Goal: Information Seeking & Learning: Learn about a topic

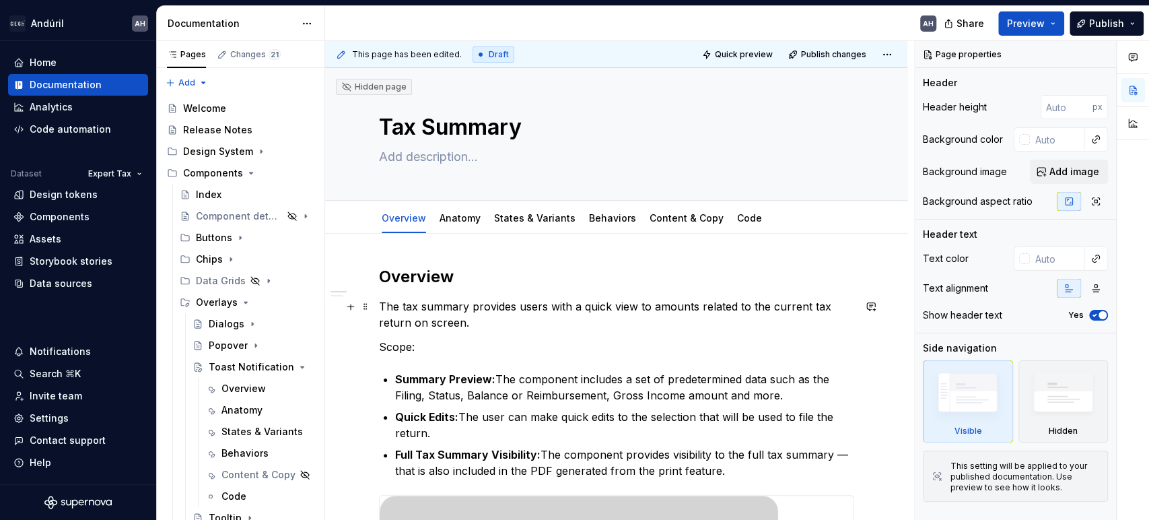
type textarea "*"
click at [489, 321] on p "The tax summary provides users with a quick view to amounts related to the curr…" at bounding box center [616, 314] width 474 height 32
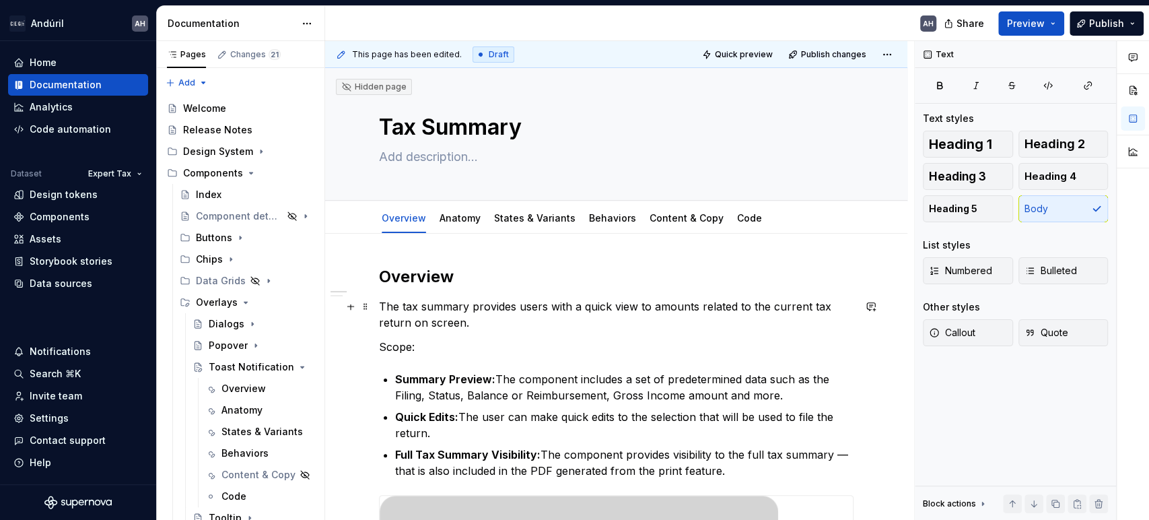
click at [465, 307] on p "The tax summary provides users with a quick view to amounts related to the curr…" at bounding box center [616, 314] width 474 height 32
click at [779, 307] on p "The tax summary component located in the middle of the Header Bar provides user…" at bounding box center [616, 314] width 474 height 32
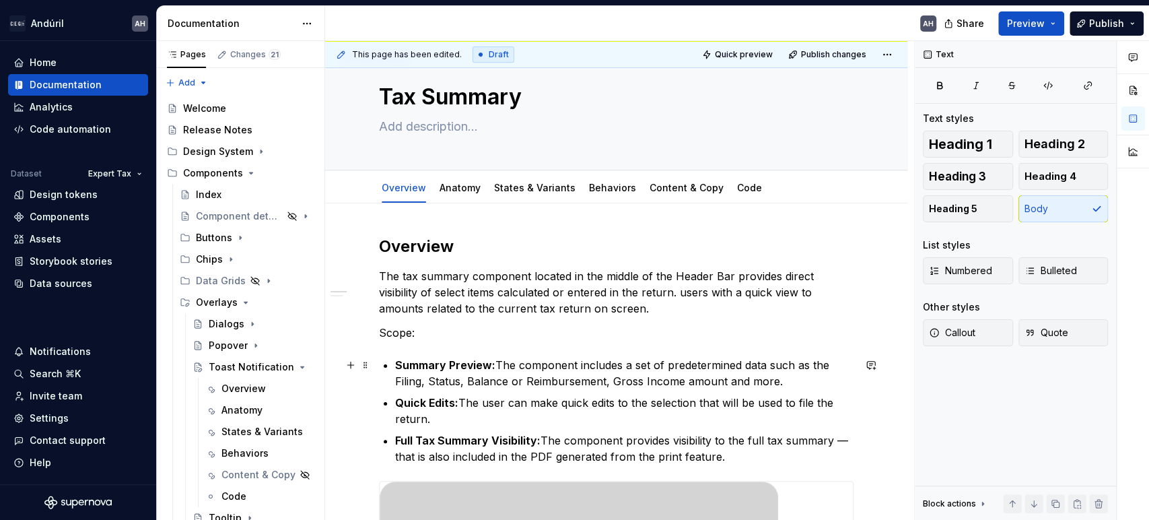
scroll to position [32, 0]
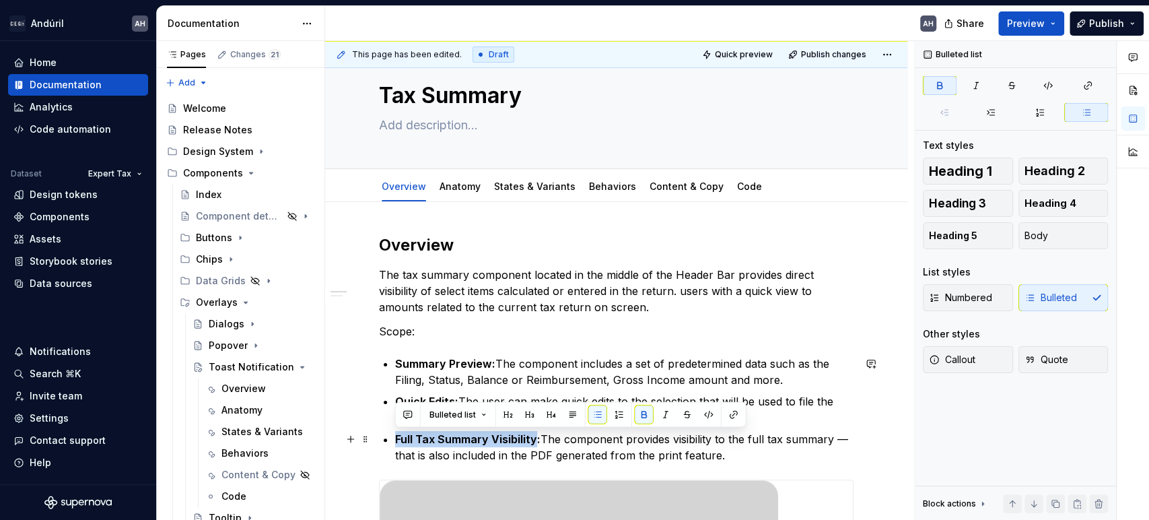
drag, startPoint x: 533, startPoint y: 437, endPoint x: 388, endPoint y: 437, distance: 145.4
click at [395, 437] on li "Full Tax Summary Visibility: The component provides visibility to the full tax …" at bounding box center [624, 447] width 458 height 32
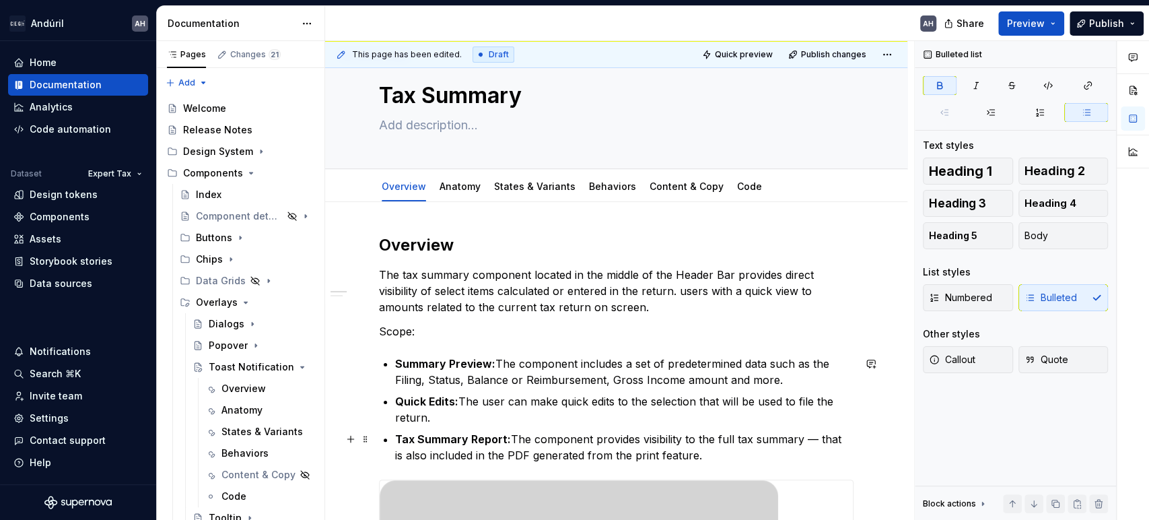
click at [659, 437] on p "Tax Summary Report: The component provides visibility to the full tax summary —…" at bounding box center [624, 447] width 458 height 32
click at [713, 439] on p "Tax Summary Report: The component provides access to the full tax summary — tha…" at bounding box center [624, 447] width 458 height 32
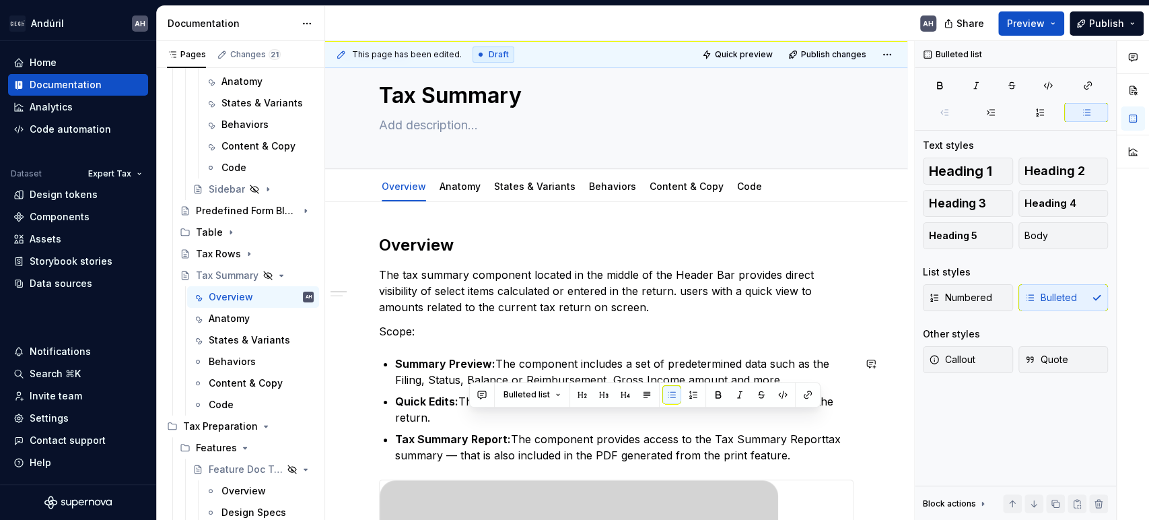
scroll to position [51, 0]
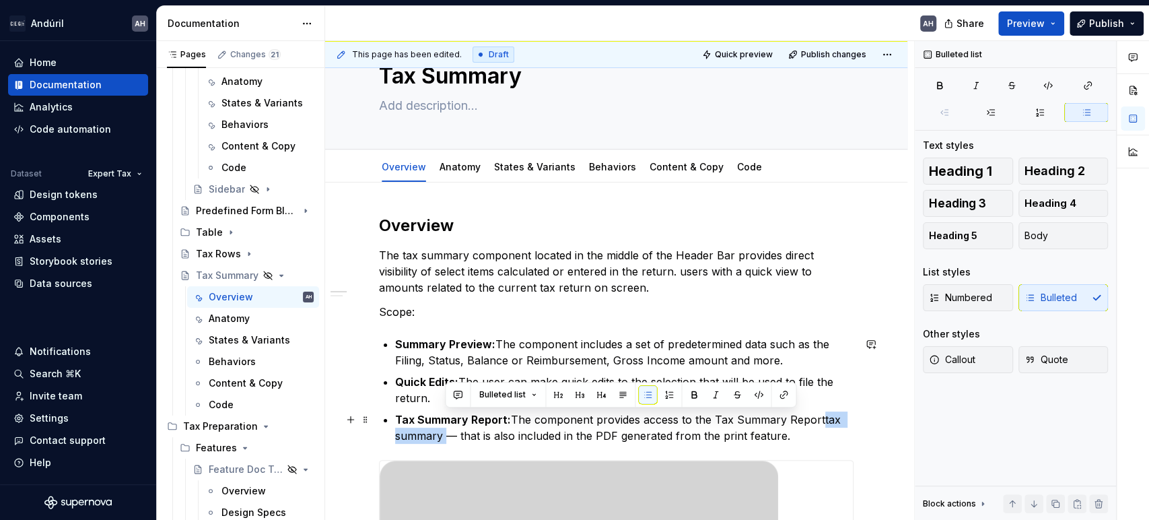
drag, startPoint x: 818, startPoint y: 440, endPoint x: 445, endPoint y: 433, distance: 373.6
click at [445, 433] on p "Tax Summary Report: The component provides access to the Tax Summary Reporttax …" at bounding box center [624, 427] width 458 height 32
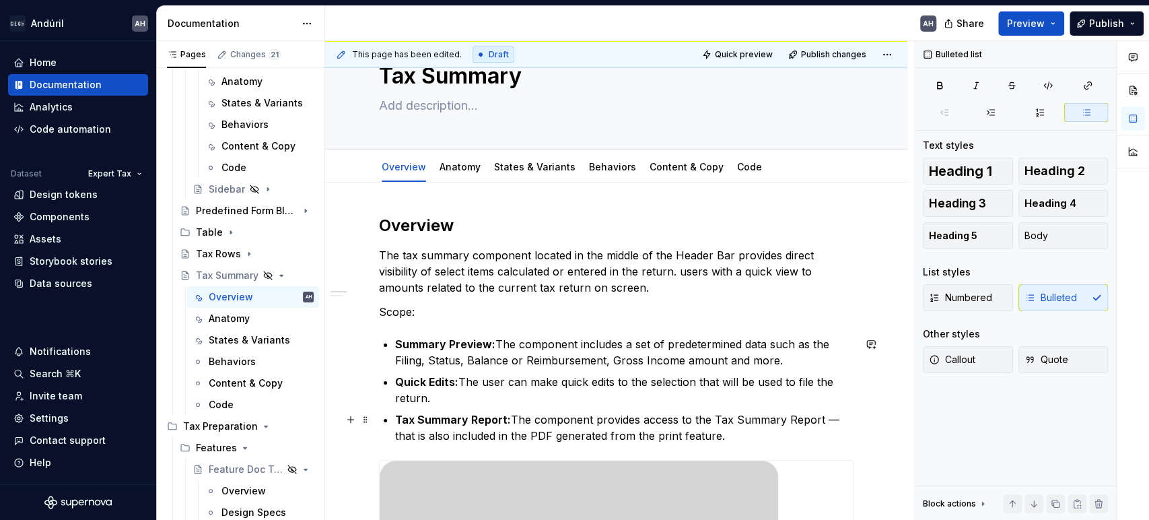
click at [404, 435] on p "Tax Summary Report: The component provides access to the Tax Summary Report — t…" at bounding box center [624, 427] width 458 height 32
click at [747, 438] on p "Tax Summary Report: The component provides access to the Tax Summary Report — w…" at bounding box center [624, 427] width 458 height 32
click at [668, 435] on p "Tax Summary Report: The component provides access to the Tax Summary Report — w…" at bounding box center [624, 427] width 458 height 32
click at [769, 433] on p "Tax Summary Report: The component provides access to the Tax Summary Report — w…" at bounding box center [624, 427] width 458 height 32
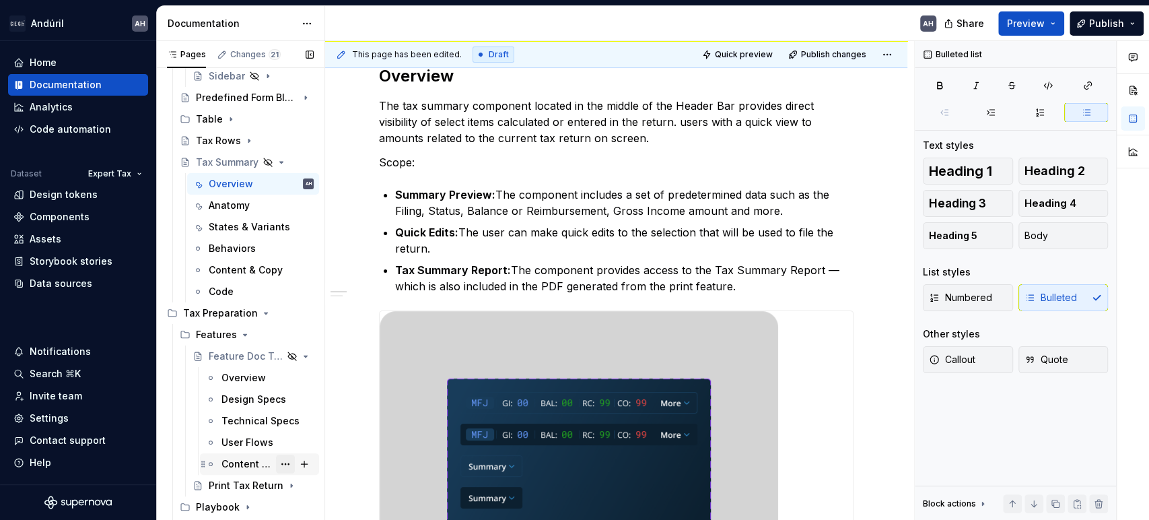
scroll to position [758, 0]
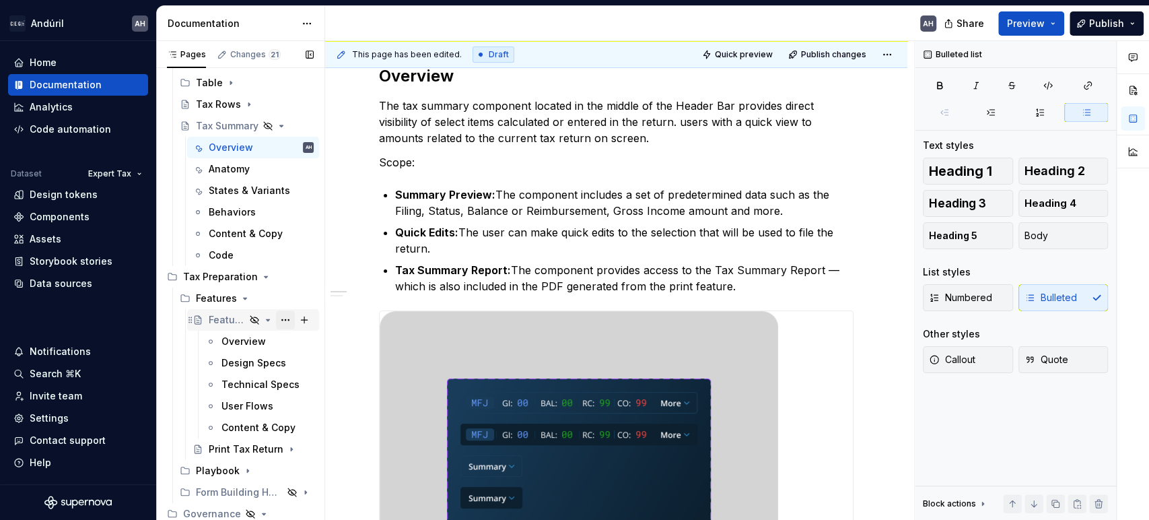
click at [277, 318] on button "Page tree" at bounding box center [285, 319] width 19 height 19
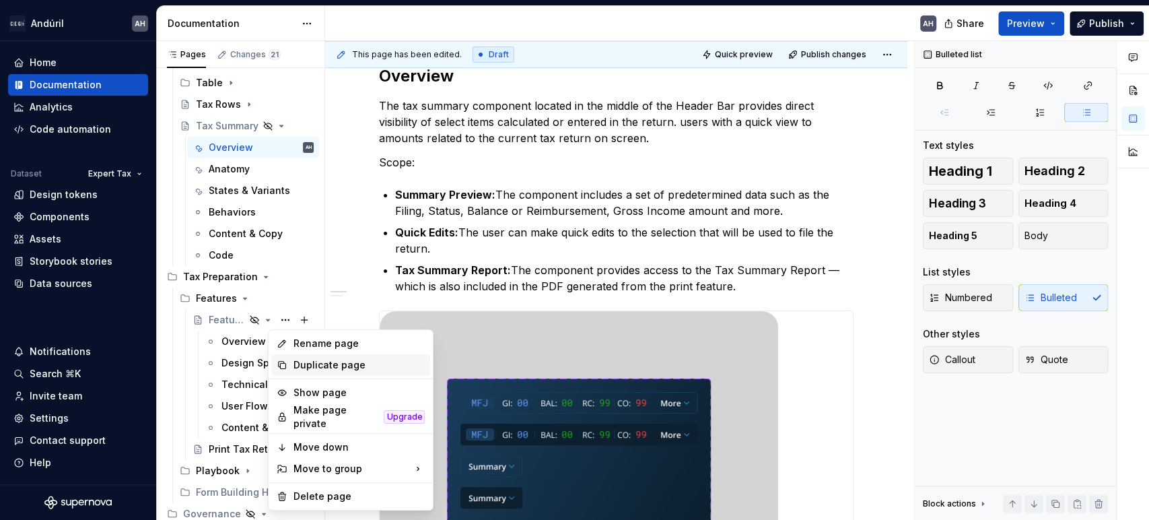
click at [312, 365] on div "Duplicate page" at bounding box center [359, 364] width 132 height 13
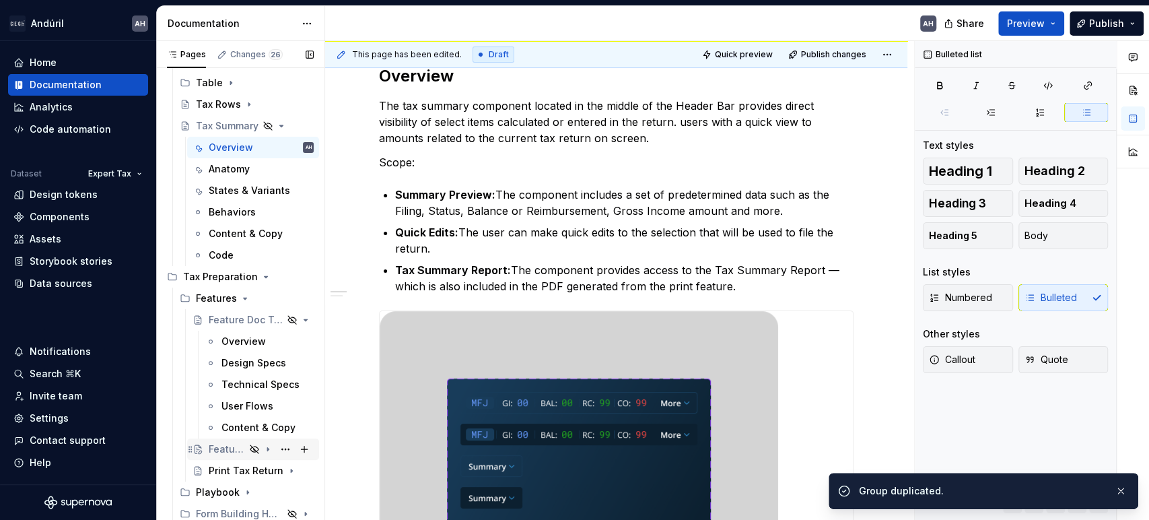
click at [226, 447] on div "Feature Doc Template" at bounding box center [227, 448] width 36 height 13
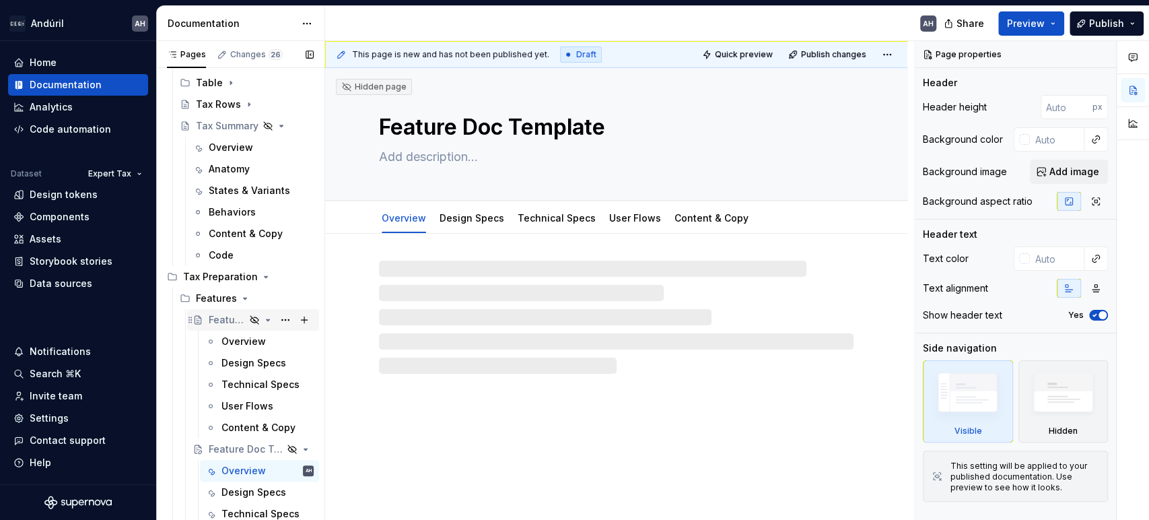
click at [262, 320] on icon "Page tree" at bounding box center [267, 319] width 11 height 11
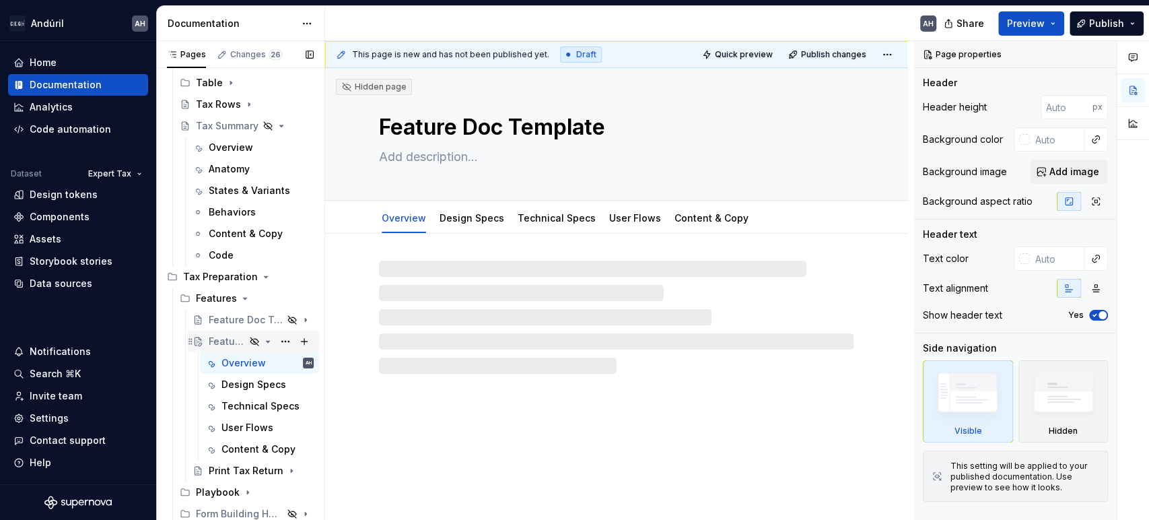
click at [225, 343] on div "Feature Doc Template" at bounding box center [227, 340] width 36 height 13
click at [507, 128] on textarea "Feature Doc Template" at bounding box center [613, 127] width 474 height 32
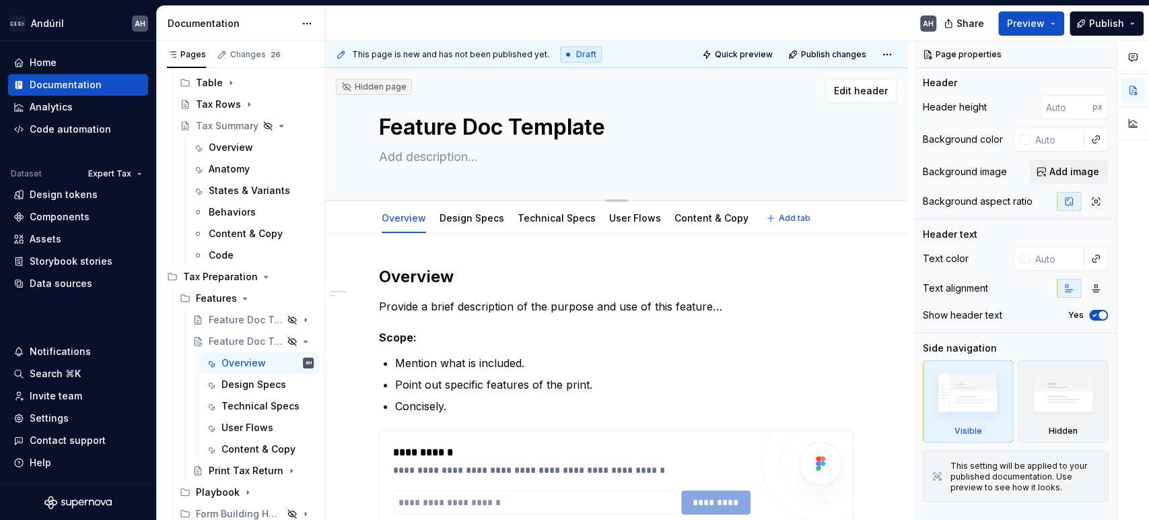
click at [433, 129] on textarea "Feature Doc Template" at bounding box center [613, 127] width 474 height 32
type textarea "*"
type textarea "T"
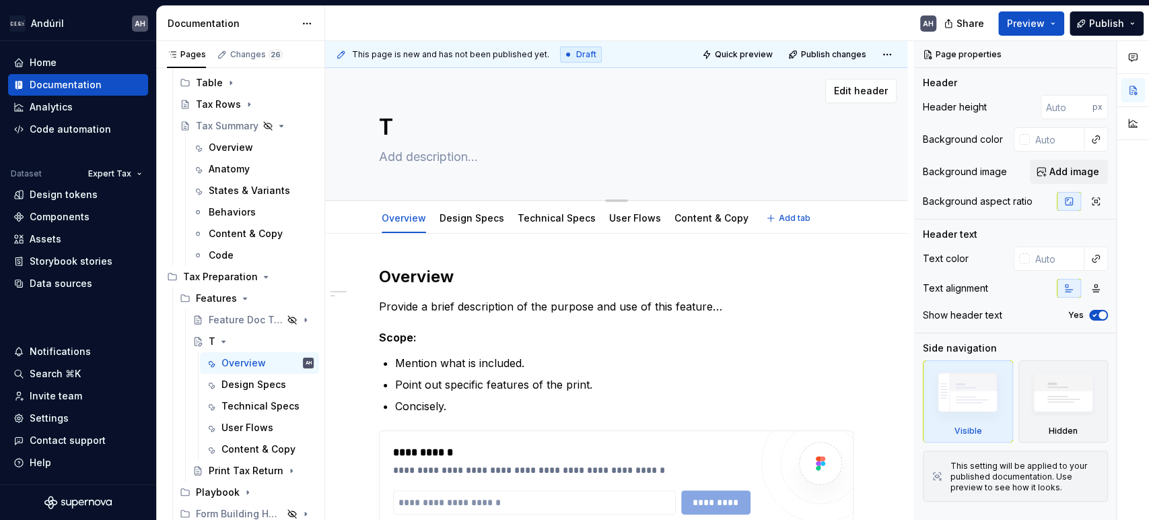
type textarea "*"
type textarea "Ta"
type textarea "*"
type textarea "Tax"
type textarea "*"
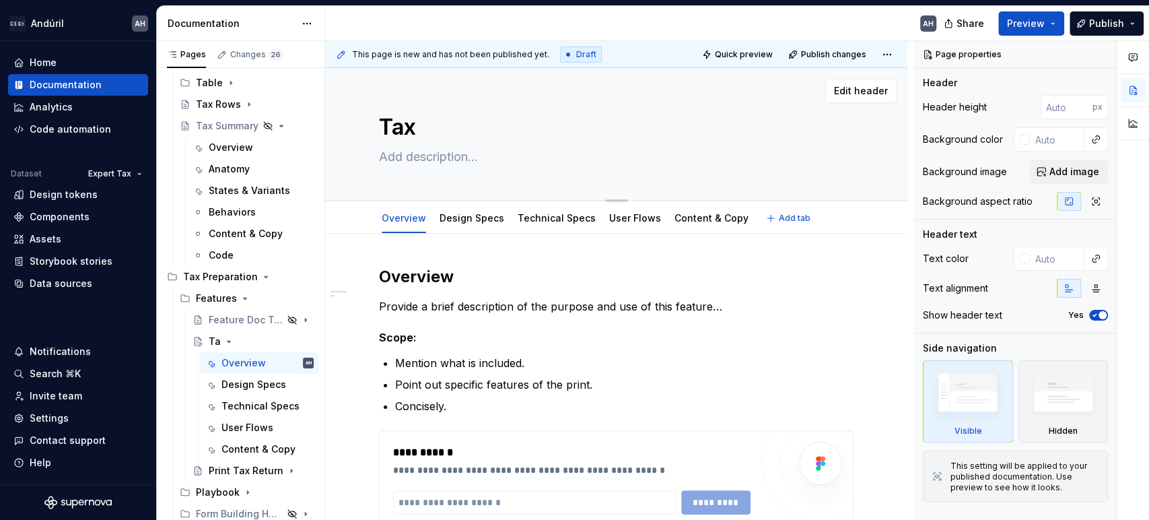
type textarea "Tax"
type textarea "*"
type textarea "Tax S"
type textarea "*"
type textarea "Tax Su"
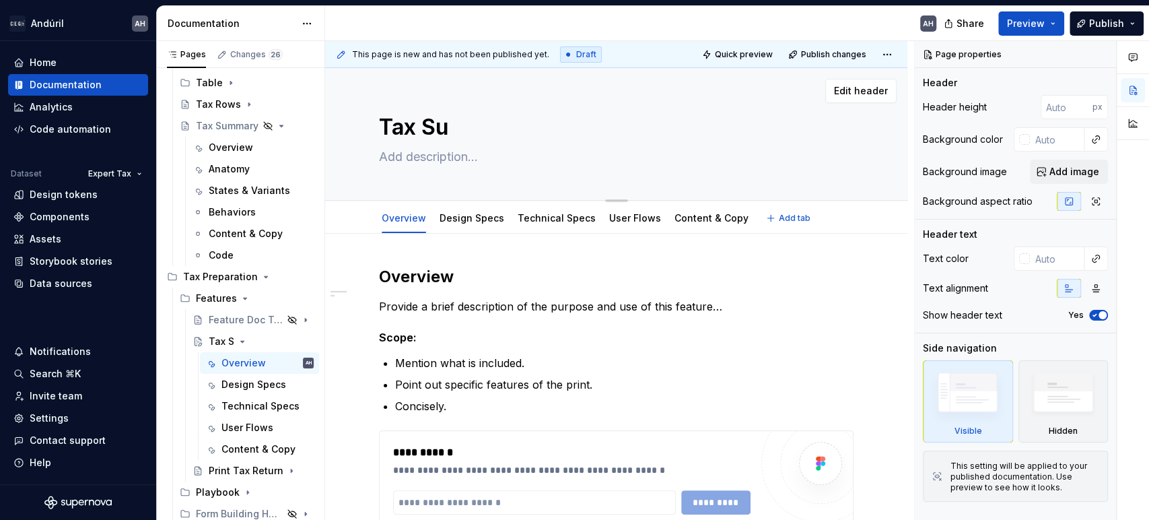
type textarea "*"
type textarea "Tax Sum"
type textarea "*"
type textarea "Tax Summa"
type textarea "*"
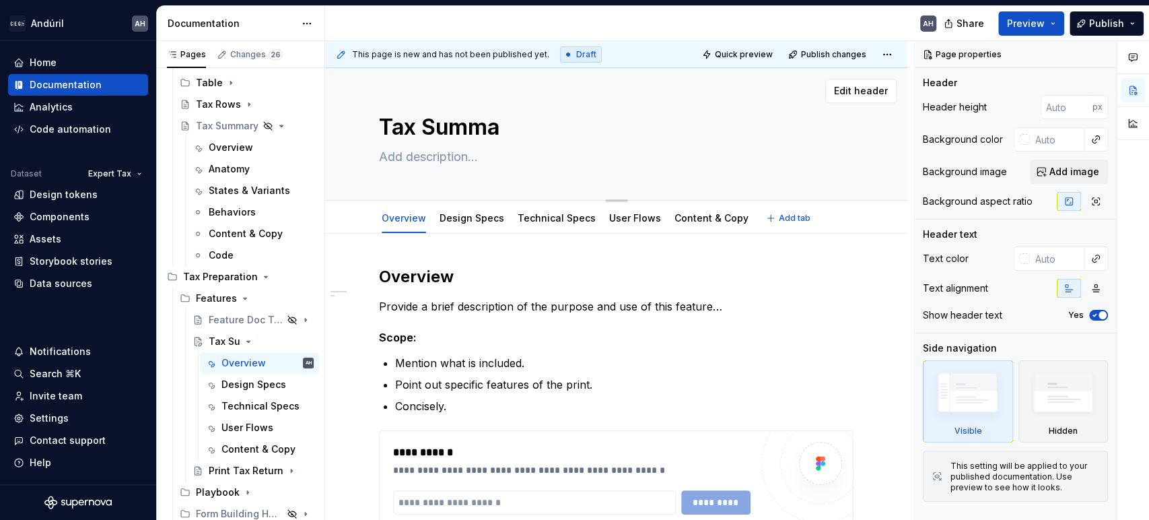
type textarea "Tax [PERSON_NAME]"
type textarea "*"
type textarea "Tax Summary"
type textarea "*"
type textarea "Tax Summary"
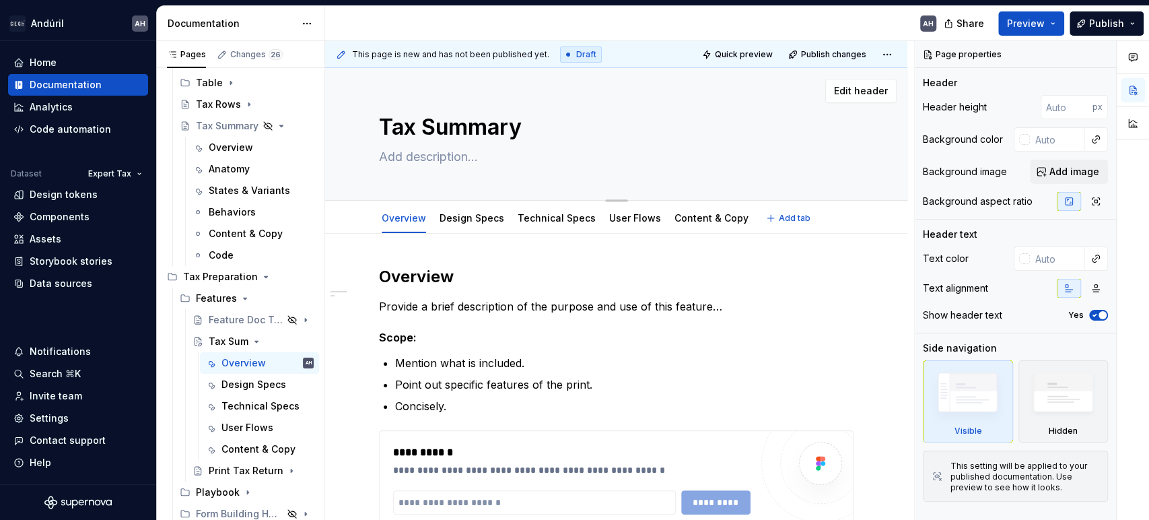
type textarea "*"
type textarea "Tax Summary R"
type textarea "*"
type textarea "Tax Summary Re"
type textarea "*"
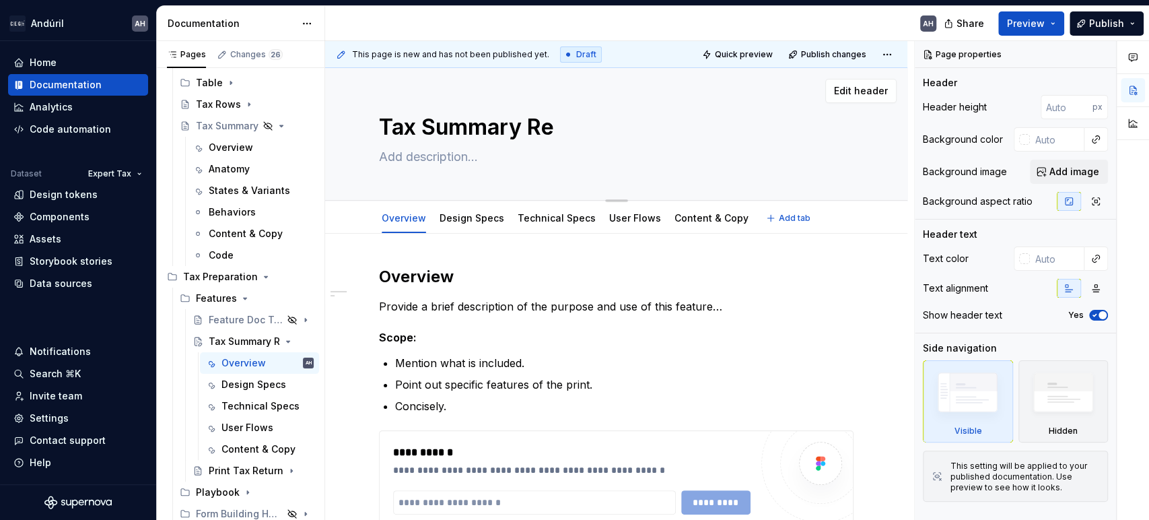
type textarea "Tax Summary Rep"
type textarea "*"
type textarea "Tax Summary Repor"
type textarea "*"
type textarea "Tax Summary Report"
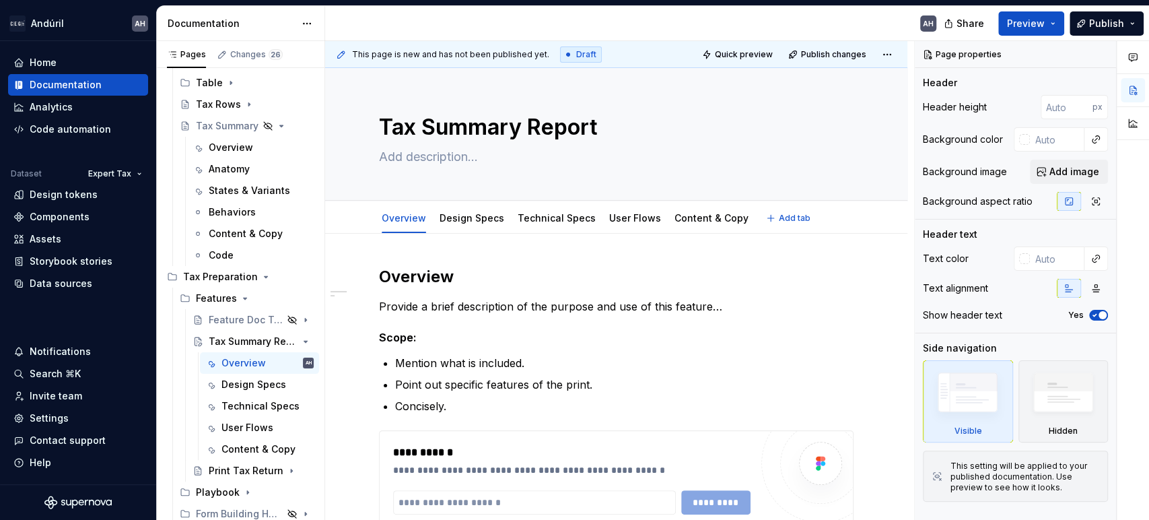
type textarea "*"
type textarea "Tax Summary Report"
click at [494, 308] on p "Provide a brief description of the purpose and use of this feature…" at bounding box center [616, 306] width 474 height 16
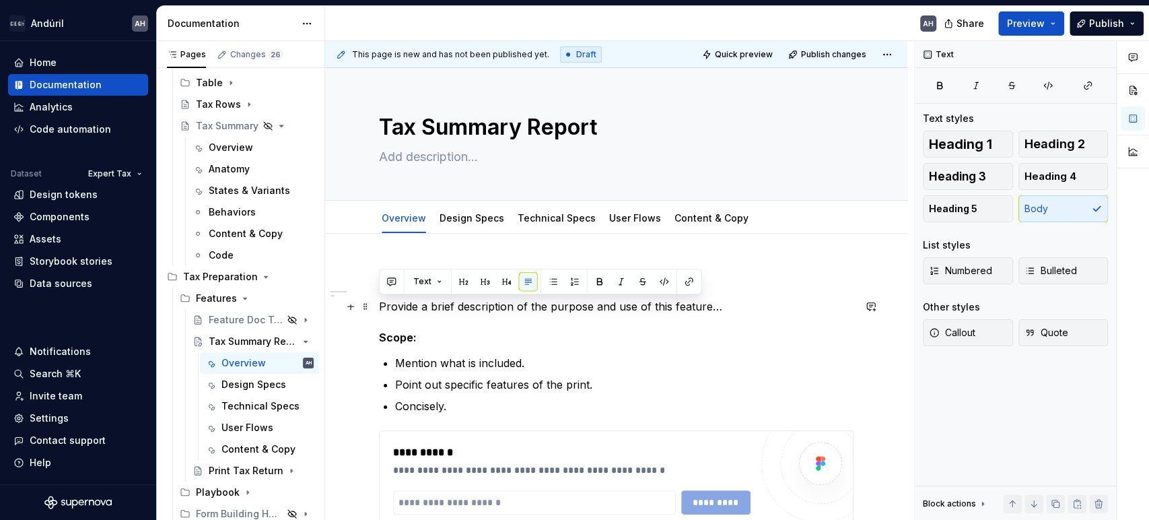
click at [494, 308] on p "Provide a brief description of the purpose and use of this feature…" at bounding box center [616, 306] width 474 height 16
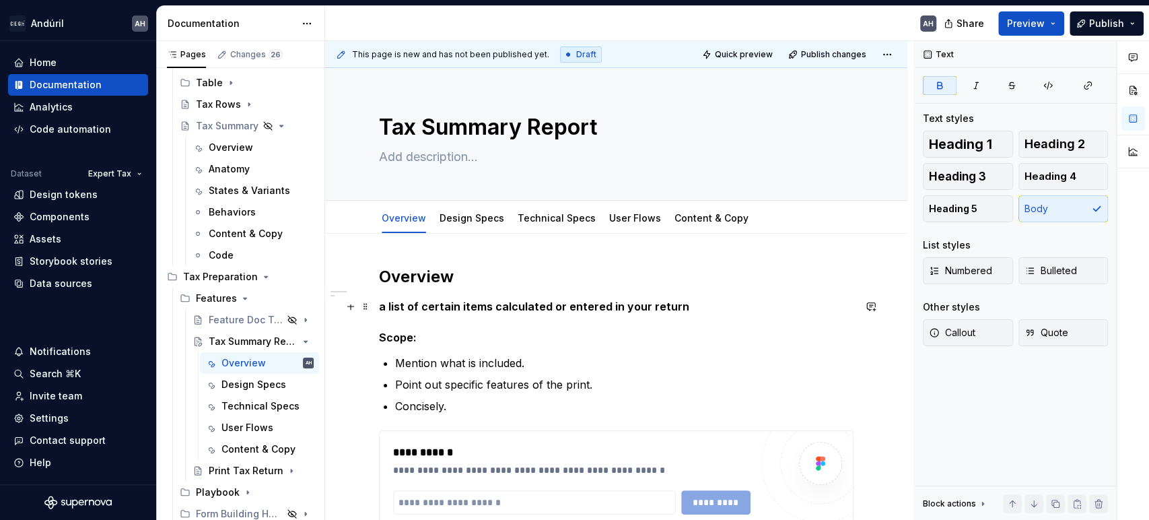
click at [481, 301] on strong "a list of certain items calculated or entered in your return" at bounding box center [534, 305] width 310 height 13
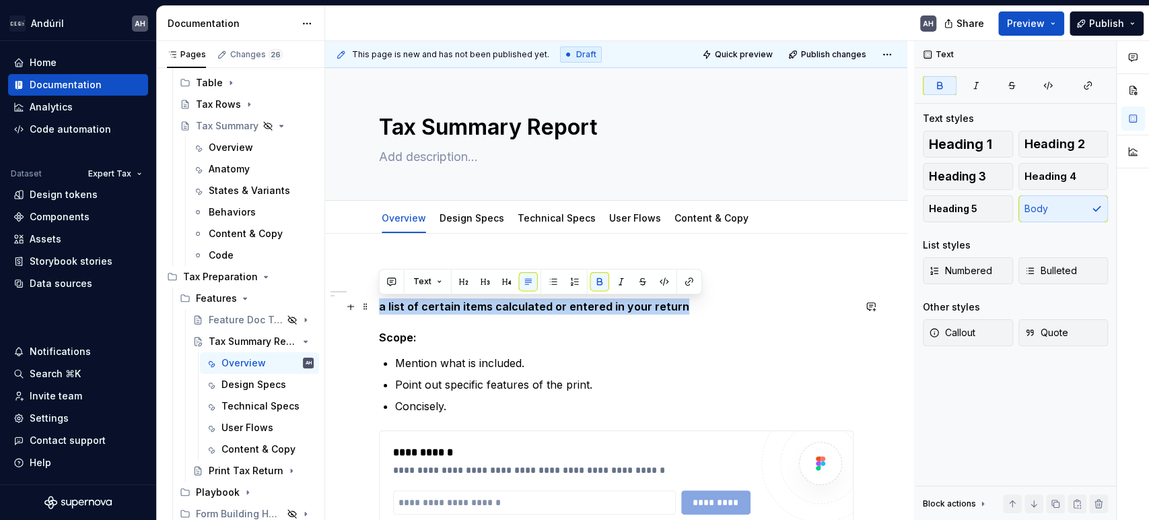
click at [481, 301] on strong "a list of certain items calculated or entered in your return" at bounding box center [534, 305] width 310 height 13
click at [400, 308] on p "a list of certain items calculated or entered in your return" at bounding box center [616, 306] width 474 height 16
click at [384, 309] on p "a list of certain items calculated or entered in your return" at bounding box center [616, 306] width 474 height 16
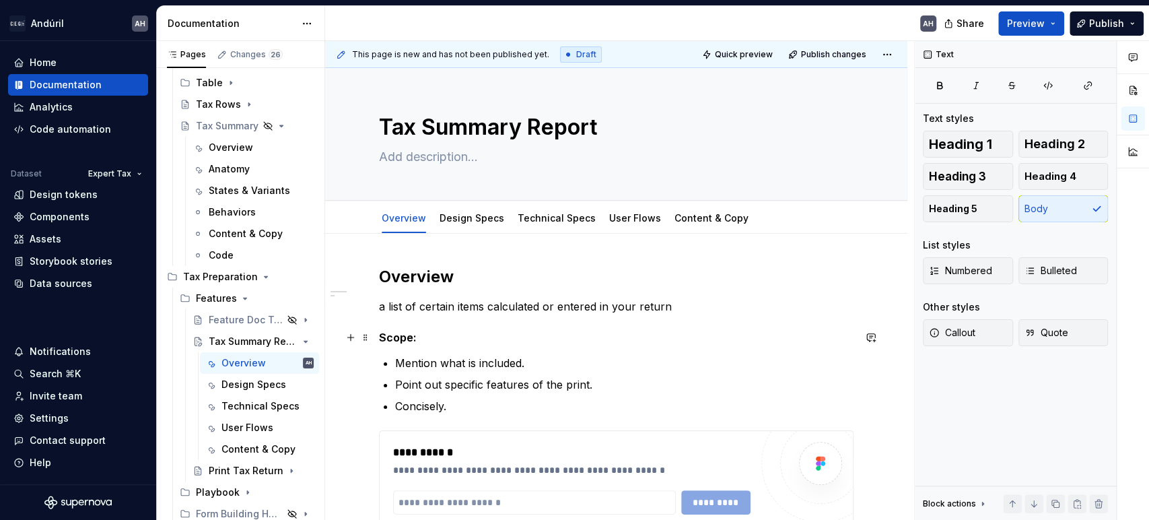
type textarea "*"
drag, startPoint x: 388, startPoint y: 319, endPoint x: 388, endPoint y: 312, distance: 7.4
click at [388, 319] on div "**********" at bounding box center [616, 509] width 474 height 486
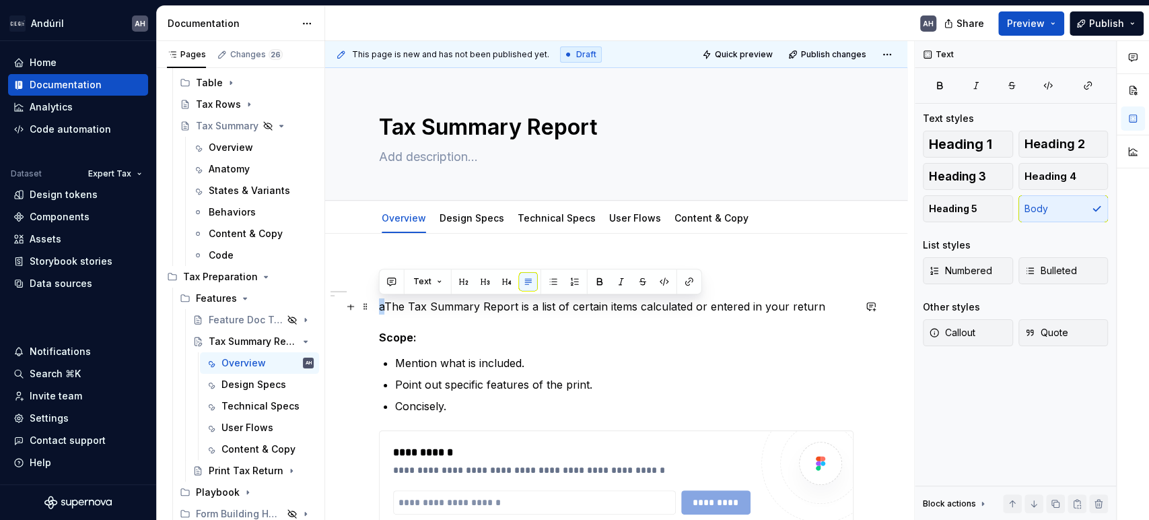
drag, startPoint x: 385, startPoint y: 309, endPoint x: 376, endPoint y: 309, distance: 8.7
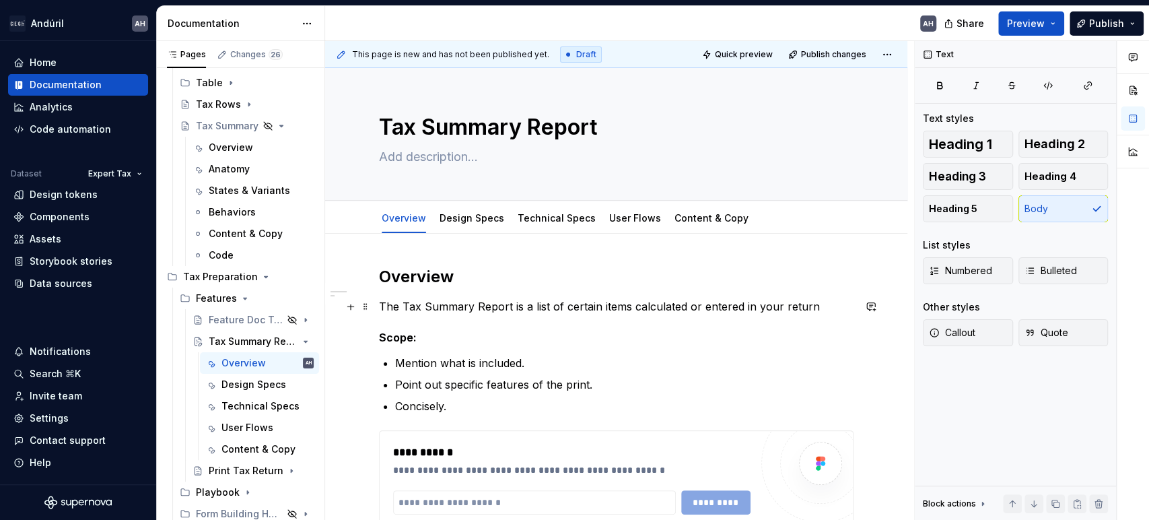
click at [822, 306] on p "The Tax Summary Report is a list of certain items calculated or entered in your…" at bounding box center [616, 306] width 474 height 16
click at [769, 304] on p "The Tax Summary Report is a list of certain items calculated or entered in your…" at bounding box center [616, 306] width 474 height 16
click at [471, 357] on p "Mention what is included." at bounding box center [624, 363] width 458 height 16
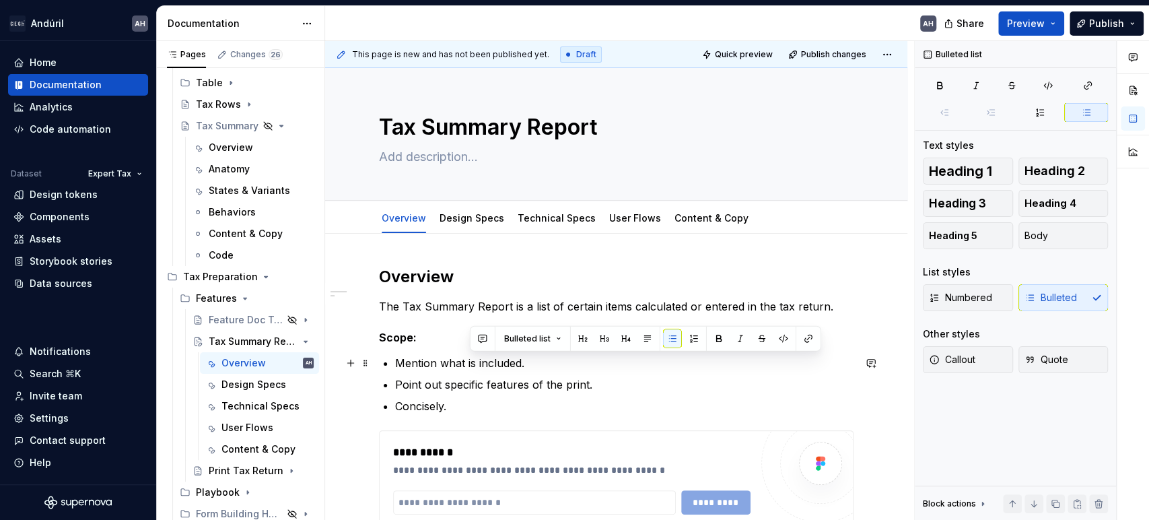
click at [427, 365] on p "Mention what is included." at bounding box center [624, 363] width 458 height 16
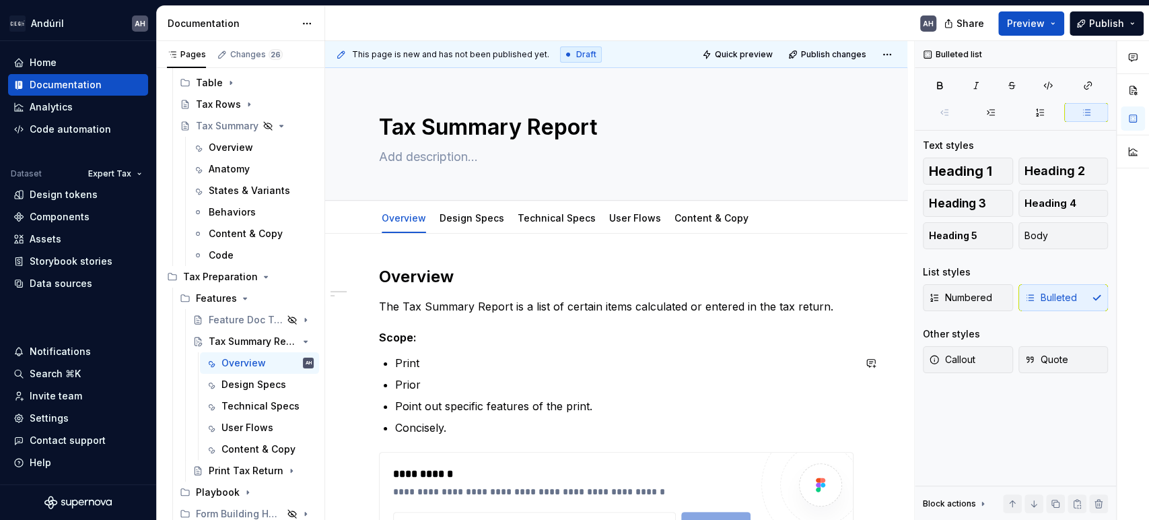
click at [427, 365] on p "Print" at bounding box center [624, 363] width 458 height 16
click at [412, 383] on p "Prior" at bounding box center [624, 384] width 458 height 16
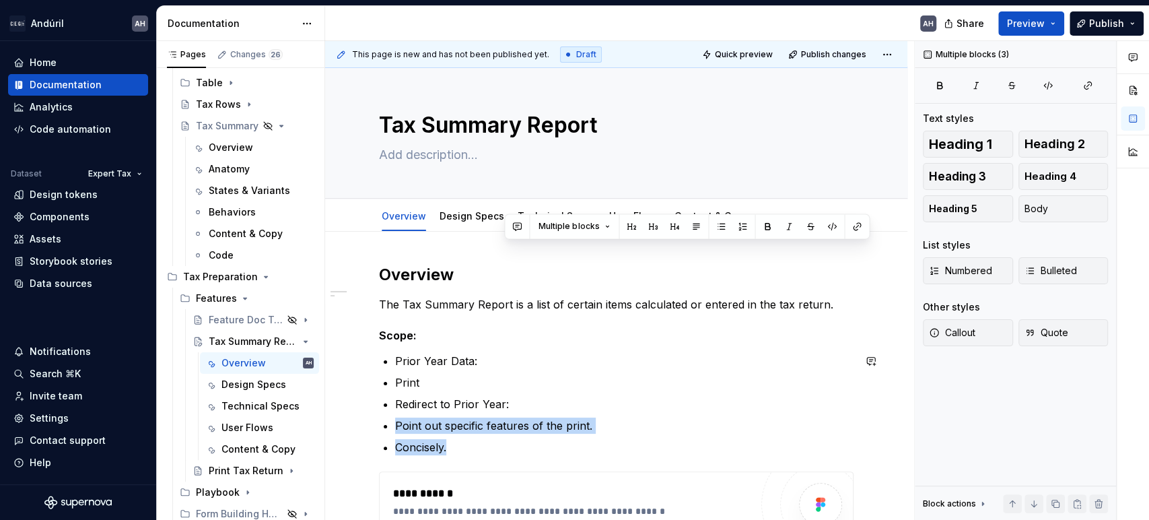
scroll to position [155, 0]
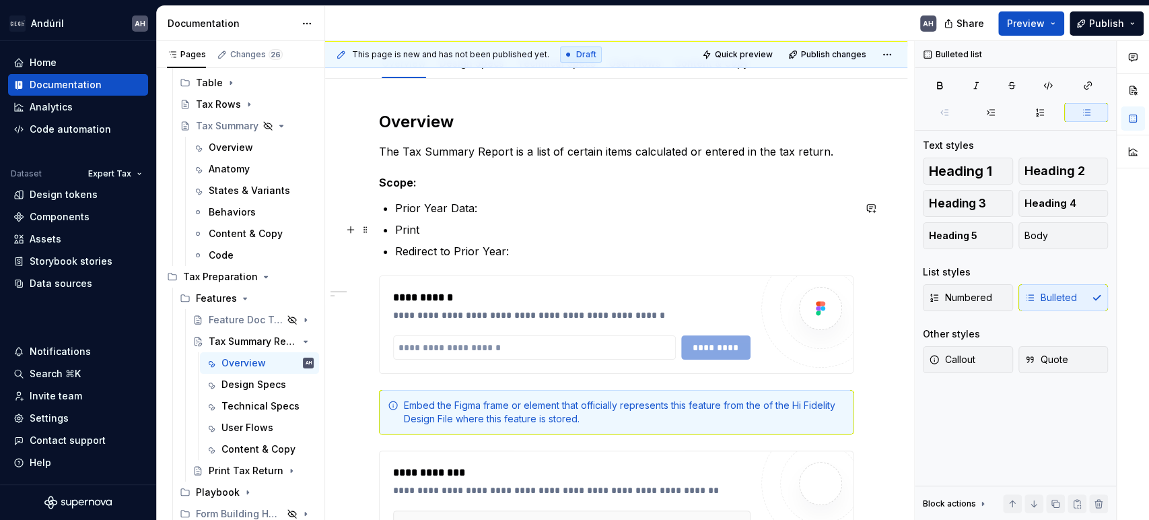
click at [405, 208] on p "Prior Year Data:" at bounding box center [624, 208] width 458 height 16
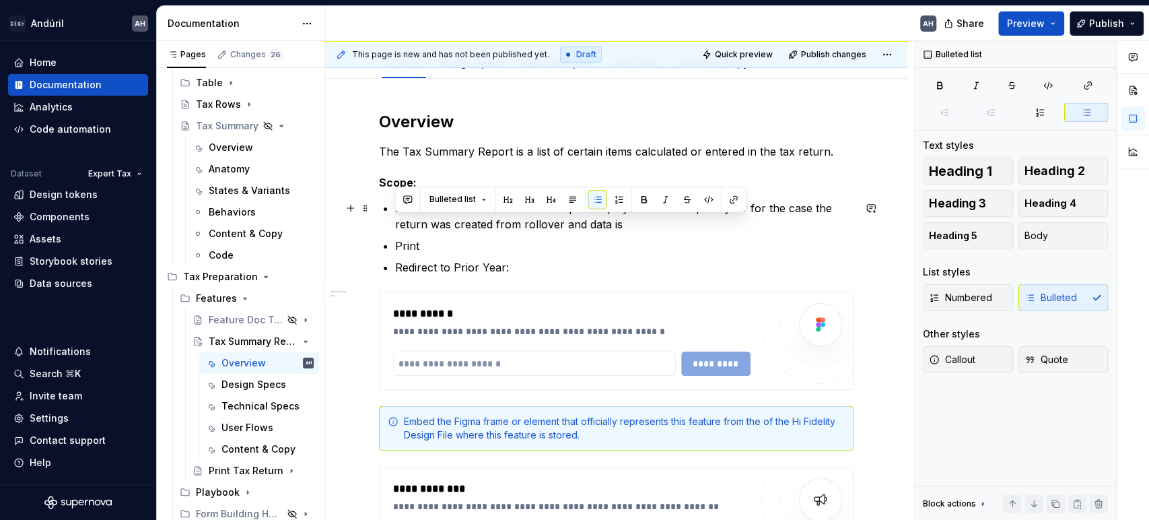
drag, startPoint x: 631, startPoint y: 229, endPoint x: 389, endPoint y: 218, distance: 241.9
click at [389, 218] on div "**********" at bounding box center [616, 362] width 474 height 502
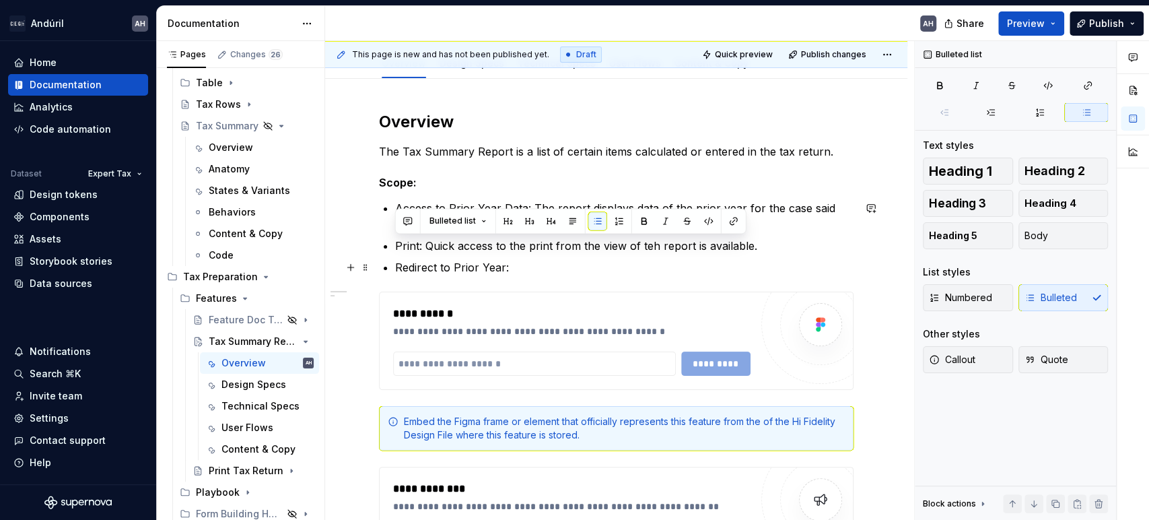
drag, startPoint x: 692, startPoint y: 252, endPoint x: 362, endPoint y: 254, distance: 330.4
click at [362, 254] on div "**********" at bounding box center [616, 432] width 582 height 707
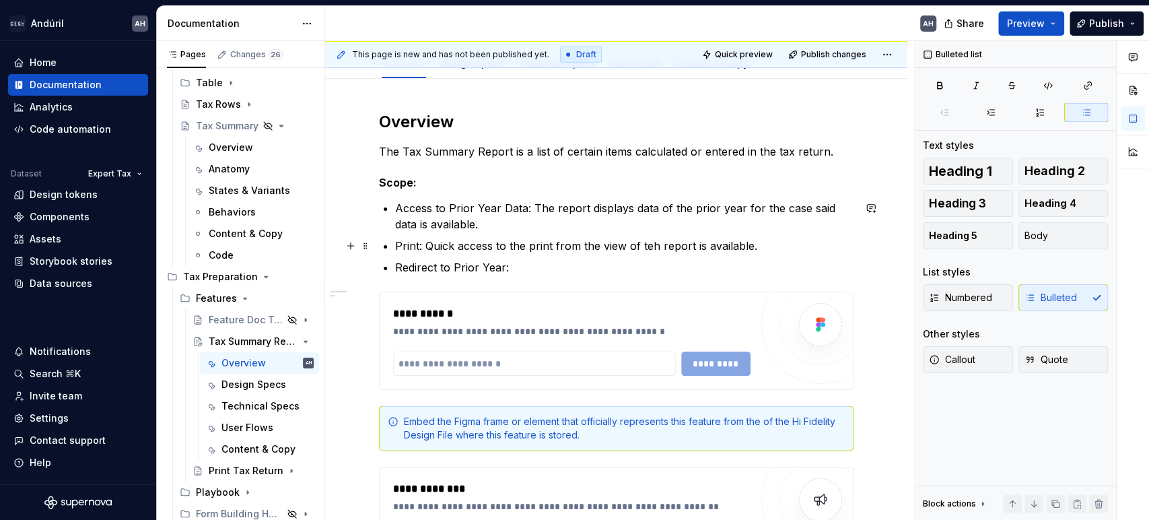
click at [438, 246] on p "Print: Quick access to the print from the view of teh report is available." at bounding box center [624, 246] width 458 height 16
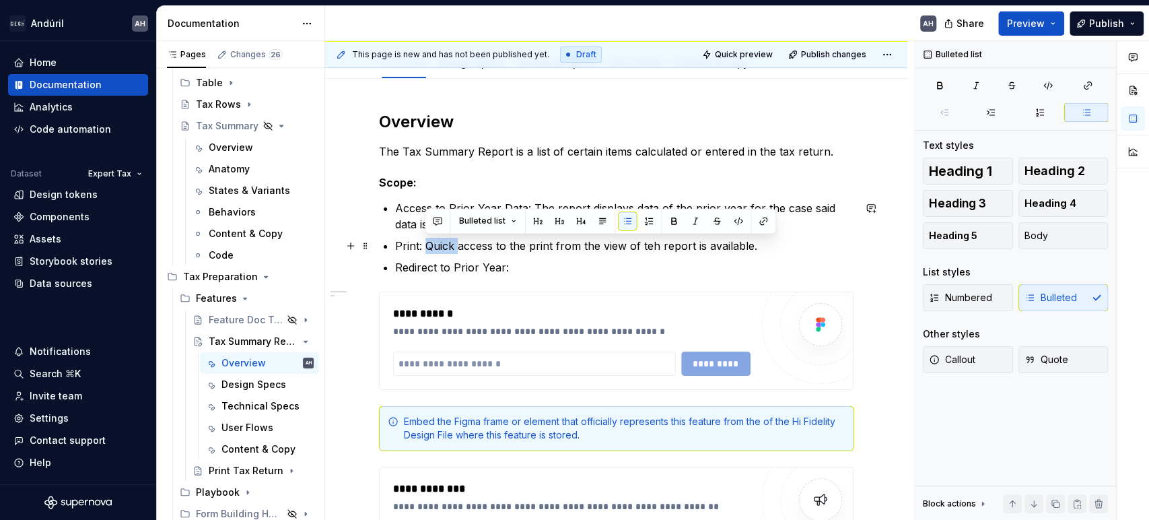
click at [438, 246] on p "Print: Quick access to the print from the view of teh report is available." at bounding box center [624, 246] width 458 height 16
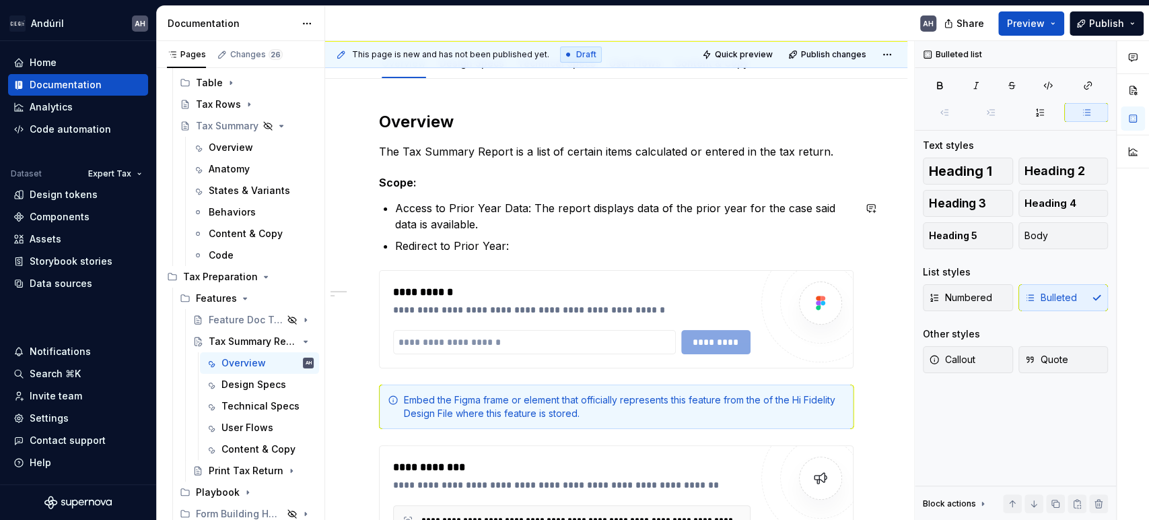
click at [438, 246] on p "Redirect to Prior Year:" at bounding box center [624, 246] width 458 height 16
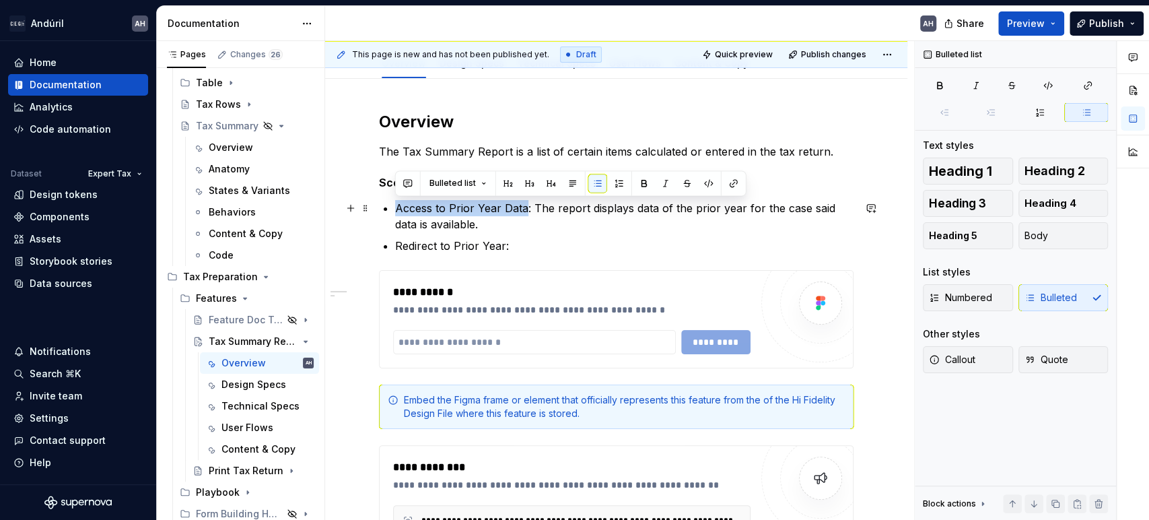
drag, startPoint x: 522, startPoint y: 209, endPoint x: 396, endPoint y: 207, distance: 125.9
click at [396, 207] on p "Access to Prior Year Data: The report displays data of the prior year for the c…" at bounding box center [624, 216] width 458 height 32
click at [544, 217] on p "Access to Prior Year Data : The report displays data of the prior year for the …" at bounding box center [624, 216] width 458 height 32
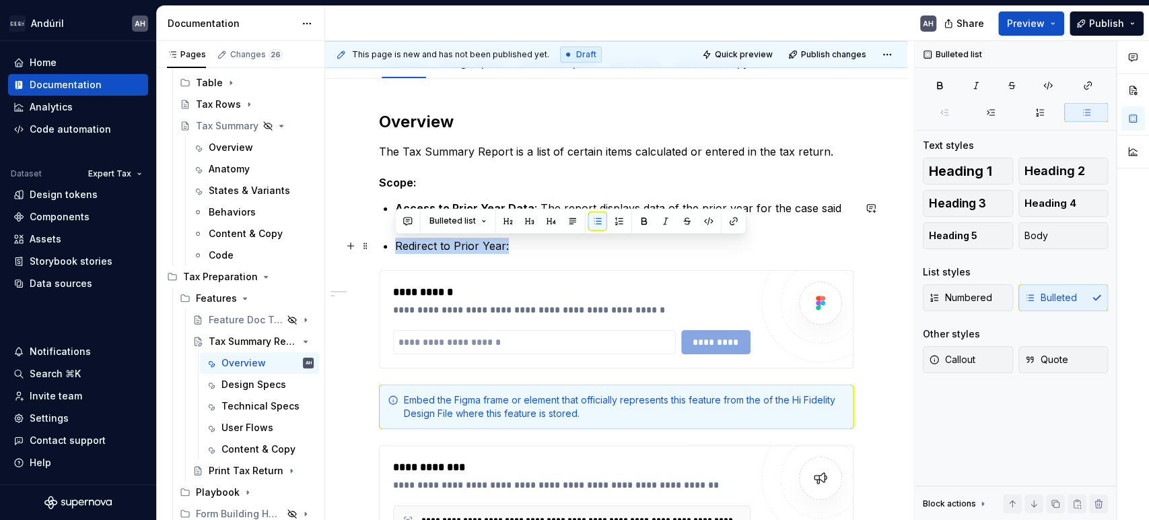
drag, startPoint x: 525, startPoint y: 243, endPoint x: 384, endPoint y: 251, distance: 141.6
click at [395, 251] on li "Redirect to Prior Year:" at bounding box center [624, 246] width 458 height 16
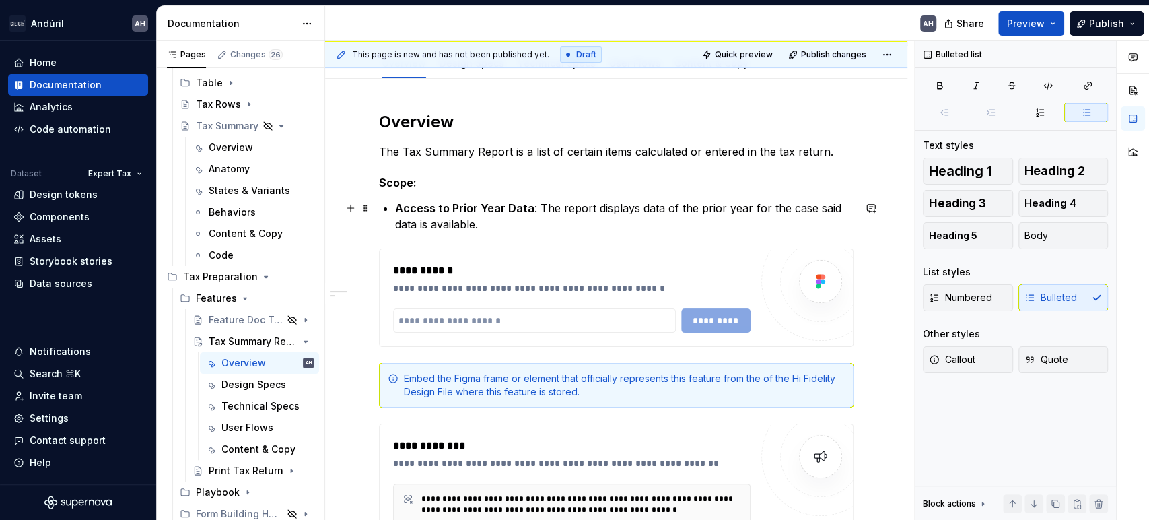
click at [550, 220] on p "Access to Prior Year Data : The report displays data of the prior year for the …" at bounding box center [624, 216] width 458 height 32
click at [694, 226] on p "Access to Prior Year Data : The report displays data of the prior year for the …" at bounding box center [624, 216] width 458 height 32
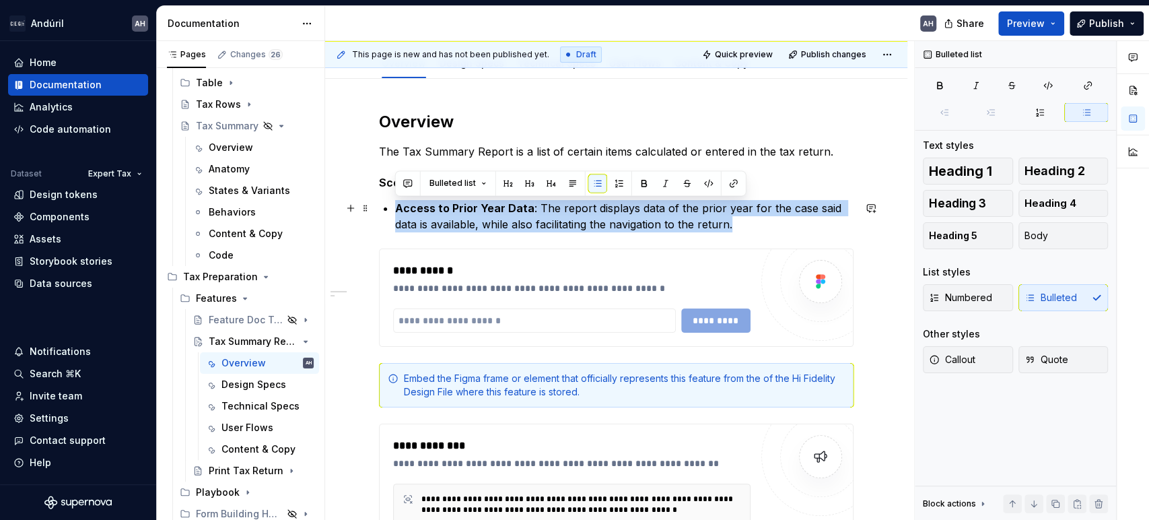
drag, startPoint x: 738, startPoint y: 222, endPoint x: 392, endPoint y: 209, distance: 345.5
click at [392, 209] on div "**********" at bounding box center [616, 340] width 474 height 459
copy p "Access to Prior Year Data : The report displays data of the prior year for the …"
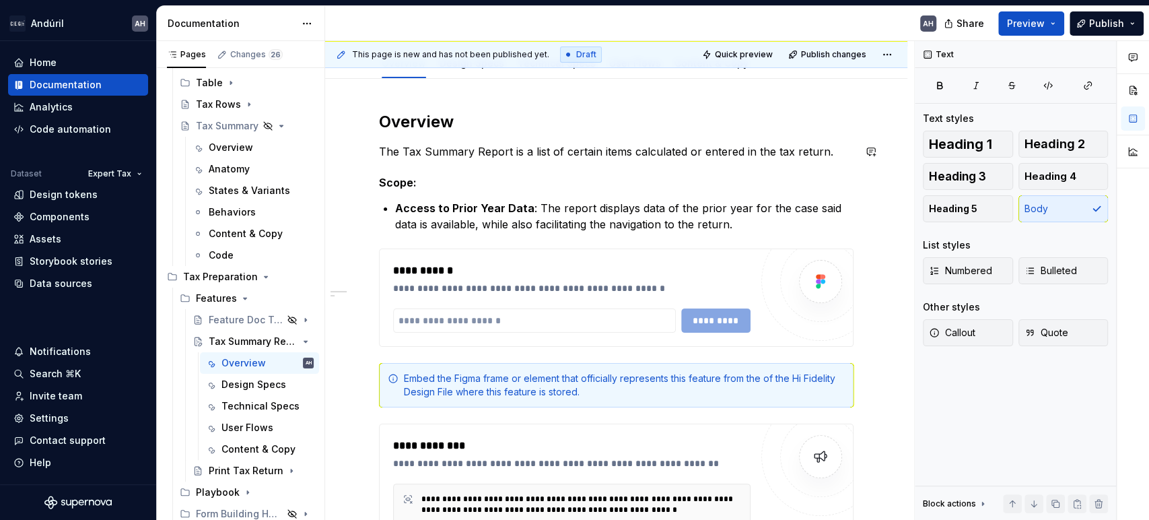
click at [521, 139] on div "**********" at bounding box center [616, 340] width 474 height 459
click at [515, 277] on div "**********" at bounding box center [571, 270] width 357 height 16
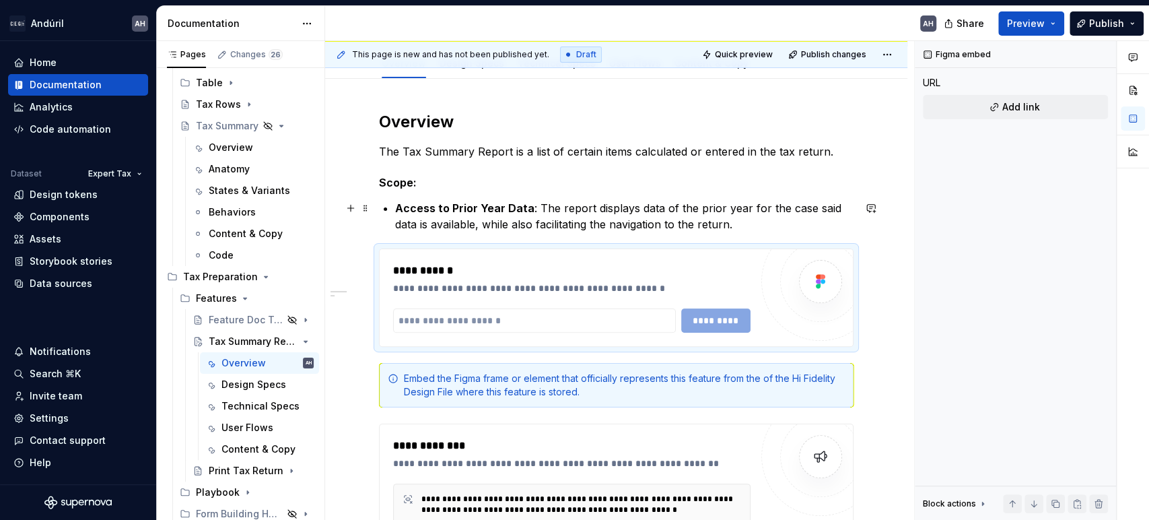
click at [760, 228] on p "Access to Prior Year Data : The report displays data of the prior year for the …" at bounding box center [624, 216] width 458 height 32
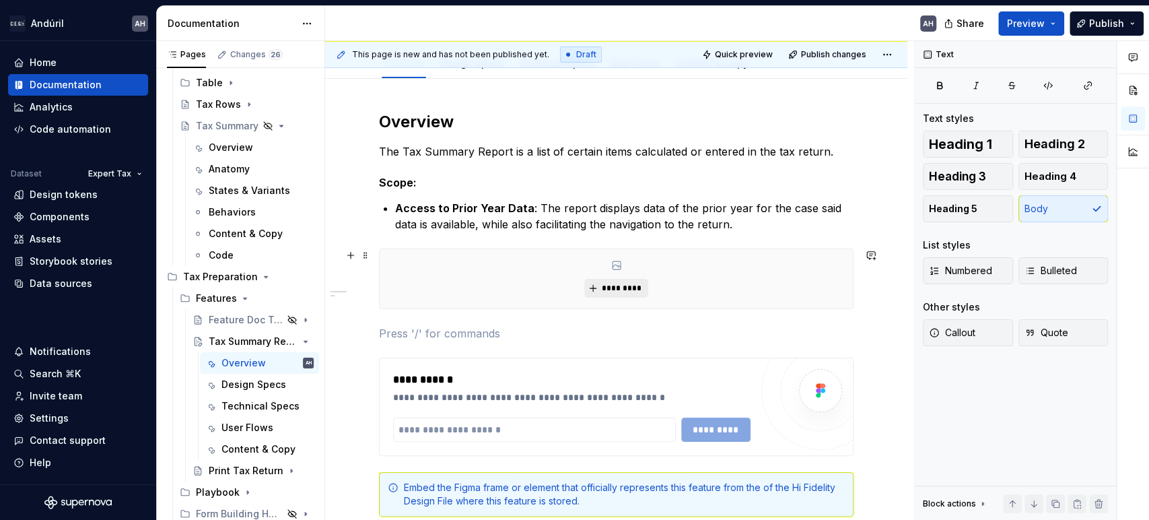
click at [622, 279] on button "*********" at bounding box center [616, 288] width 64 height 19
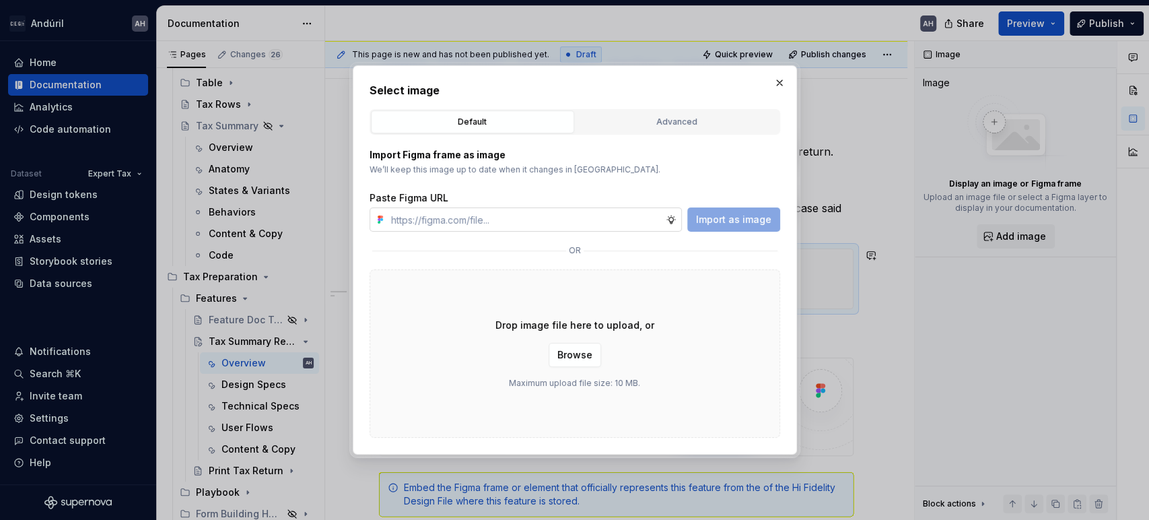
type textarea "*"
type input "[URL][DOMAIN_NAME]"
type textarea "*"
type input "[URL][DOMAIN_NAME]"
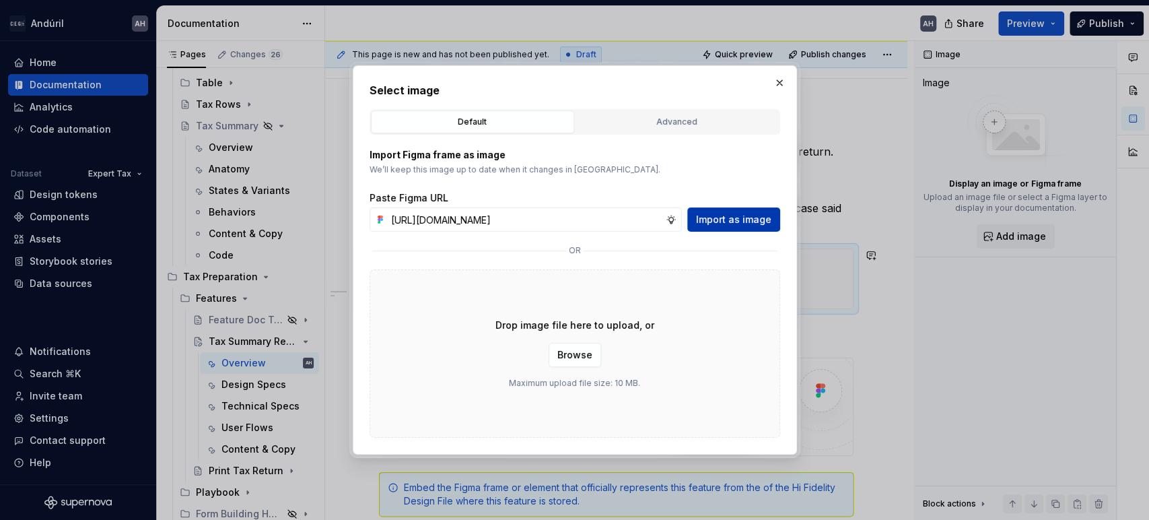
click at [752, 214] on span "Import as image" at bounding box center [733, 219] width 75 height 13
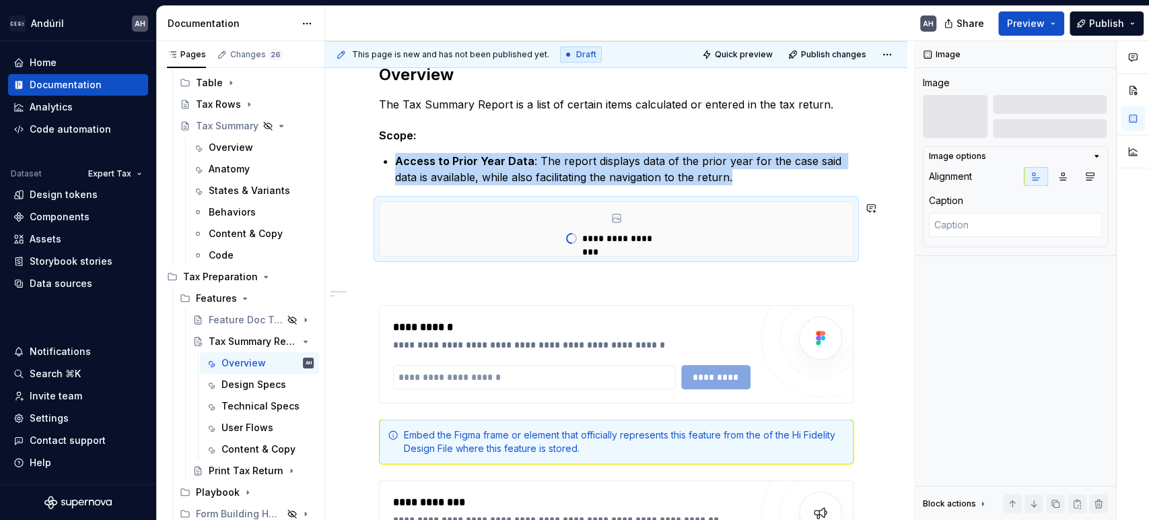
scroll to position [224, 0]
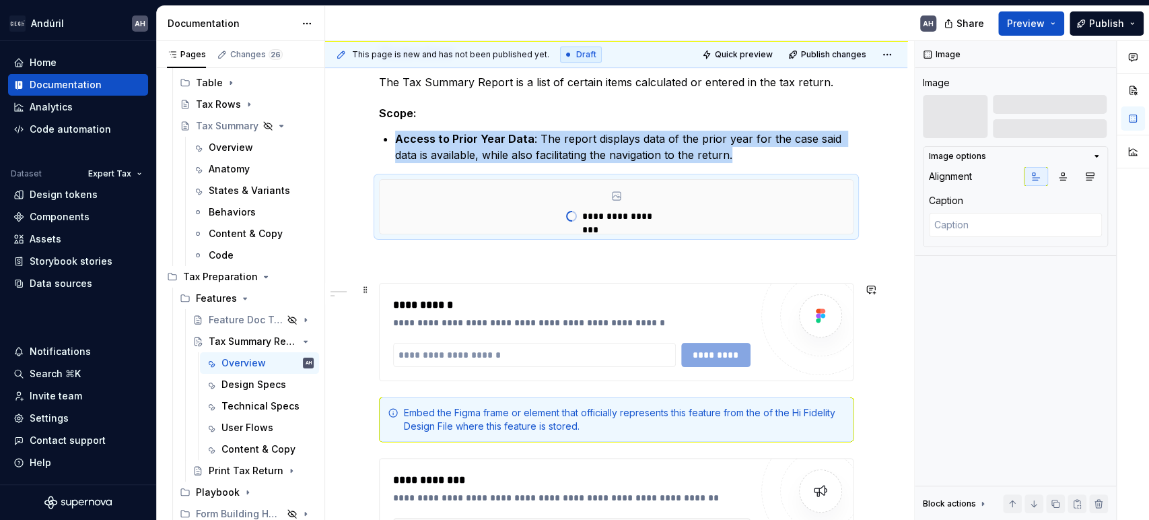
click at [428, 283] on div "**********" at bounding box center [616, 332] width 474 height 98
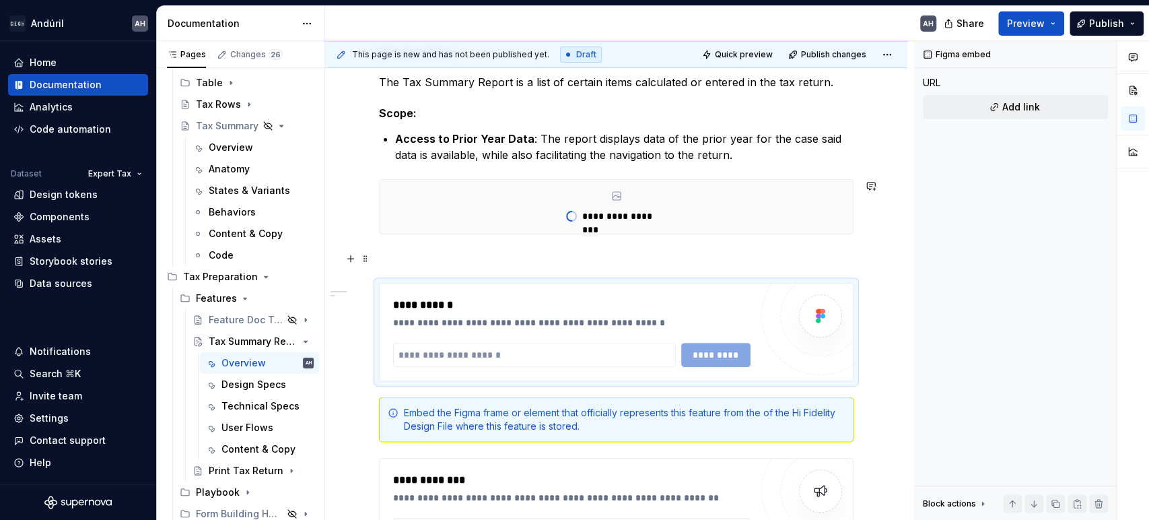
click at [443, 251] on p at bounding box center [616, 258] width 474 height 16
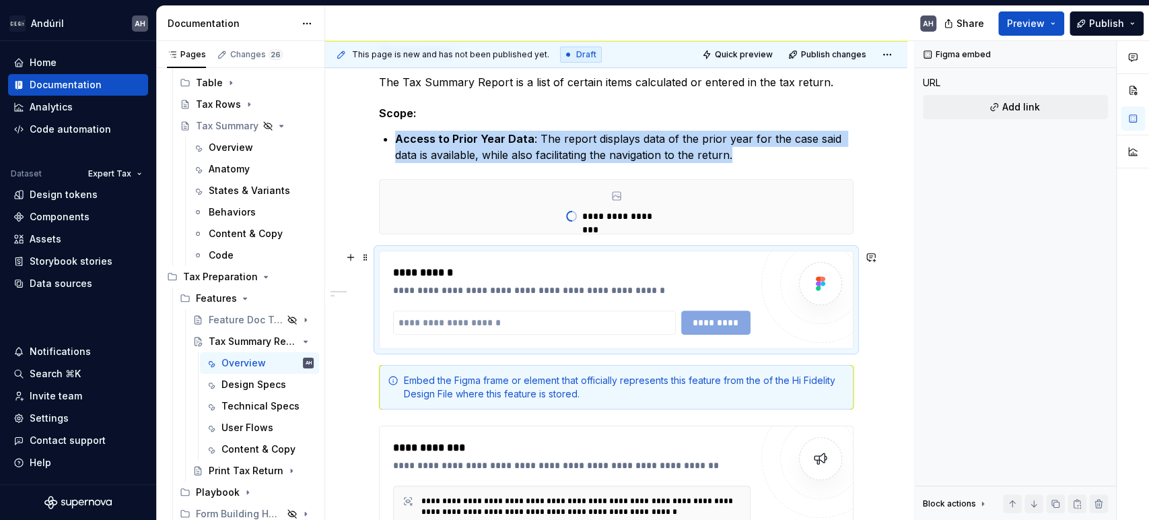
click at [463, 270] on div "**********" at bounding box center [571, 272] width 357 height 16
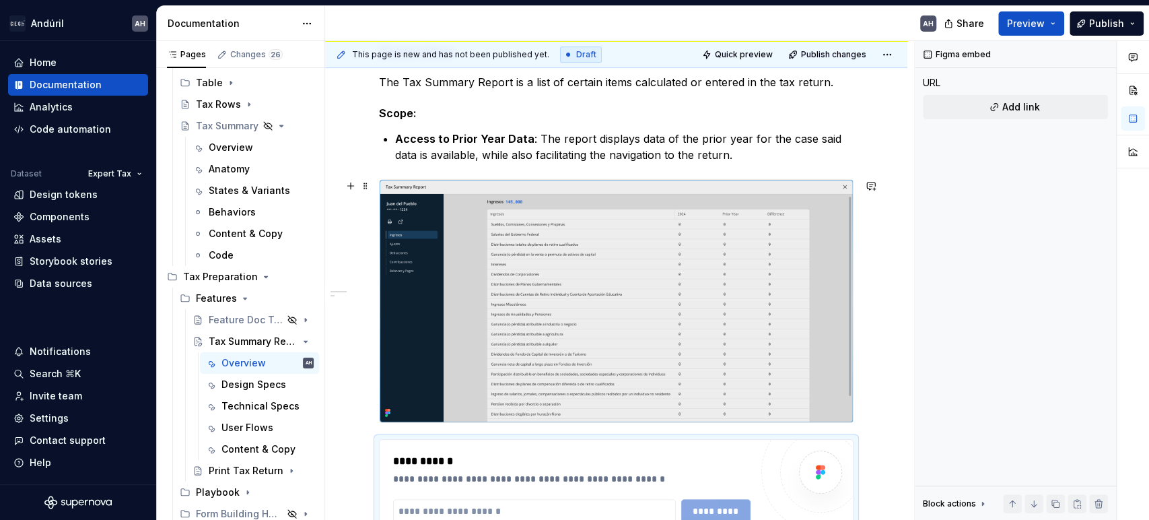
click at [499, 327] on img at bounding box center [616, 301] width 473 height 242
type textarea "*"
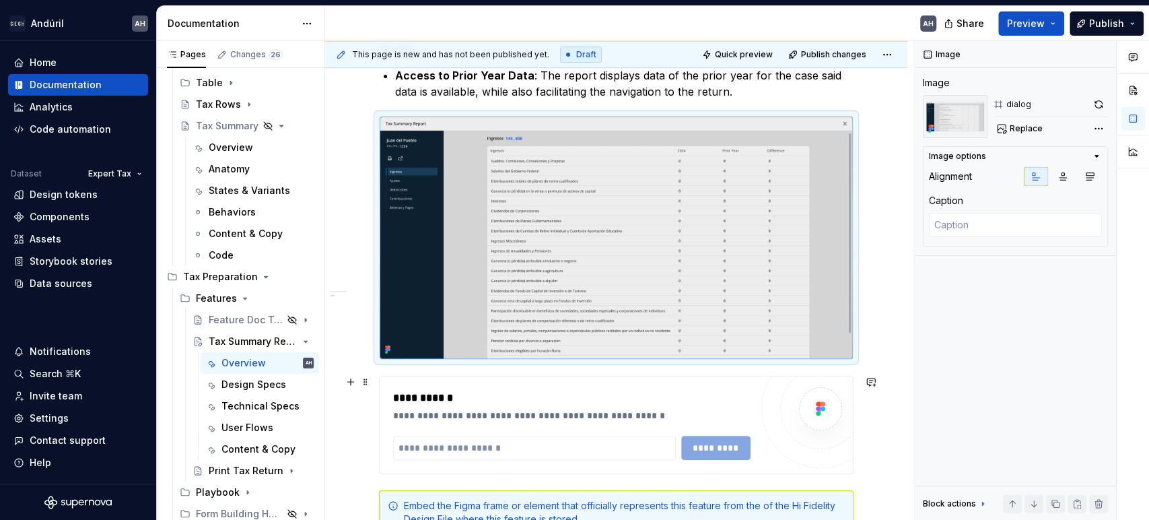
scroll to position [373, 0]
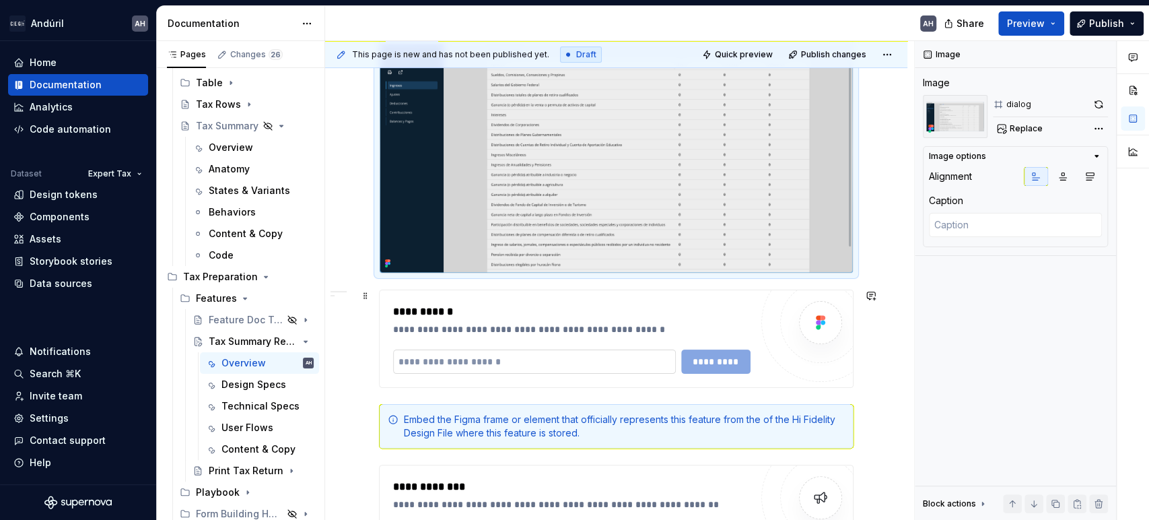
click at [468, 353] on input "text" at bounding box center [534, 361] width 283 height 24
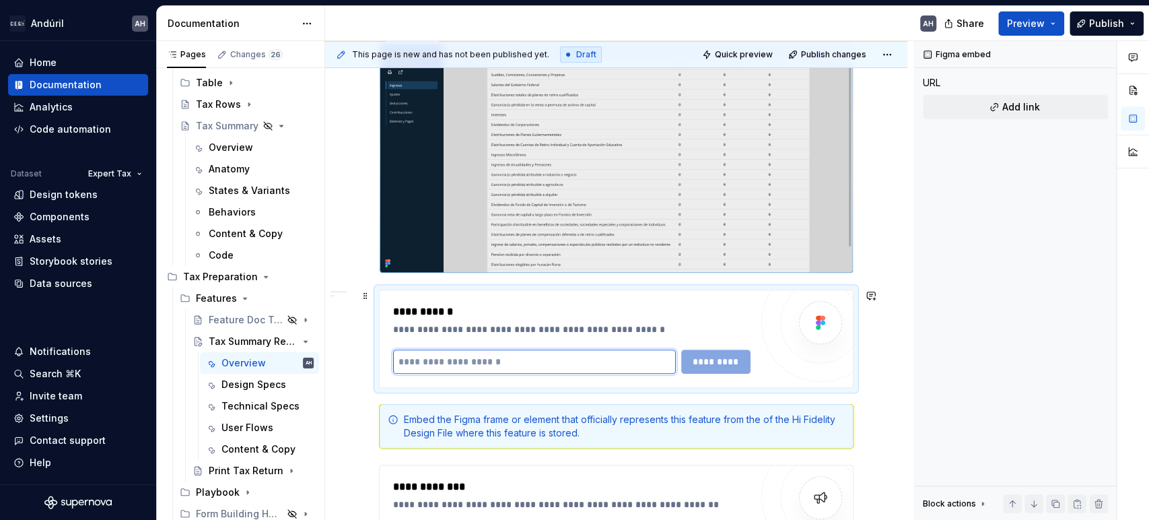
paste input "**********"
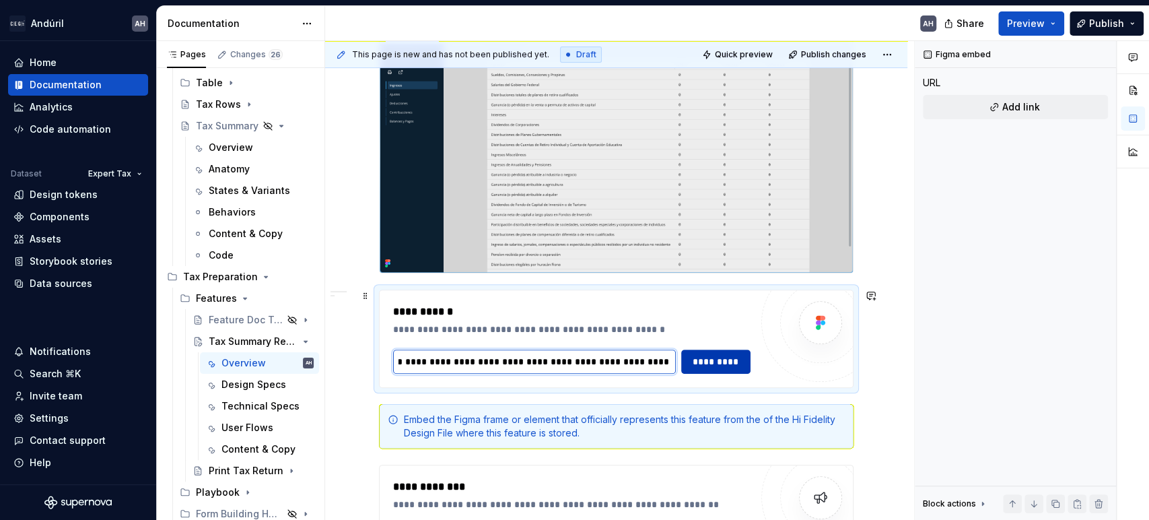
type input "**********"
click at [717, 364] on span "*********" at bounding box center [716, 361] width 52 height 13
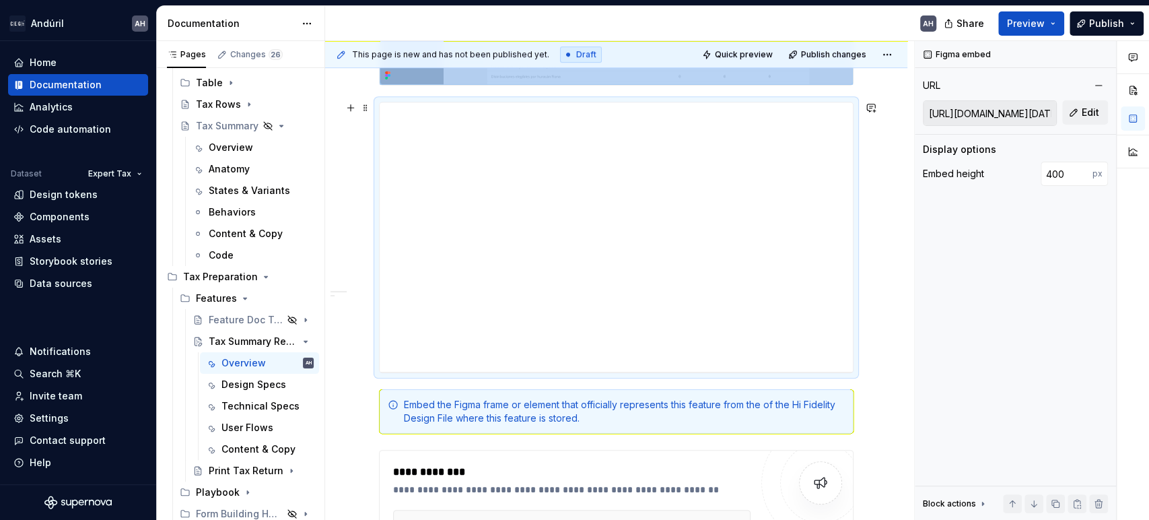
scroll to position [637, 0]
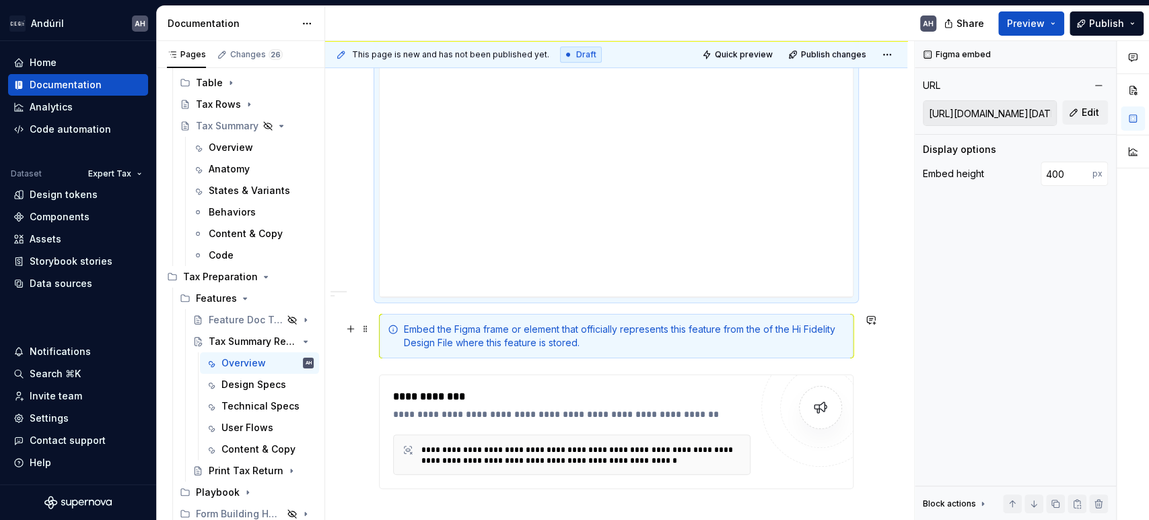
click at [466, 334] on div "Embed the Figma frame or element that officially represents this feature from t…" at bounding box center [624, 335] width 441 height 27
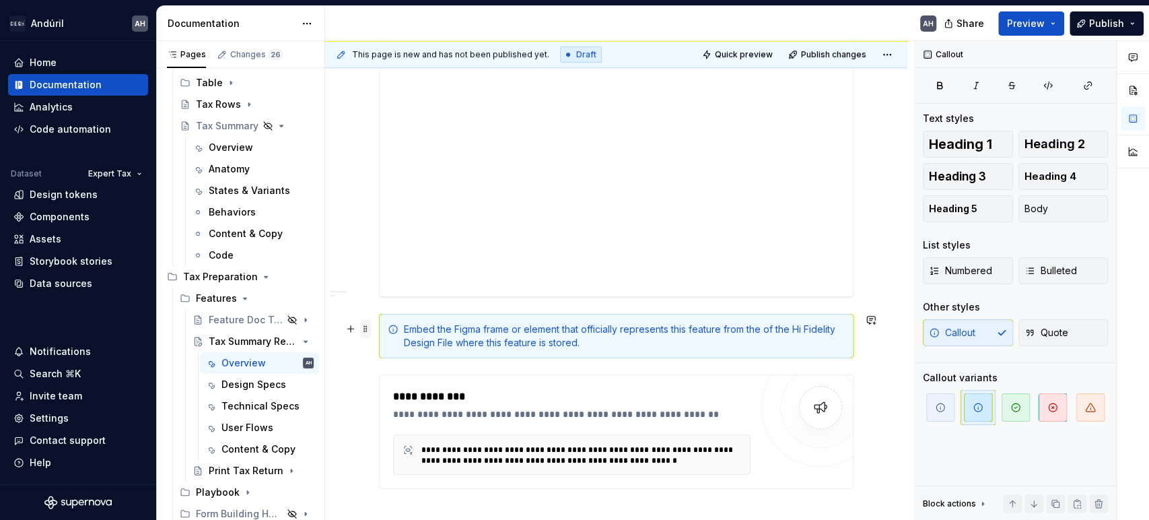
click at [369, 326] on span at bounding box center [365, 328] width 11 height 19
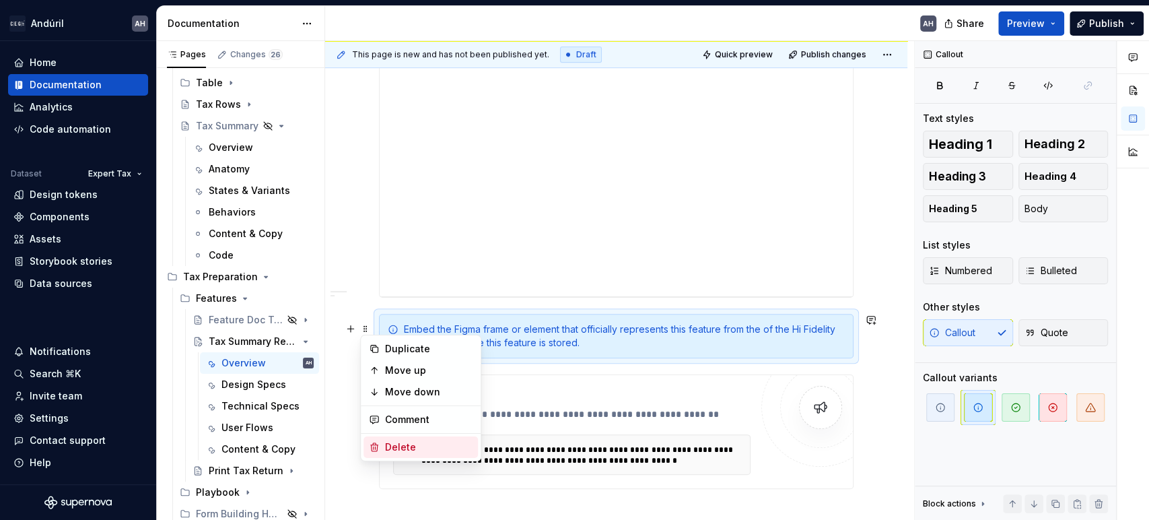
click at [409, 443] on div "Delete" at bounding box center [428, 446] width 87 height 13
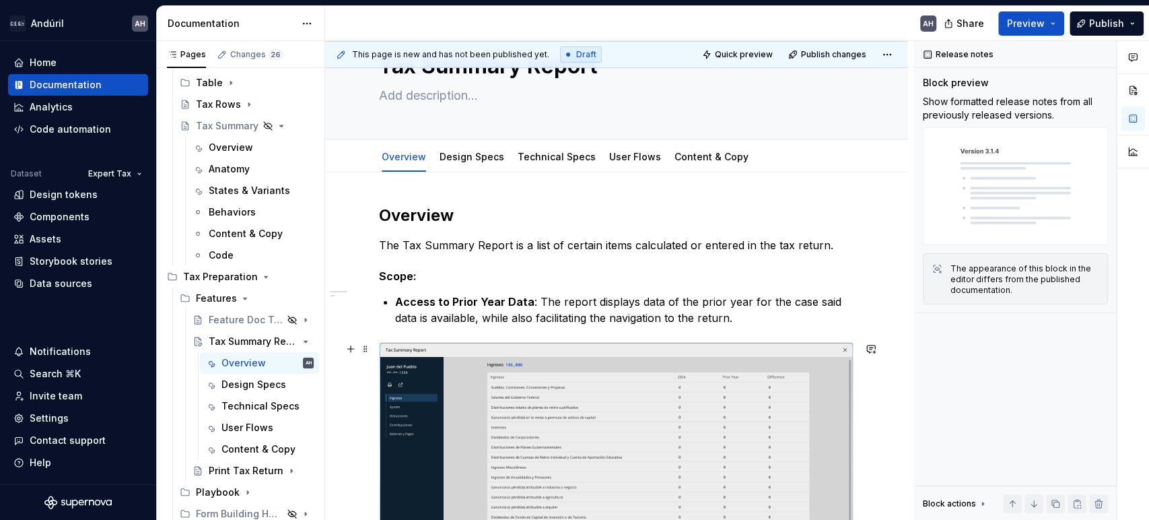
scroll to position [0, 0]
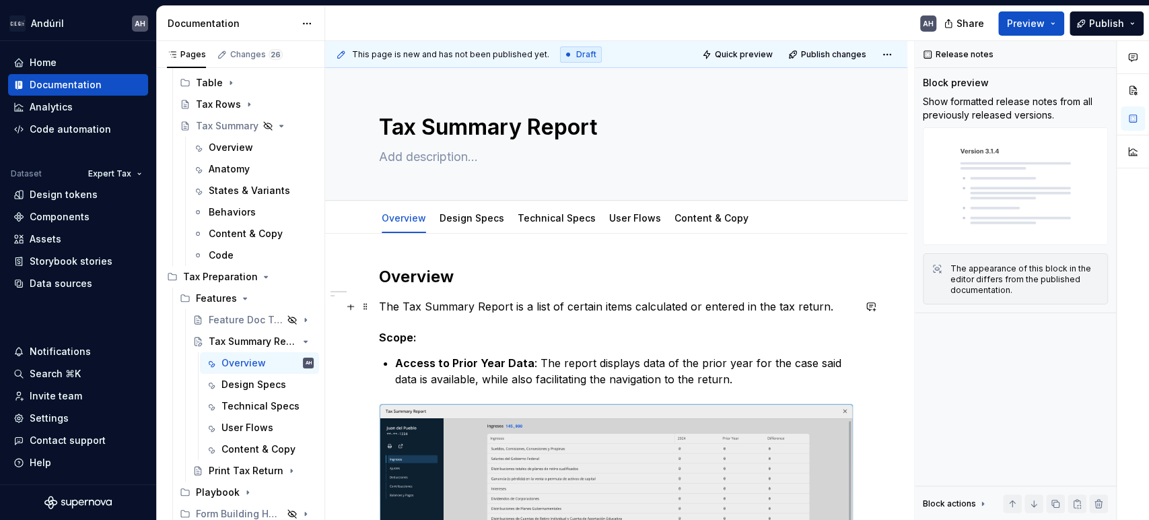
click at [501, 301] on p "The Tax Summary Report is a list of certain items calculated or entered in the …" at bounding box center [616, 306] width 474 height 16
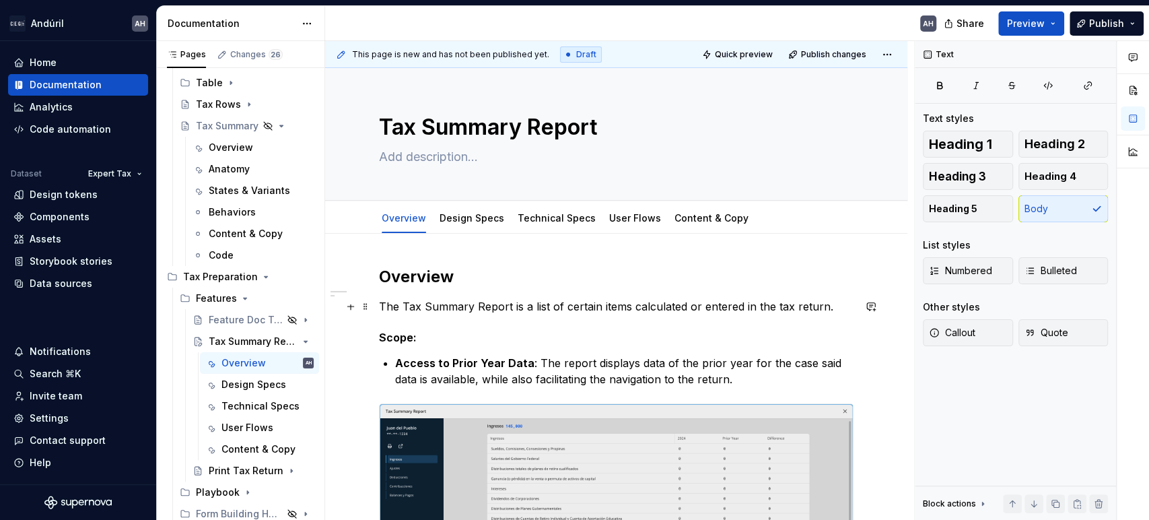
click at [828, 305] on p "The Tax Summary Report is a list of certain items calculated or entered in the …" at bounding box center [616, 306] width 474 height 16
click at [832, 309] on p "The Tax Summary Report is a list of certain items calculated or entered in the …" at bounding box center [616, 306] width 474 height 16
click at [458, 215] on link "Design Specs" at bounding box center [471, 217] width 65 height 11
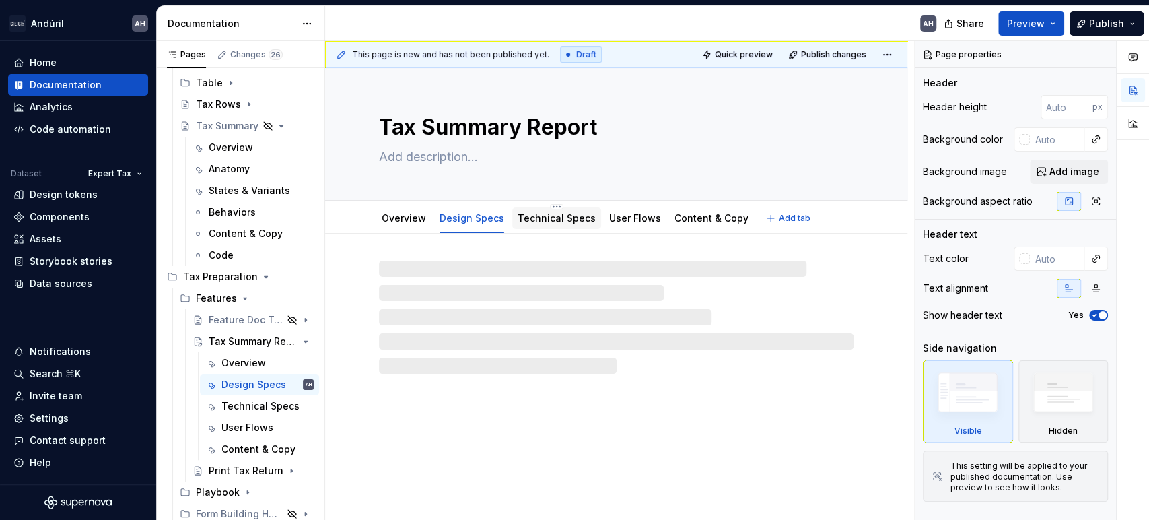
click at [553, 219] on link "Technical Specs" at bounding box center [557, 217] width 78 height 11
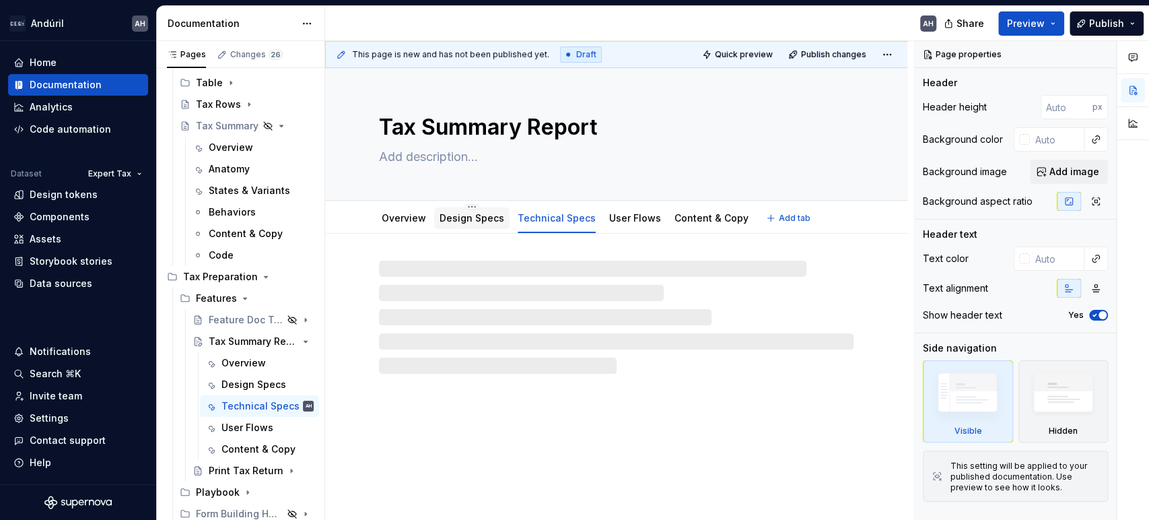
click at [466, 215] on link "Design Specs" at bounding box center [471, 217] width 65 height 11
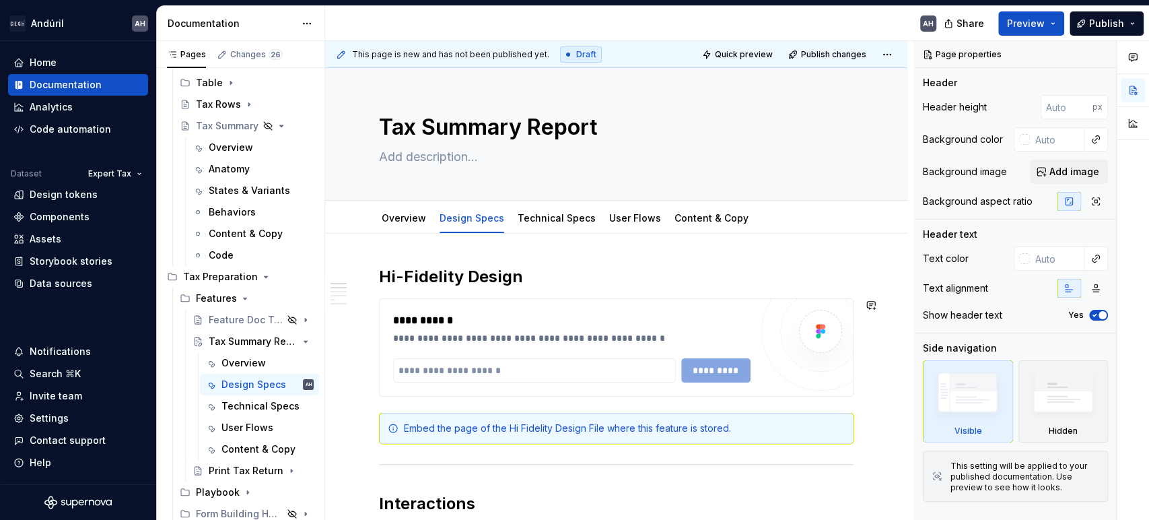
type textarea "*"
click at [535, 270] on h2 "Hi-Fidelity Design" at bounding box center [616, 277] width 474 height 22
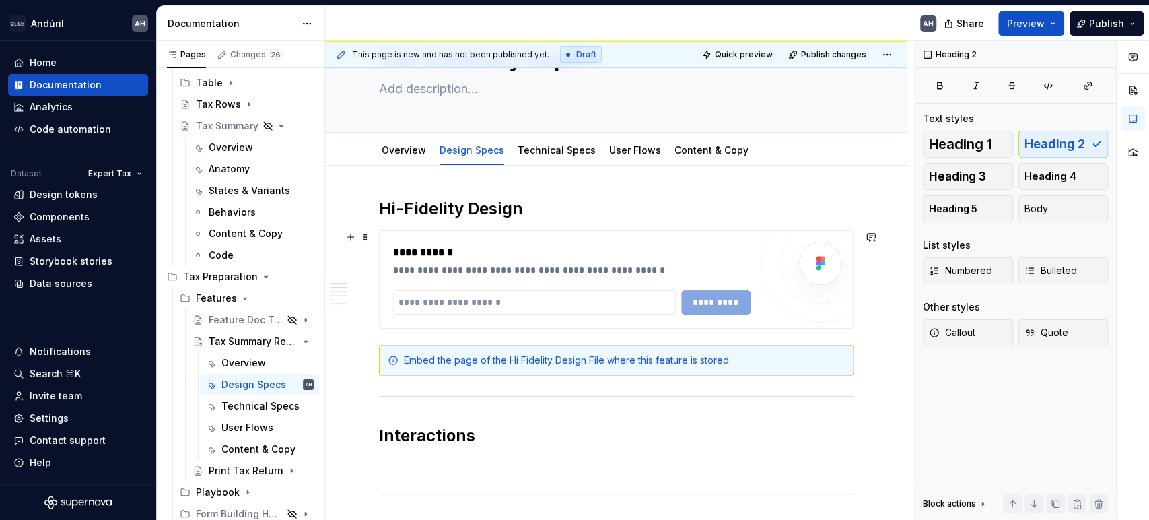
scroll to position [69, 0]
click at [483, 303] on input "text" at bounding box center [534, 301] width 283 height 24
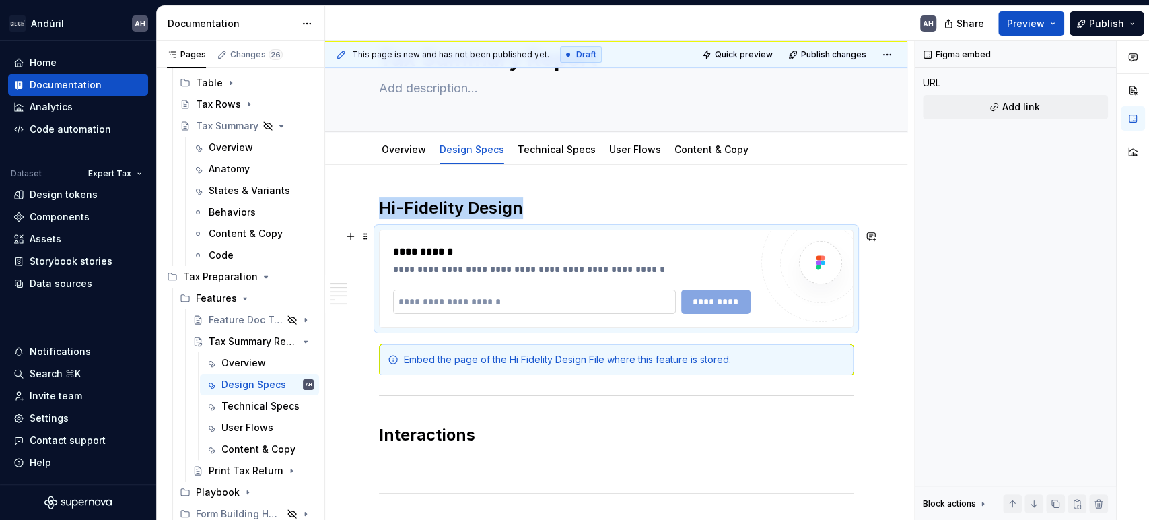
click at [466, 297] on input "text" at bounding box center [534, 301] width 283 height 24
click at [485, 300] on input "text" at bounding box center [534, 301] width 283 height 24
click at [506, 310] on input "text" at bounding box center [534, 301] width 283 height 24
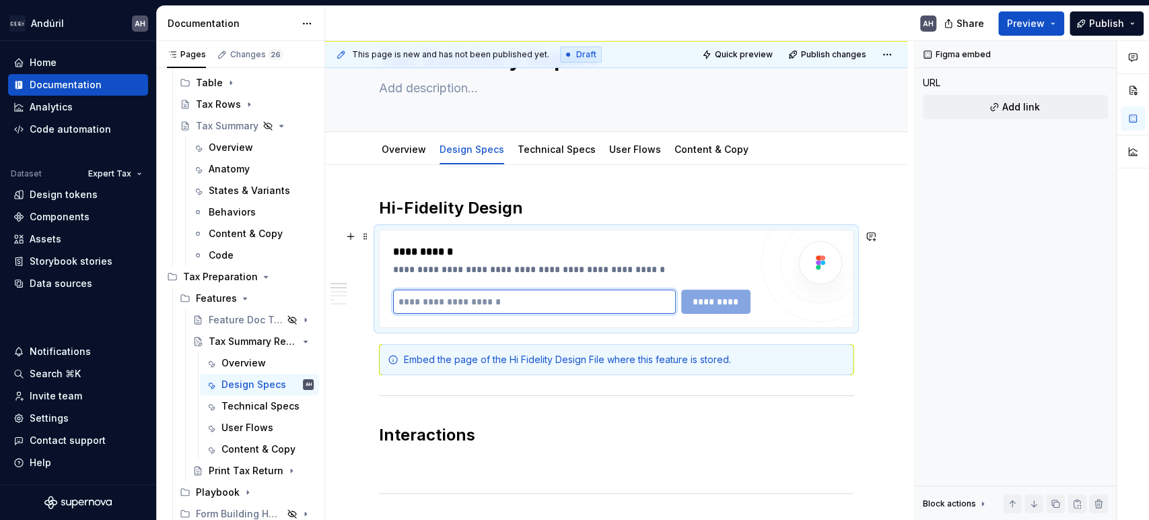
paste input "**********"
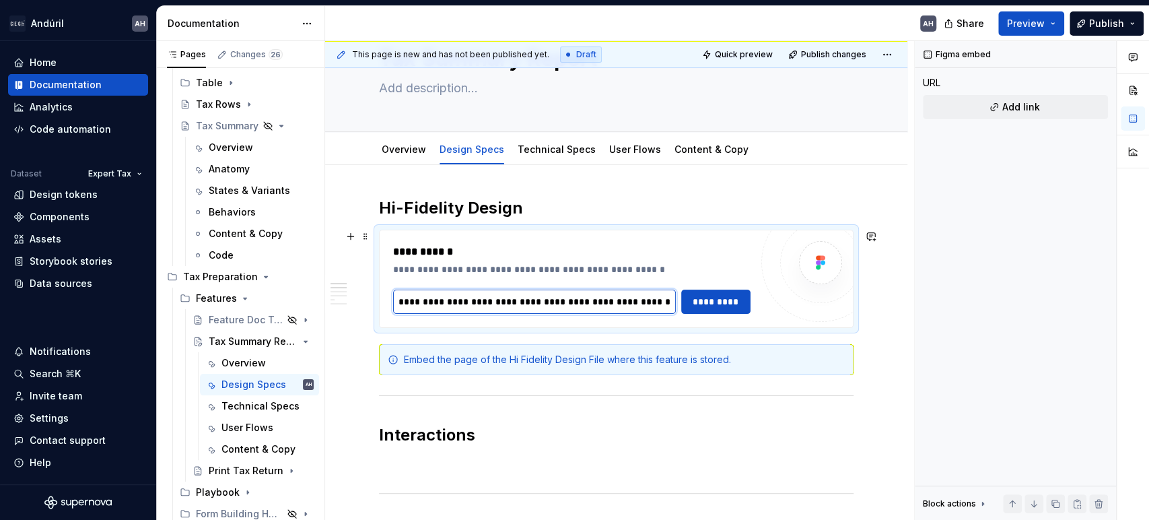
scroll to position [0, 895]
type input "**********"
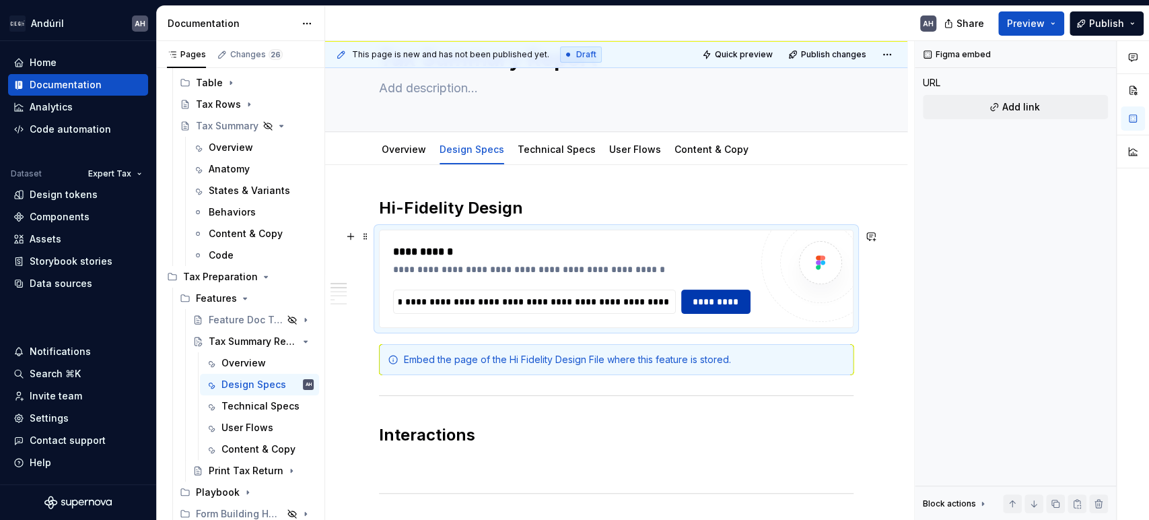
click at [719, 300] on span "*********" at bounding box center [716, 301] width 52 height 13
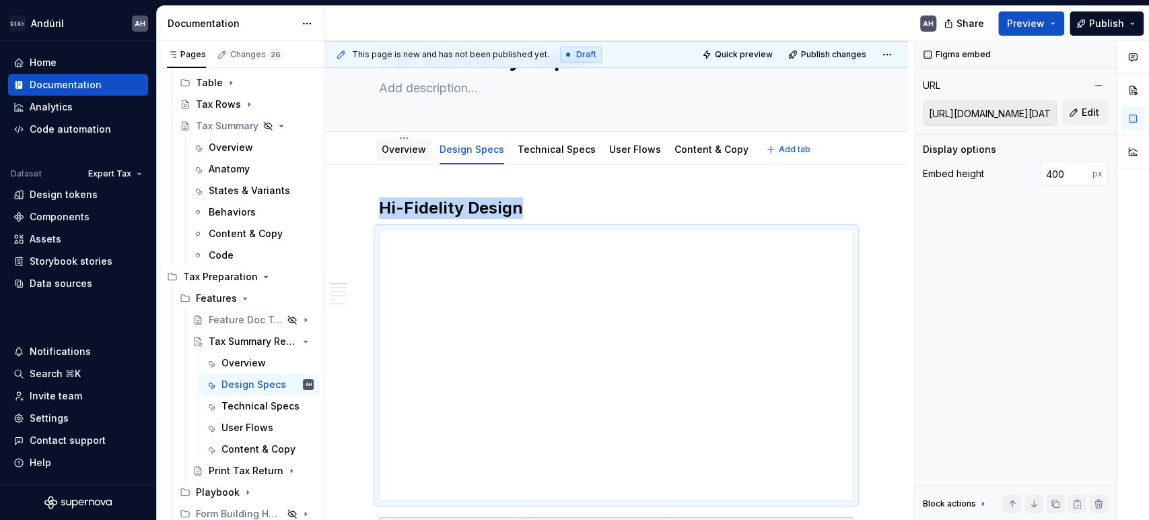
click at [395, 149] on link "Overview" at bounding box center [404, 148] width 44 height 11
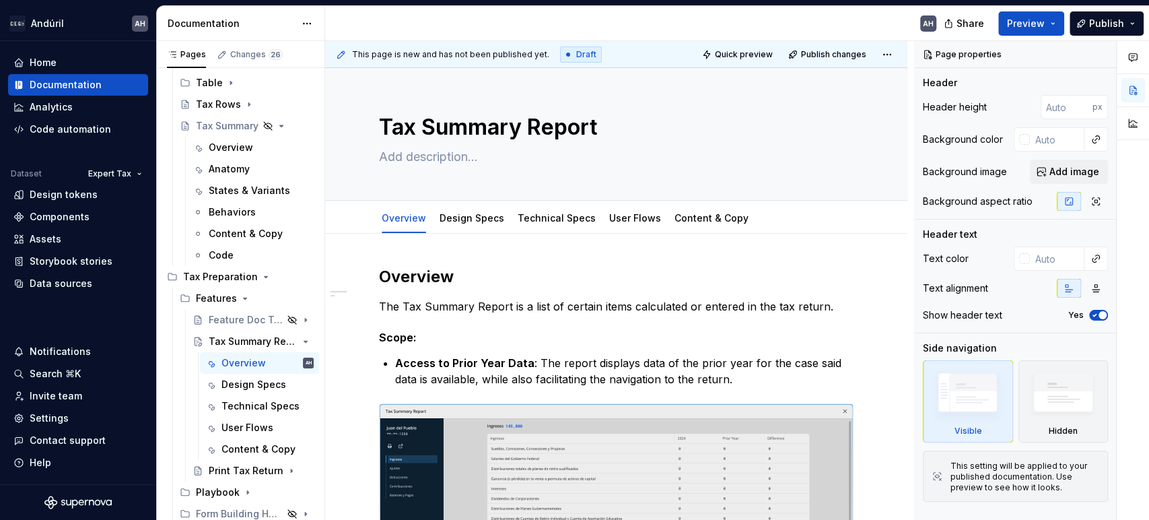
type textarea "*"
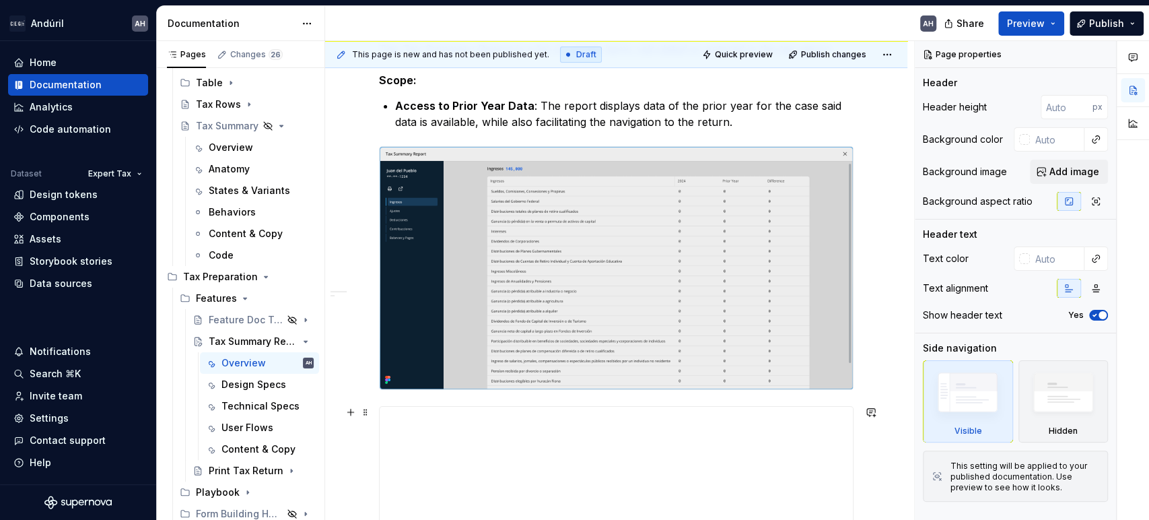
scroll to position [373, 0]
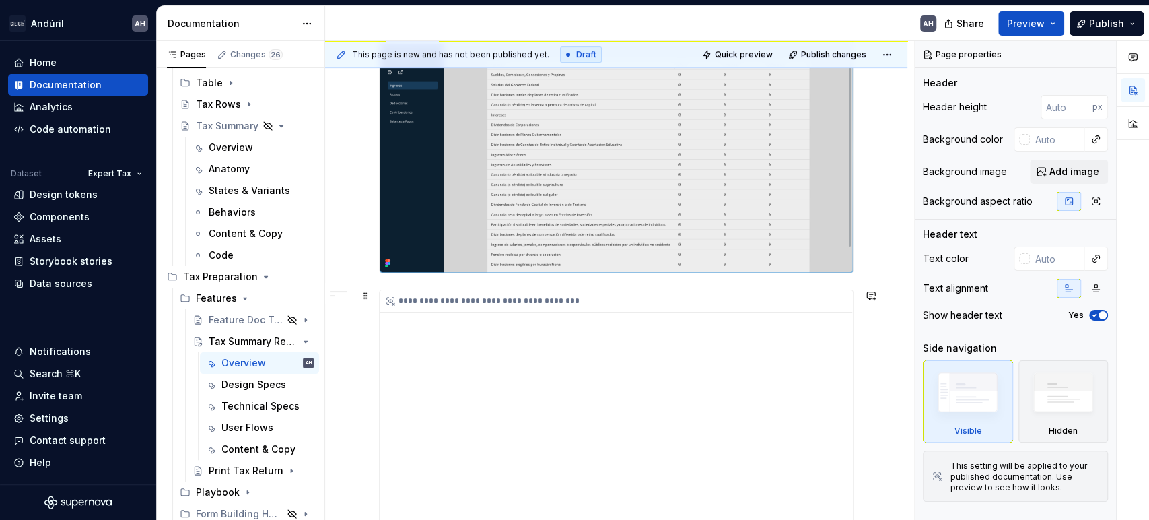
click at [487, 320] on div "**********" at bounding box center [616, 424] width 473 height 269
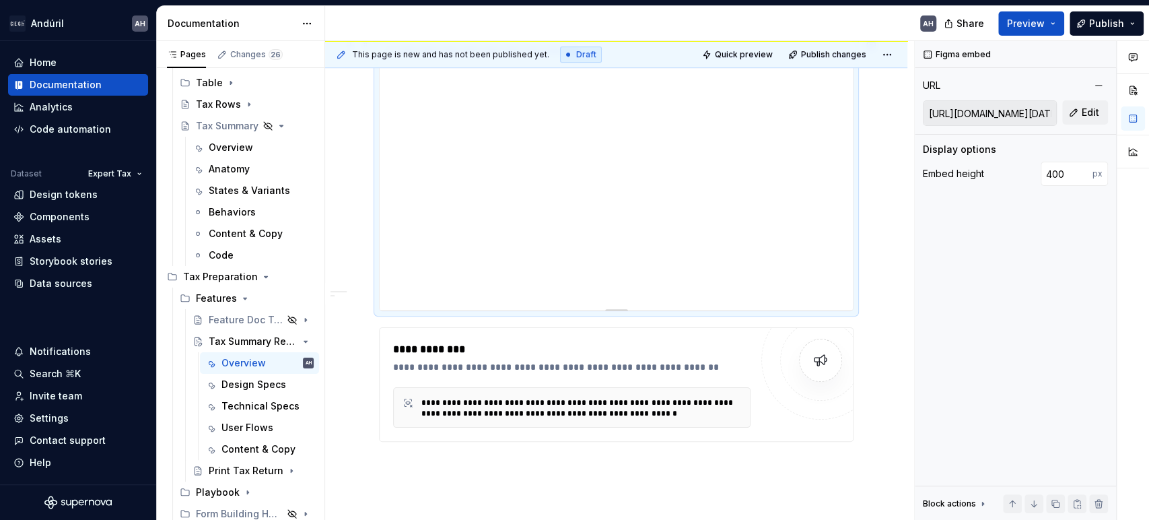
scroll to position [673, 0]
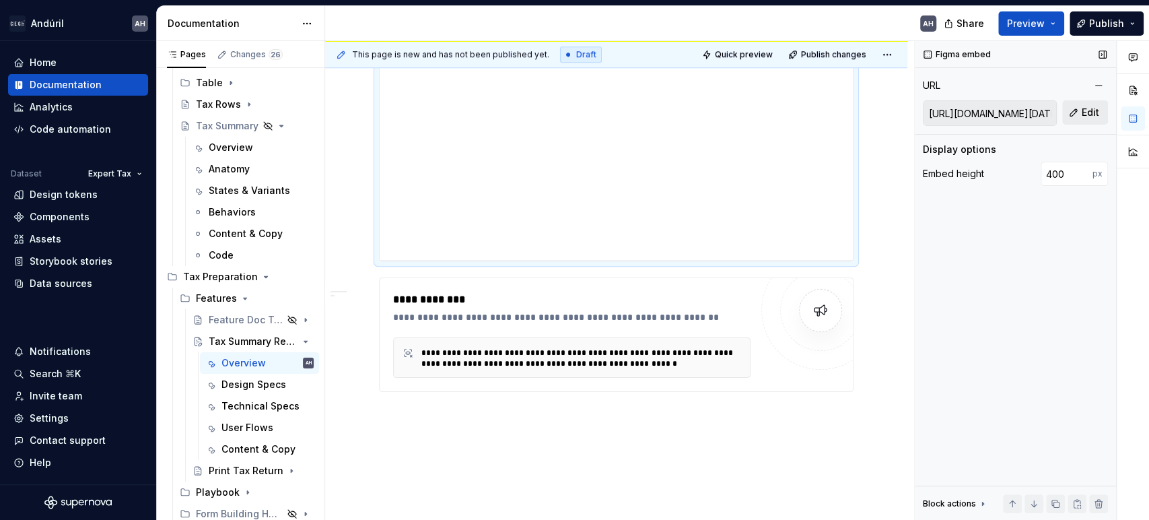
click at [1086, 118] on span "Edit" at bounding box center [1089, 112] width 17 height 13
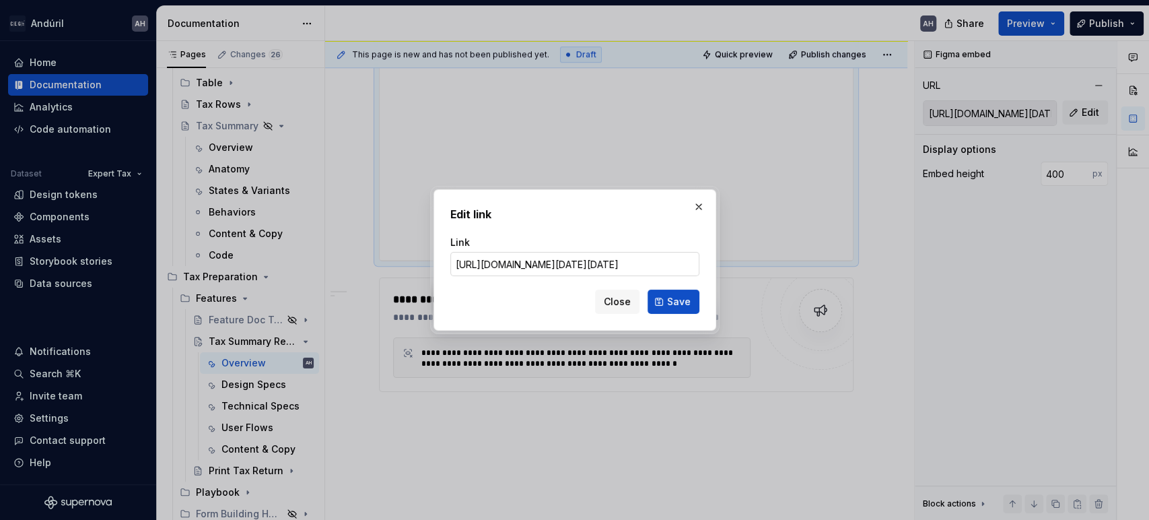
scroll to position [0, 304]
type input "[URL][DOMAIN_NAME][DATE][DATE]"
click at [673, 303] on span "Save" at bounding box center [679, 301] width 24 height 13
type input "[URL][DOMAIN_NAME][DATE][DATE]"
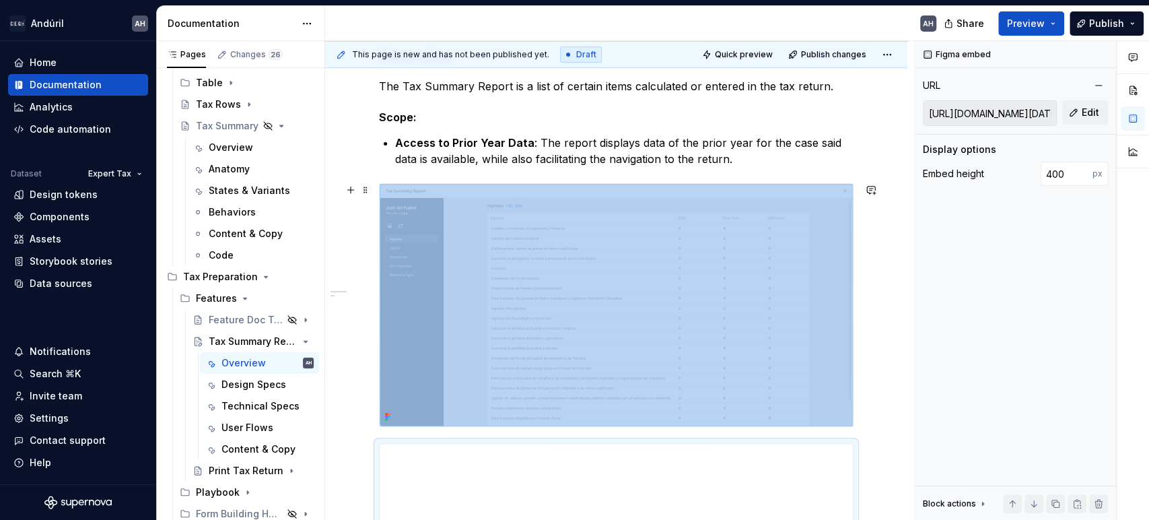
scroll to position [98, 0]
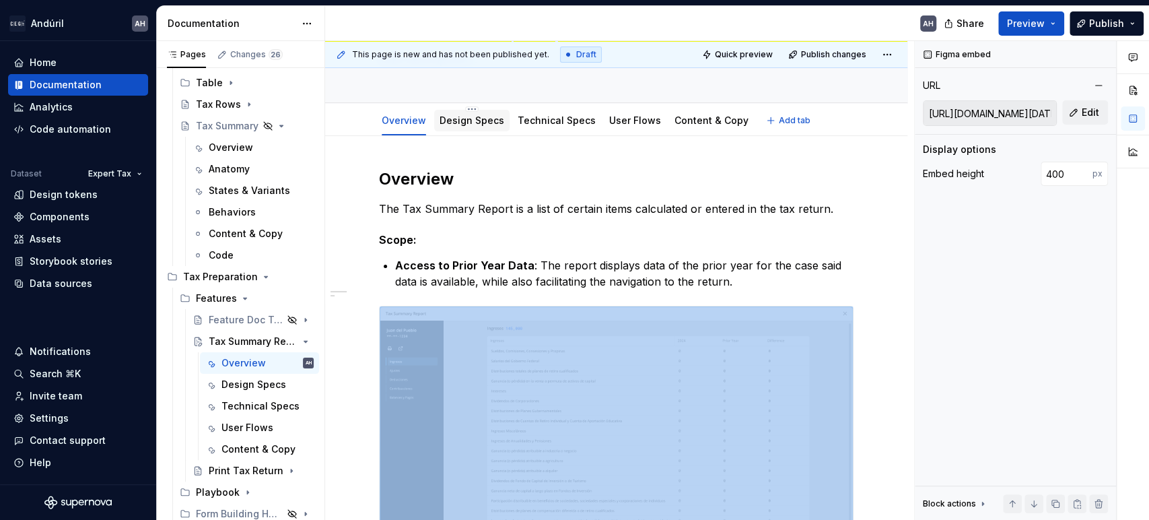
click at [483, 123] on link "Design Specs" at bounding box center [471, 119] width 65 height 11
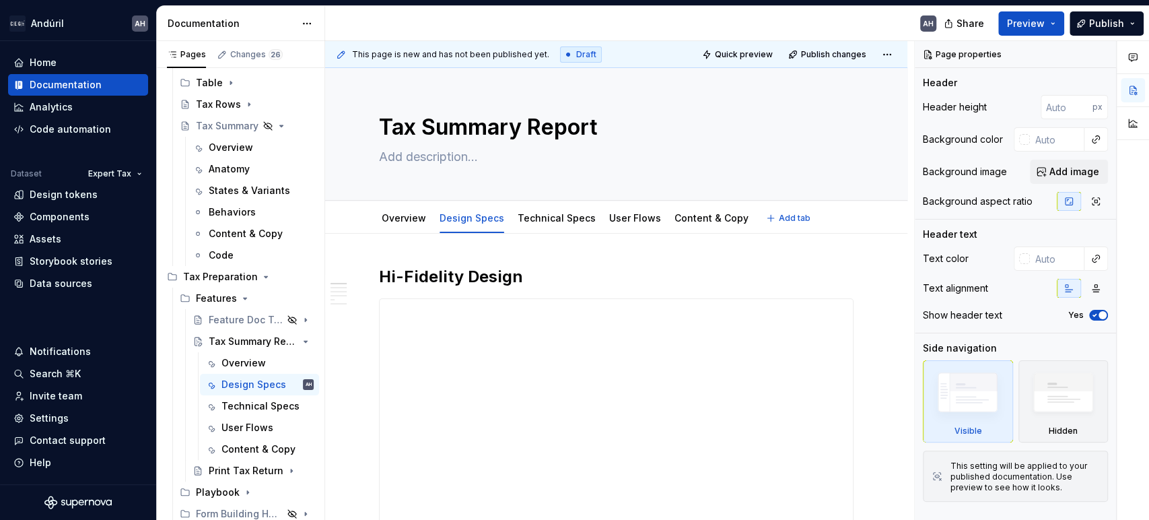
type textarea "*"
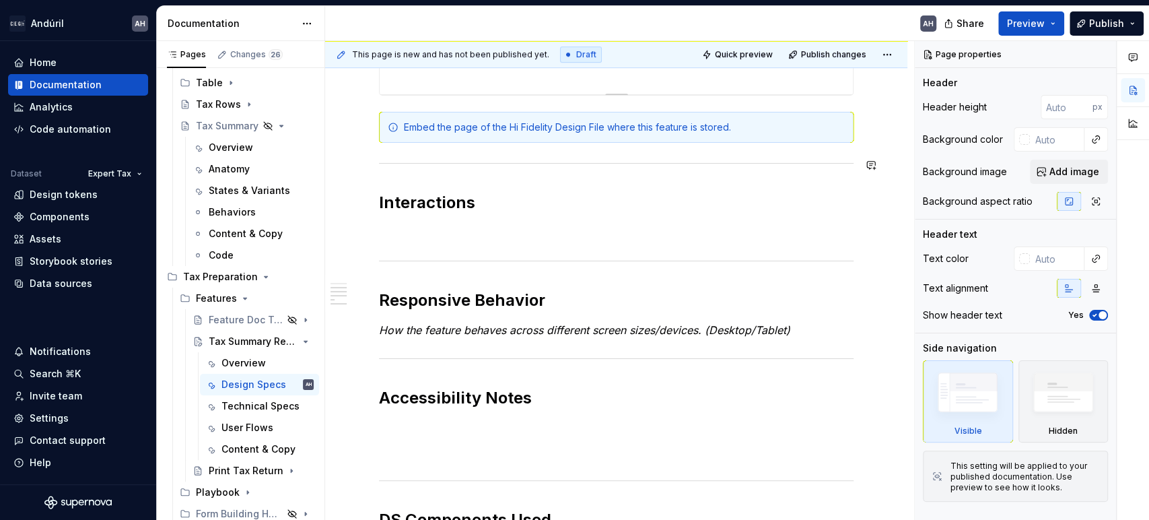
scroll to position [523, 0]
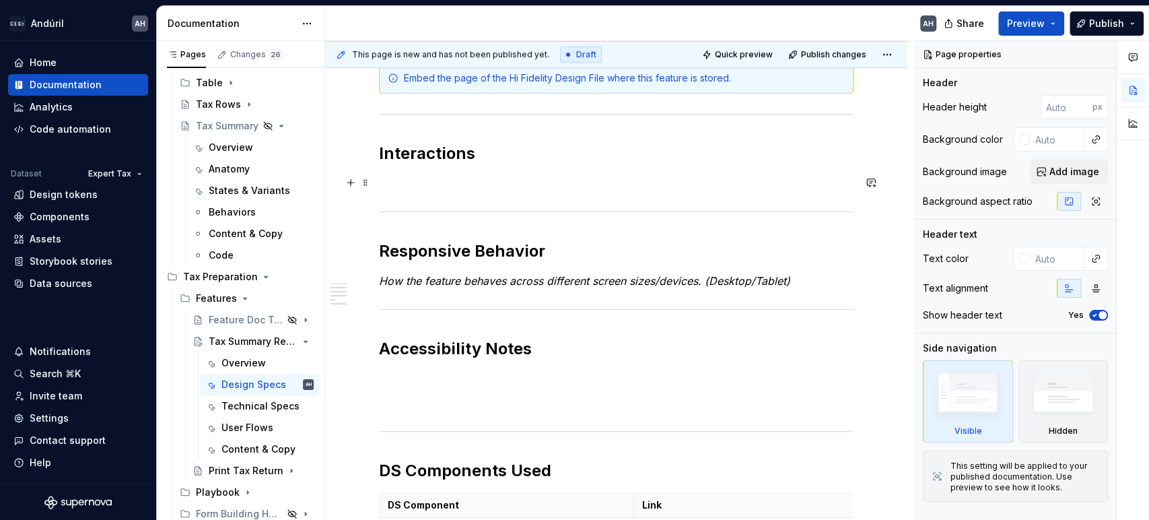
click at [423, 185] on p at bounding box center [616, 183] width 474 height 16
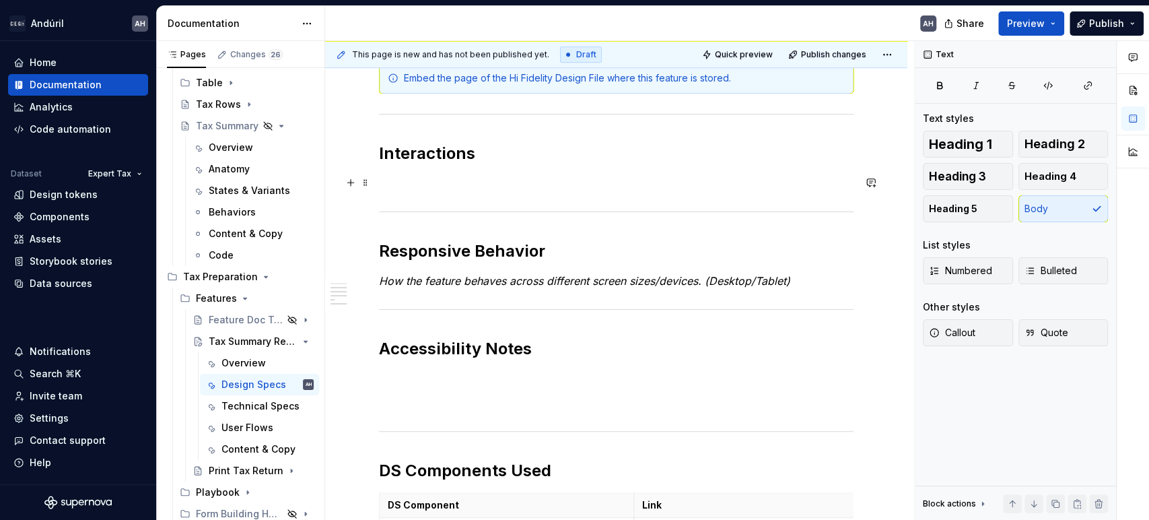
click at [423, 185] on p at bounding box center [616, 183] width 474 height 16
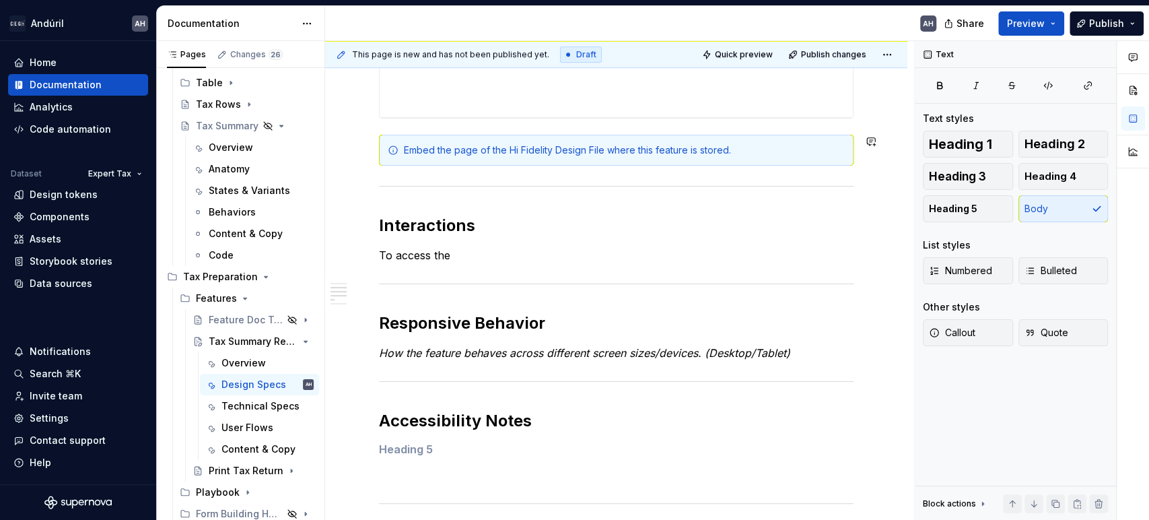
scroll to position [456, 0]
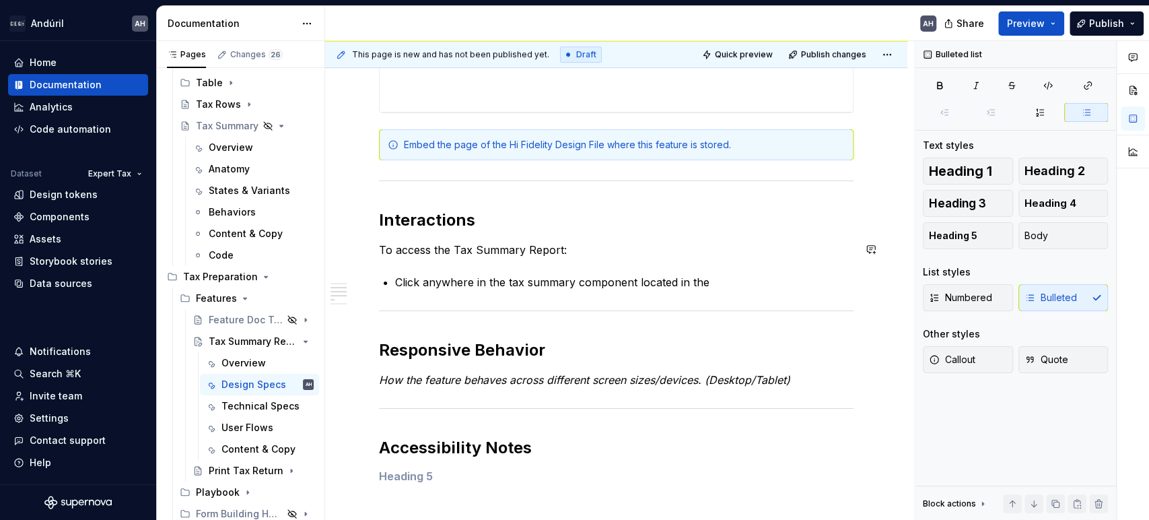
type textarea "*"
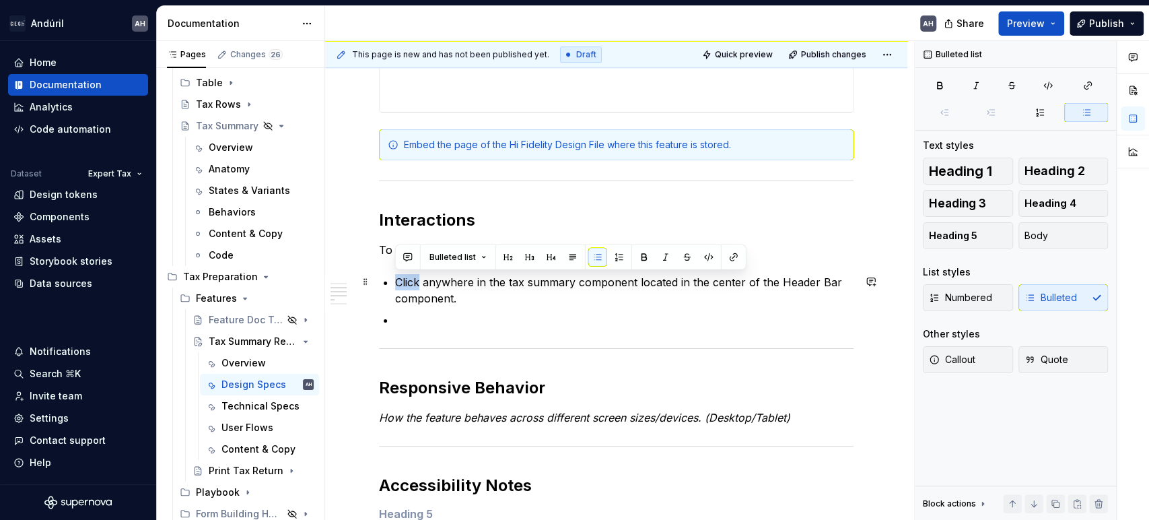
drag, startPoint x: 420, startPoint y: 283, endPoint x: 374, endPoint y: 279, distance: 45.9
click at [374, 279] on div "**********" at bounding box center [616, 345] width 582 height 1136
click at [415, 317] on p at bounding box center [624, 320] width 458 height 16
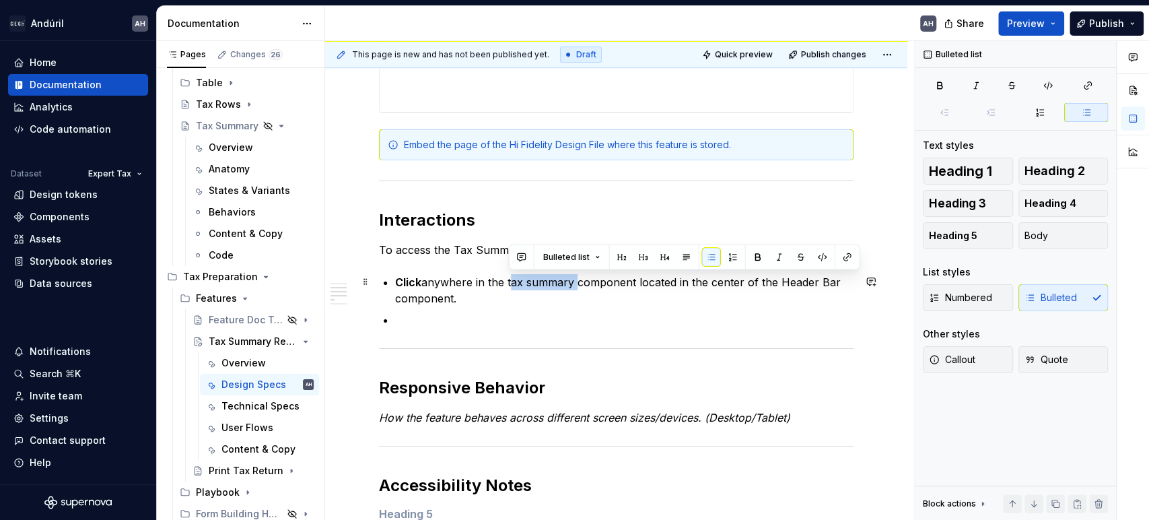
drag, startPoint x: 572, startPoint y: 283, endPoint x: 509, endPoint y: 284, distance: 62.6
click at [509, 284] on p "Click anywhere in the tax summary component located in the center of the Header…" at bounding box center [624, 290] width 458 height 32
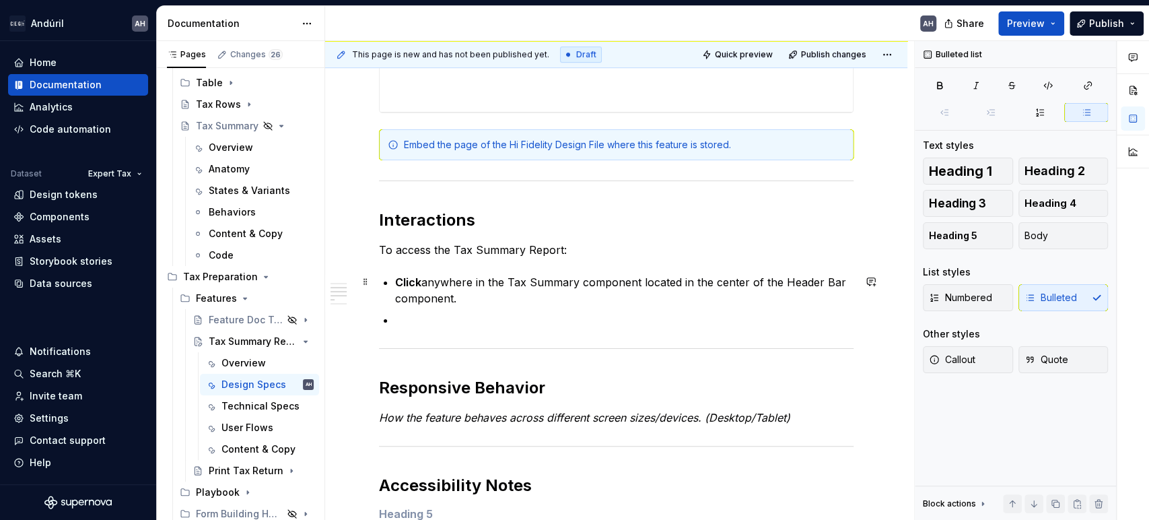
click at [587, 283] on p "Click anywhere in the Tax Summary component located in the center of the Header…" at bounding box center [624, 290] width 458 height 32
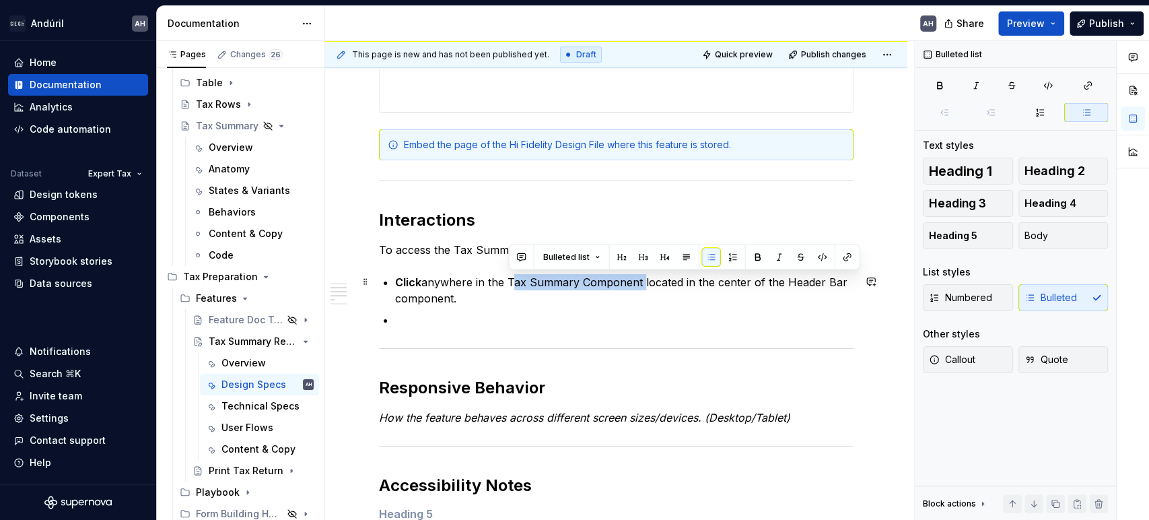
drag, startPoint x: 640, startPoint y: 284, endPoint x: 543, endPoint y: 270, distance: 97.9
click at [509, 283] on p "Click anywhere in the Tax Summary Component located in the center of the Header…" at bounding box center [624, 290] width 458 height 32
click at [843, 260] on button "button" at bounding box center [847, 257] width 19 height 19
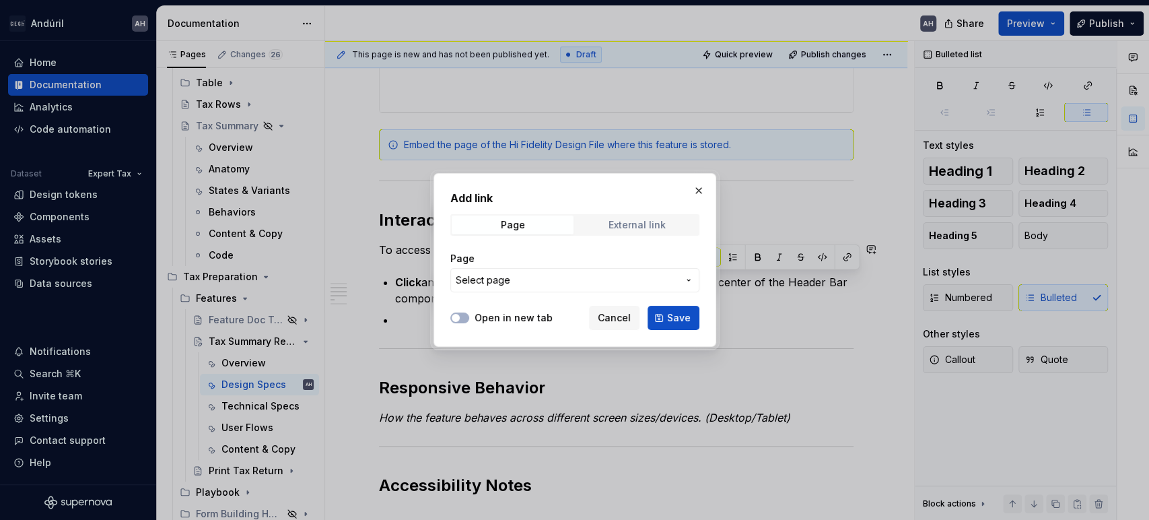
click at [609, 221] on span "External link" at bounding box center [637, 224] width 122 height 19
click at [555, 221] on span "Page" at bounding box center [513, 224] width 122 height 19
click at [534, 280] on span "Select page" at bounding box center [567, 279] width 222 height 13
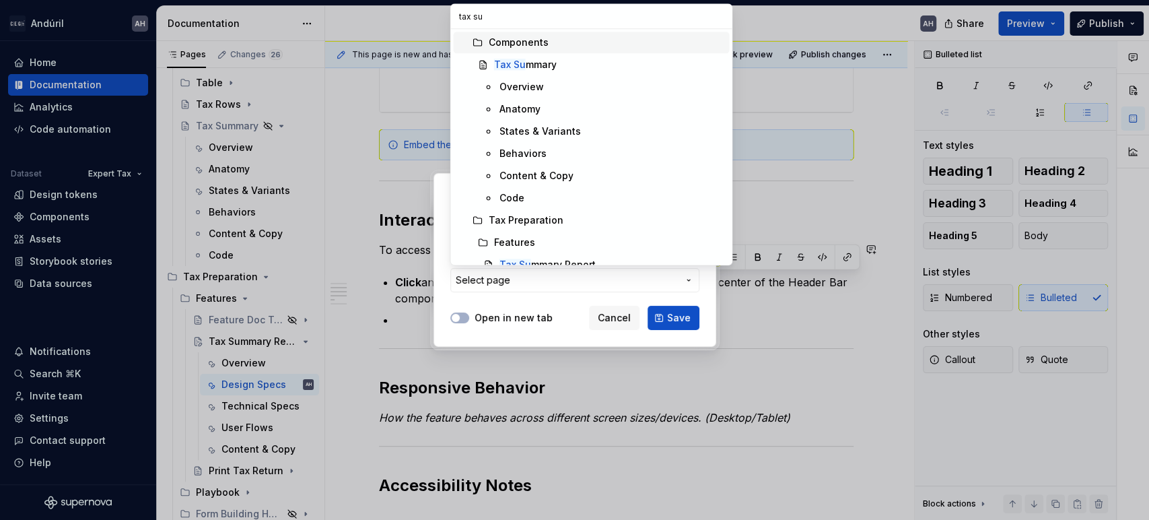
type input "tax sum"
click at [592, 67] on div "Tax Sum [PERSON_NAME]" at bounding box center [608, 64] width 230 height 13
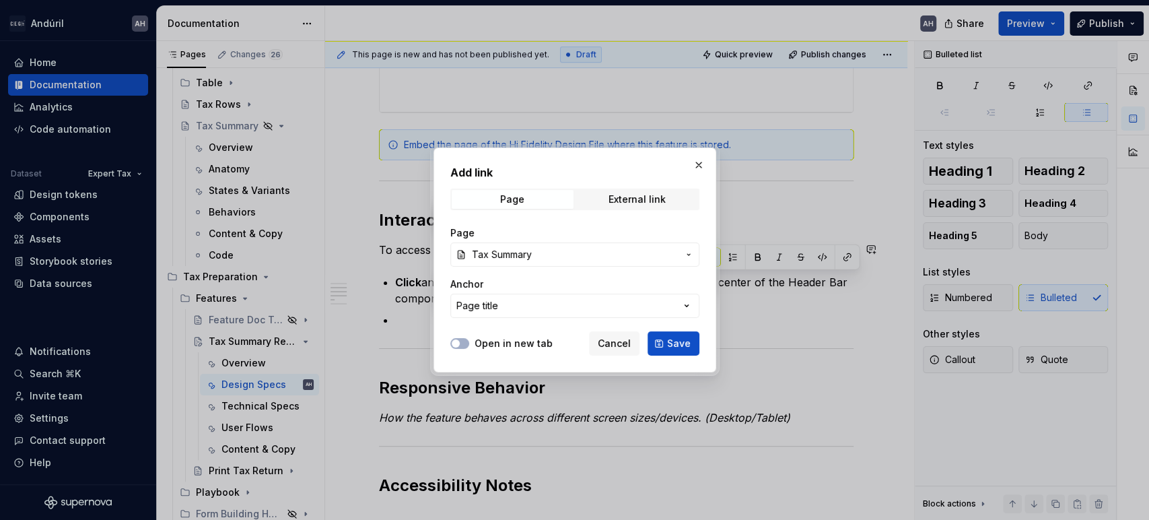
click at [503, 338] on label "Open in new tab" at bounding box center [513, 342] width 78 height 13
click at [469, 338] on button "Open in new tab" at bounding box center [459, 343] width 19 height 11
click at [678, 338] on span "Save" at bounding box center [679, 342] width 24 height 13
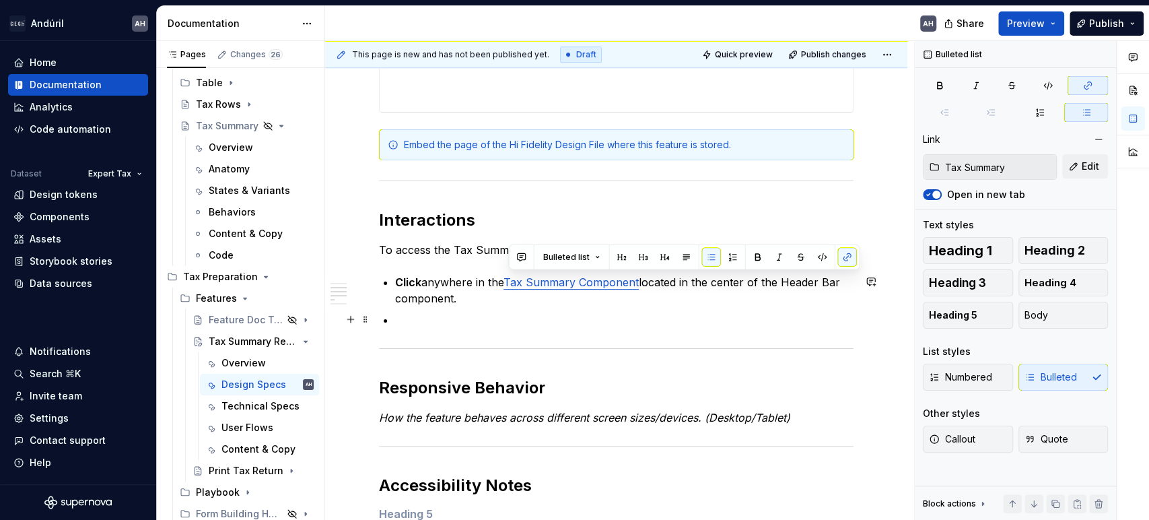
click at [606, 323] on p at bounding box center [624, 320] width 458 height 16
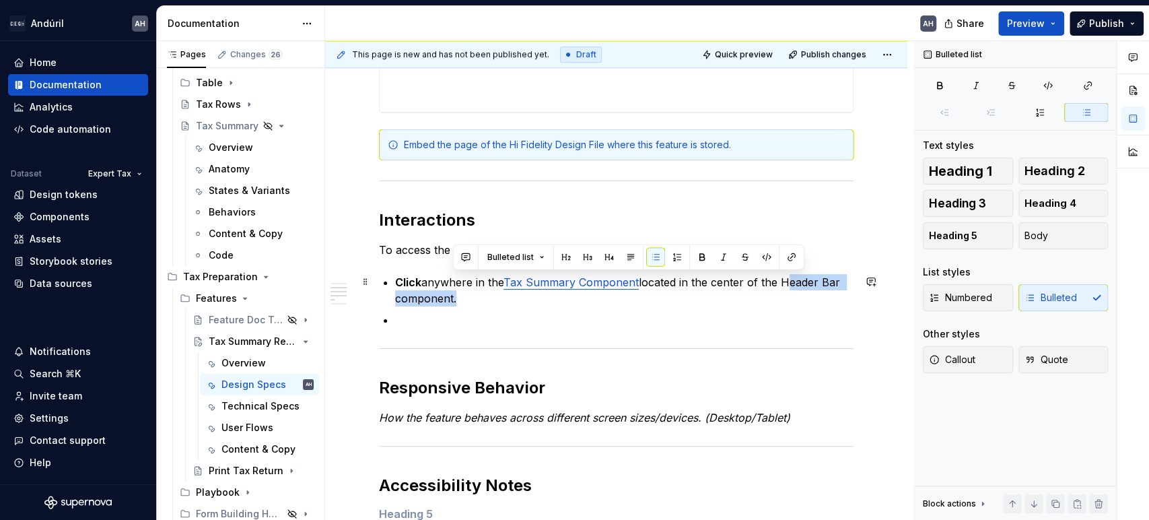
drag, startPoint x: 783, startPoint y: 282, endPoint x: 452, endPoint y: 299, distance: 332.2
click at [452, 299] on p "Click anywhere in the Tax Summary Component located in the center of the Header…" at bounding box center [624, 290] width 458 height 32
click at [783, 255] on button "button" at bounding box center [791, 257] width 19 height 19
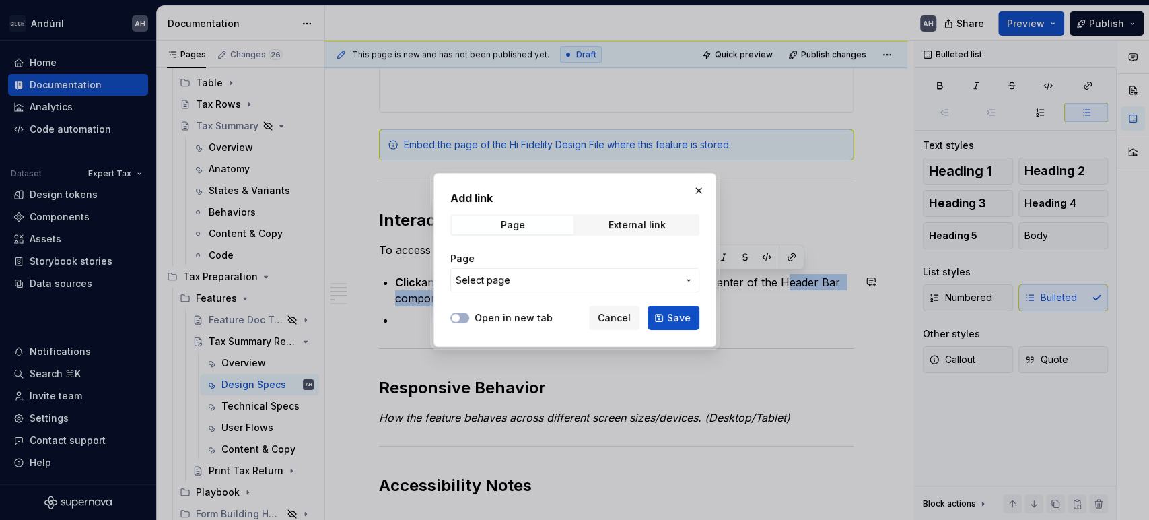
click at [523, 285] on span "Select page" at bounding box center [567, 279] width 222 height 13
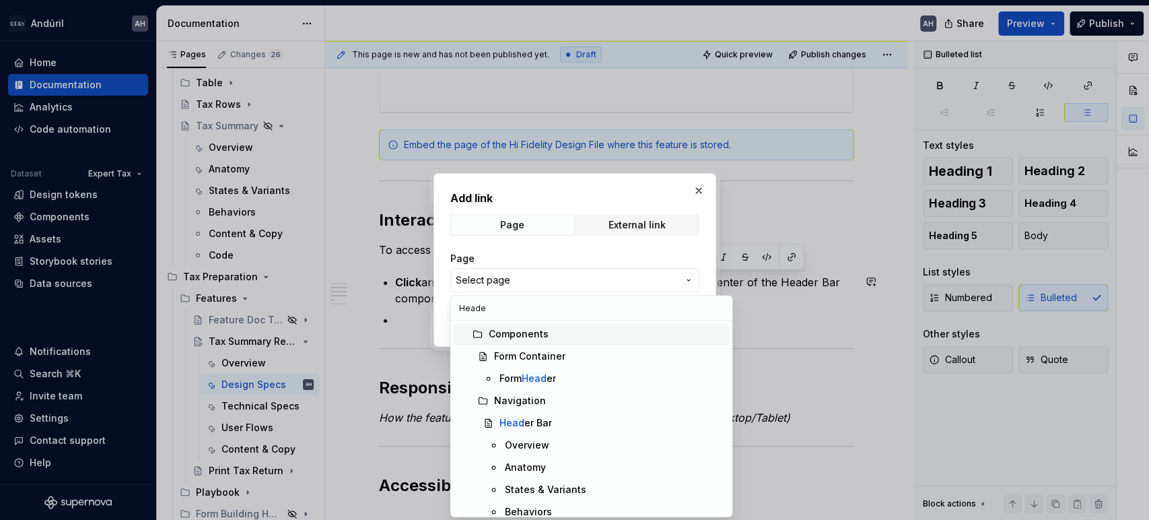
type input "Header"
click at [543, 427] on div "Header Bar" at bounding box center [524, 422] width 50 height 13
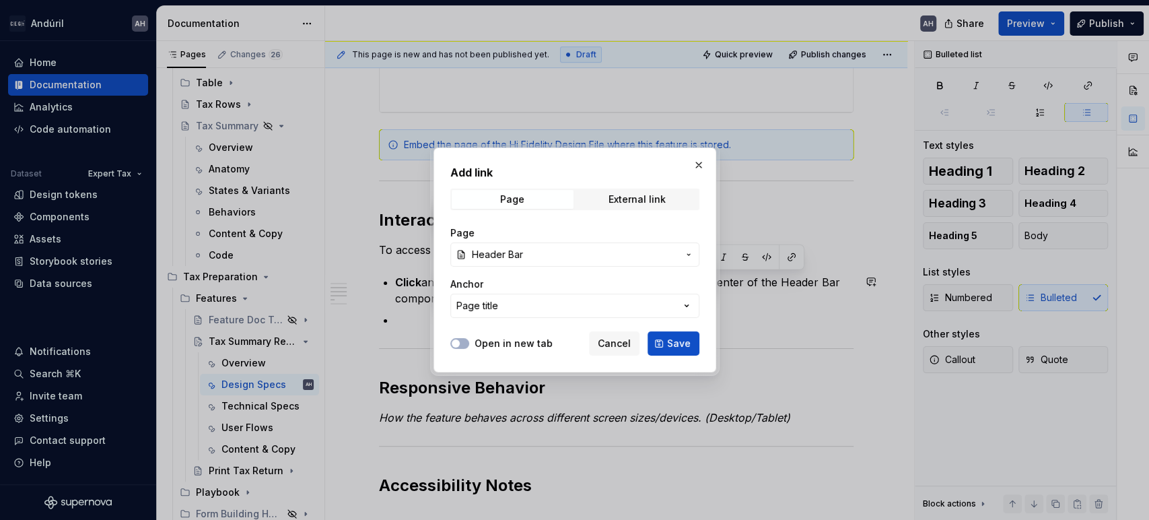
click at [486, 343] on label "Open in new tab" at bounding box center [513, 342] width 78 height 13
click at [469, 343] on button "Open in new tab" at bounding box center [459, 343] width 19 height 11
click at [670, 336] on span "Save" at bounding box center [679, 342] width 24 height 13
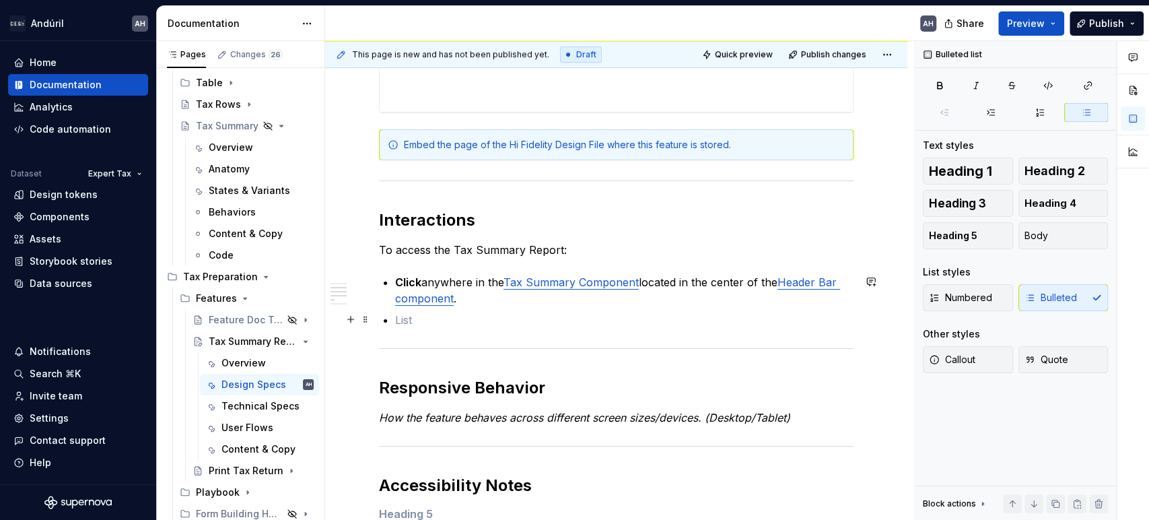
click at [489, 321] on p at bounding box center [624, 320] width 458 height 16
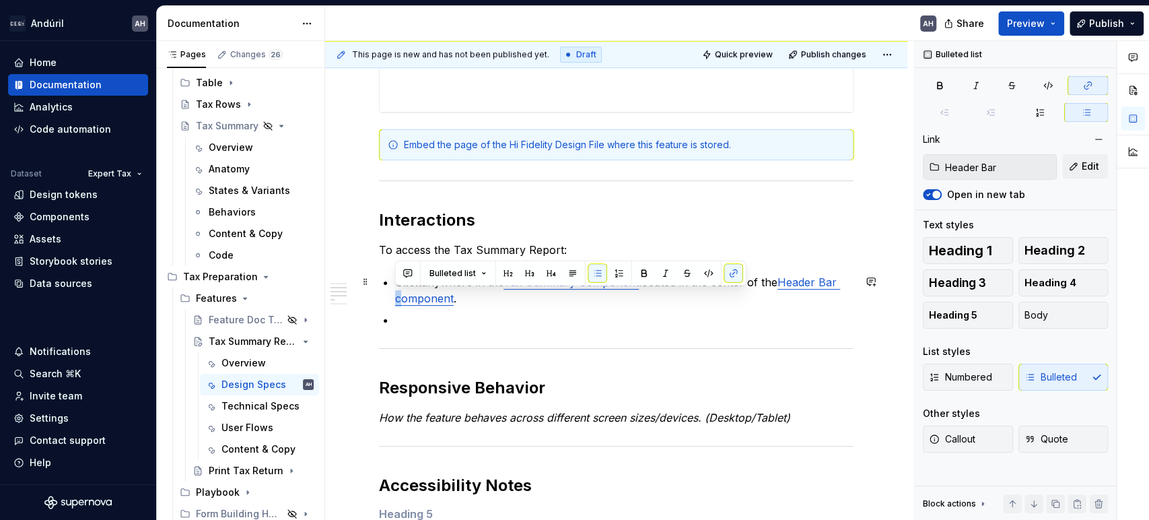
click at [395, 300] on link "Header Bar component" at bounding box center [617, 290] width 445 height 30
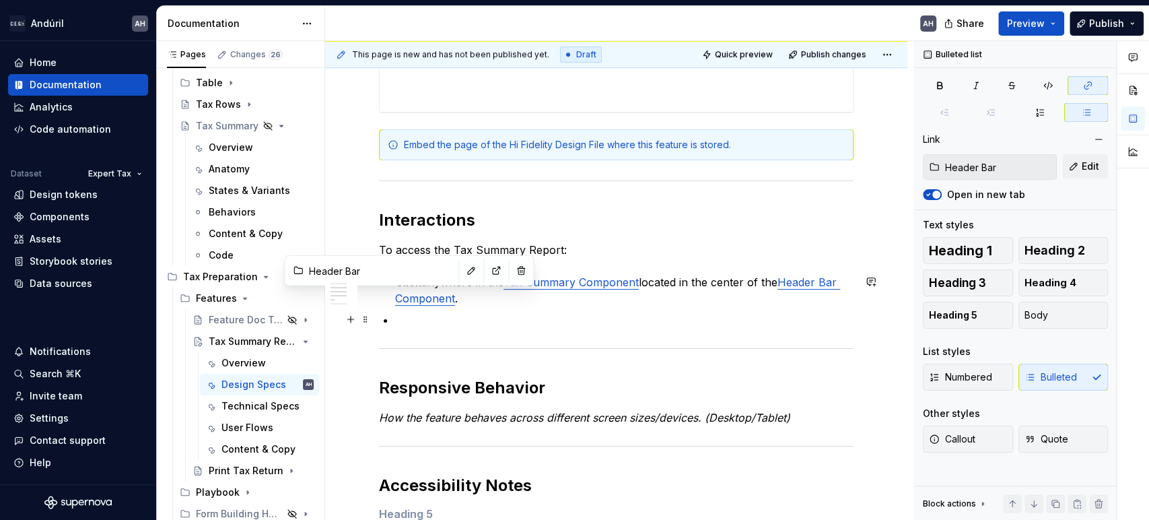
click at [431, 324] on p at bounding box center [624, 320] width 458 height 16
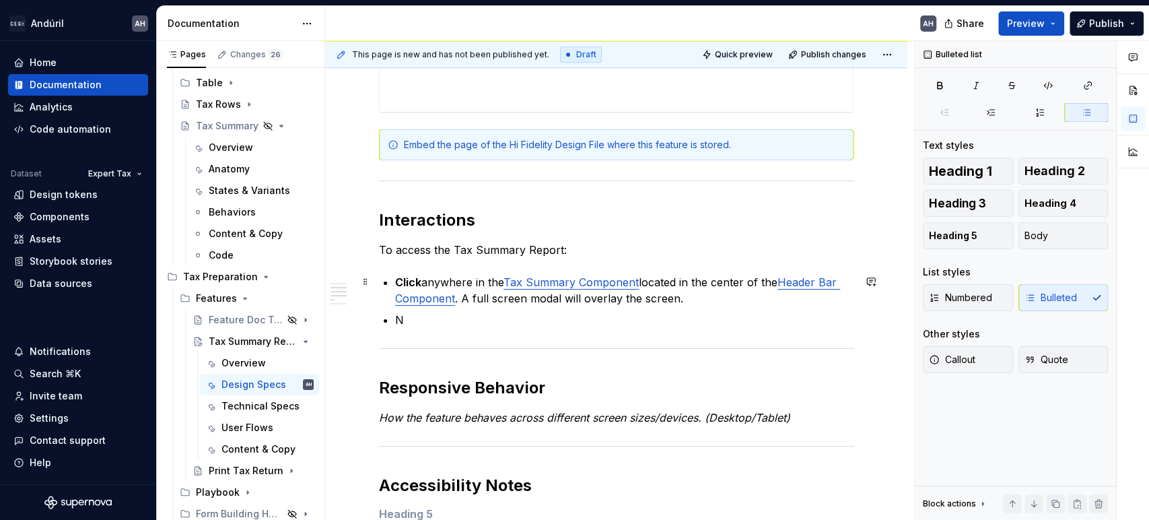
click at [396, 283] on strong "Click" at bounding box center [408, 281] width 26 height 13
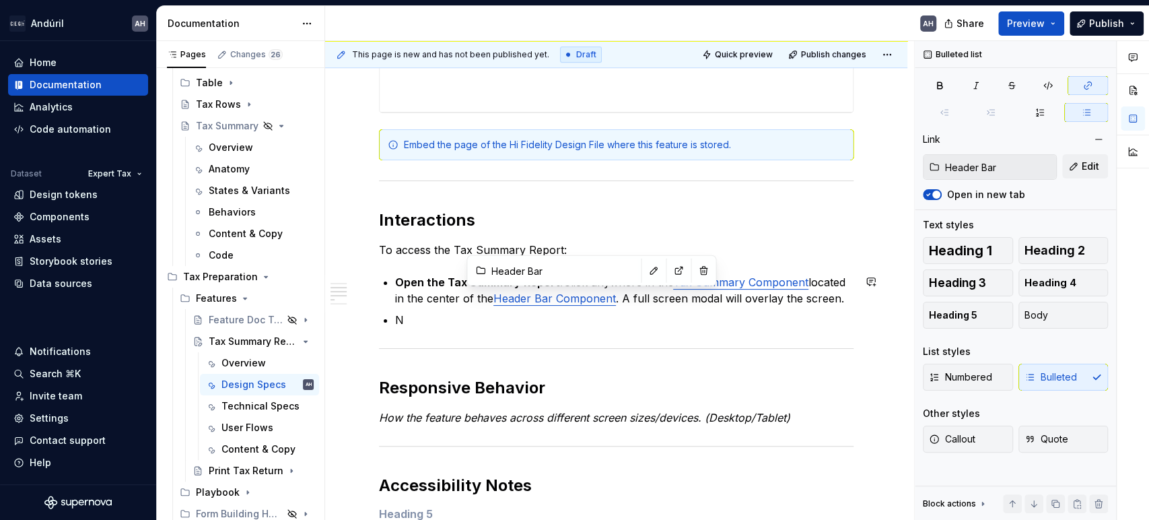
click at [485, 328] on div "**********" at bounding box center [616, 275] width 474 height 931
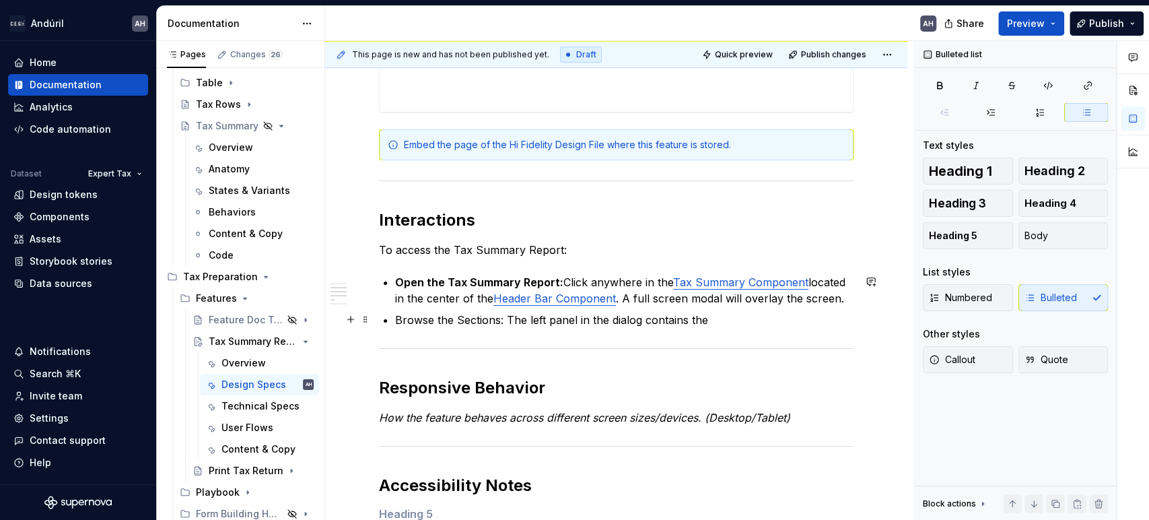
type textarea "*"
drag, startPoint x: 715, startPoint y: 319, endPoint x: 550, endPoint y: 311, distance: 165.1
click at [550, 312] on p "Browse the Sections: The left panel in the dialog contains the" at bounding box center [624, 320] width 458 height 16
click at [612, 316] on p "Browse the Sections: The left panel in the dialog contains the" at bounding box center [624, 320] width 458 height 16
click at [710, 323] on p "Browse the Sections: The left panel in the dialog contains the" at bounding box center [624, 320] width 458 height 16
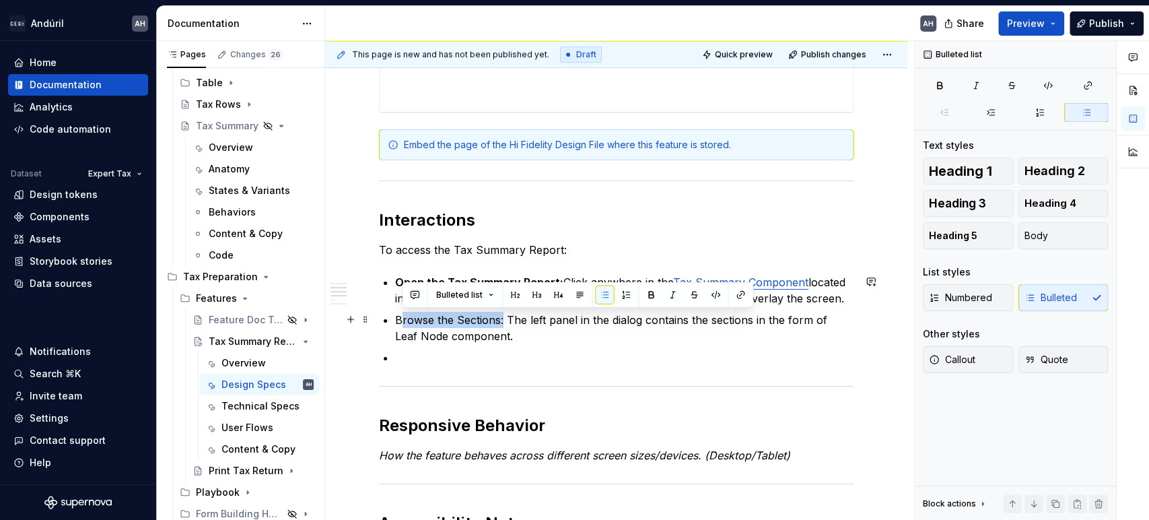
drag, startPoint x: 503, startPoint y: 319, endPoint x: 400, endPoint y: 314, distance: 103.8
click at [400, 314] on p "Browse the Sections: The left panel in the dialog contains the sections in the …" at bounding box center [624, 328] width 458 height 32
click at [404, 316] on strong "[PERSON_NAME] the Sections:" at bounding box center [484, 319] width 164 height 13
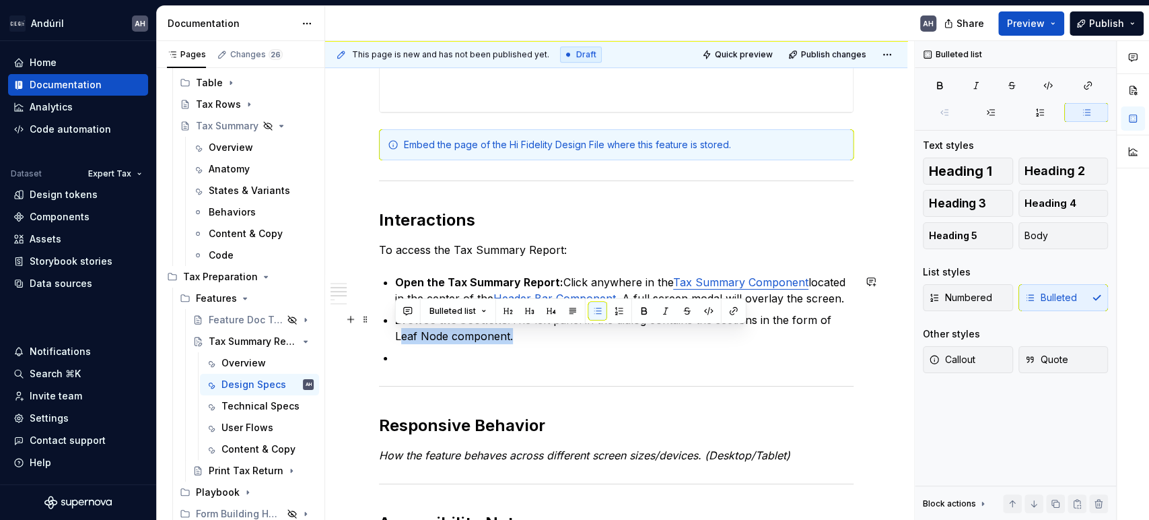
drag, startPoint x: 507, startPoint y: 338, endPoint x: 390, endPoint y: 335, distance: 117.1
click at [390, 335] on div "**********" at bounding box center [616, 294] width 474 height 969
click at [725, 312] on button "button" at bounding box center [733, 310] width 19 height 19
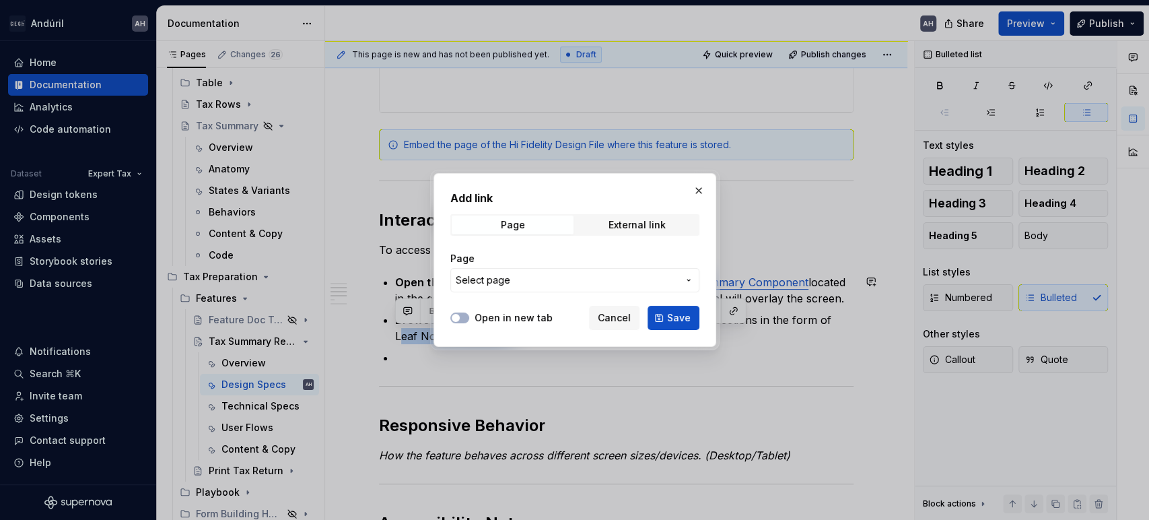
click at [534, 285] on span "Select page" at bounding box center [567, 279] width 222 height 13
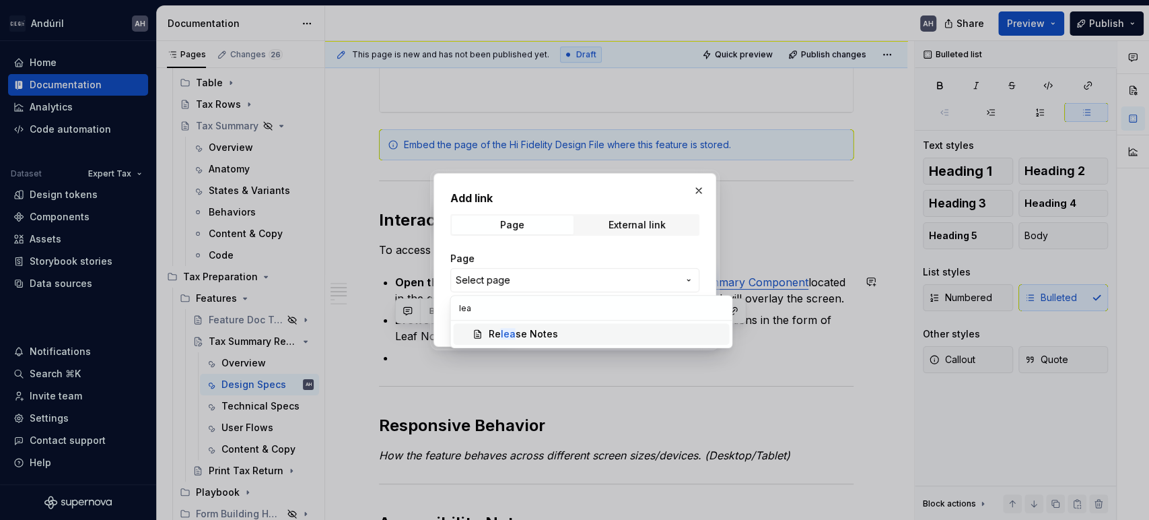
type input "leaf"
click at [692, 191] on div "Add link Page External link Page Select page Open in new tab Cancel Save" at bounding box center [574, 260] width 1149 height 520
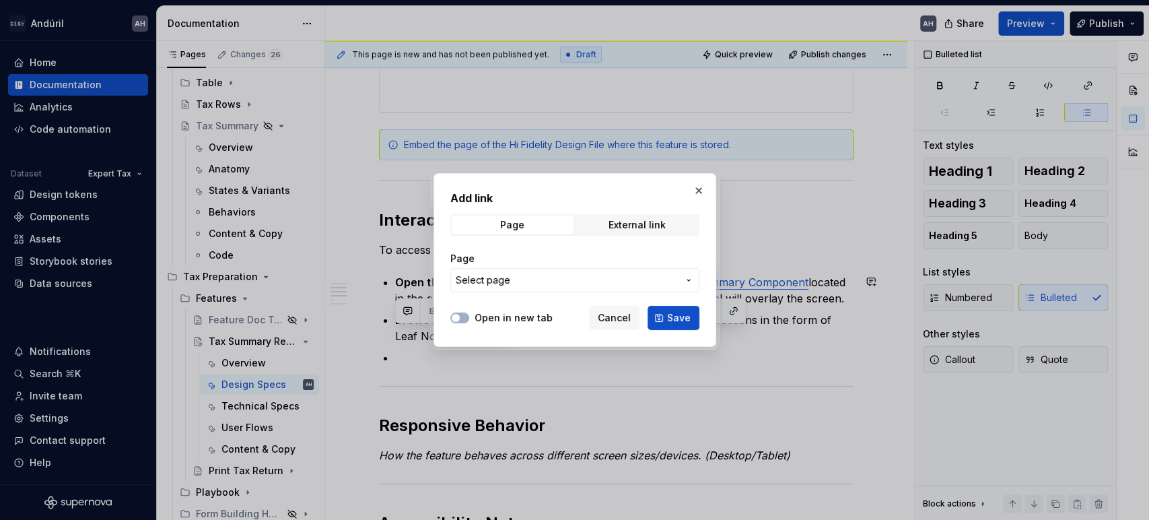
click at [692, 191] on button "button" at bounding box center [698, 190] width 19 height 19
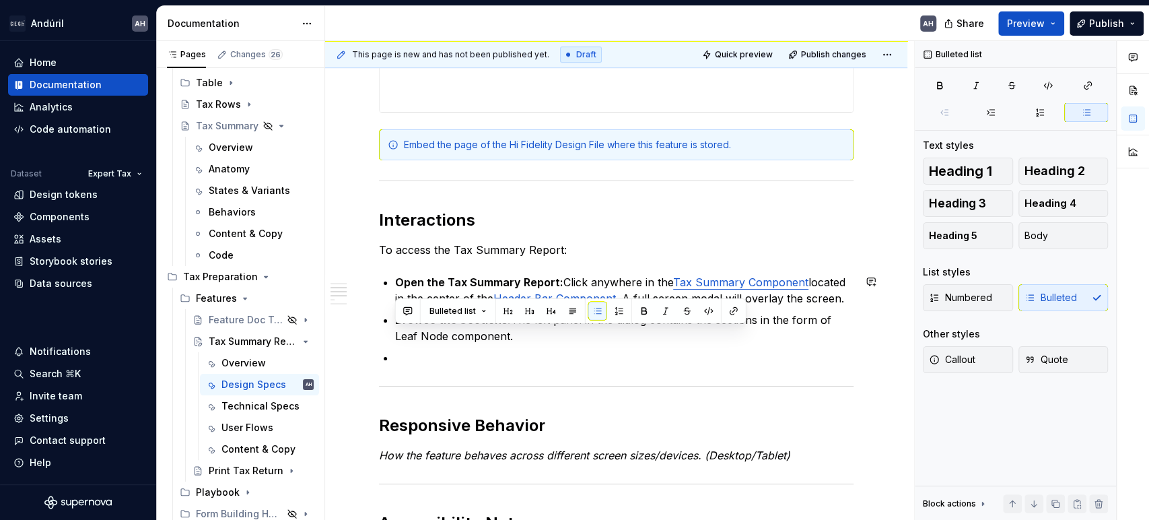
click at [759, 327] on p "Browse the Sections: The left panel in the dialog contains the sections in the …" at bounding box center [624, 328] width 458 height 32
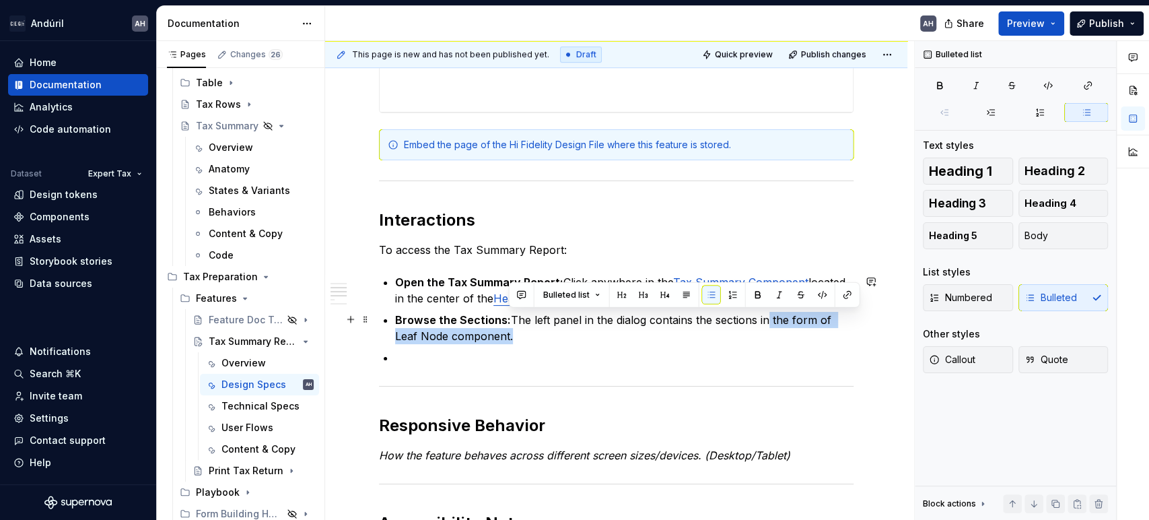
click at [786, 322] on p "Browse the Sections: The left panel in the dialog contains the sections in the …" at bounding box center [624, 328] width 458 height 32
click at [744, 329] on p "Browse the Sections: The left panel in the dialog contains the sections in the …" at bounding box center [624, 328] width 458 height 32
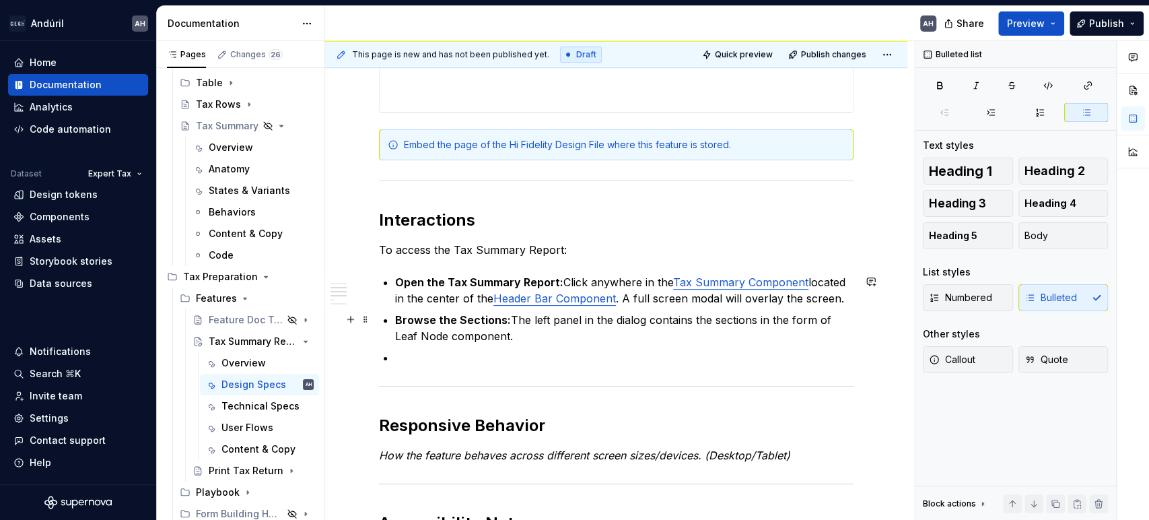
click at [751, 322] on p "Browse the Sections: The left panel in the dialog contains the sections in the …" at bounding box center [624, 328] width 458 height 32
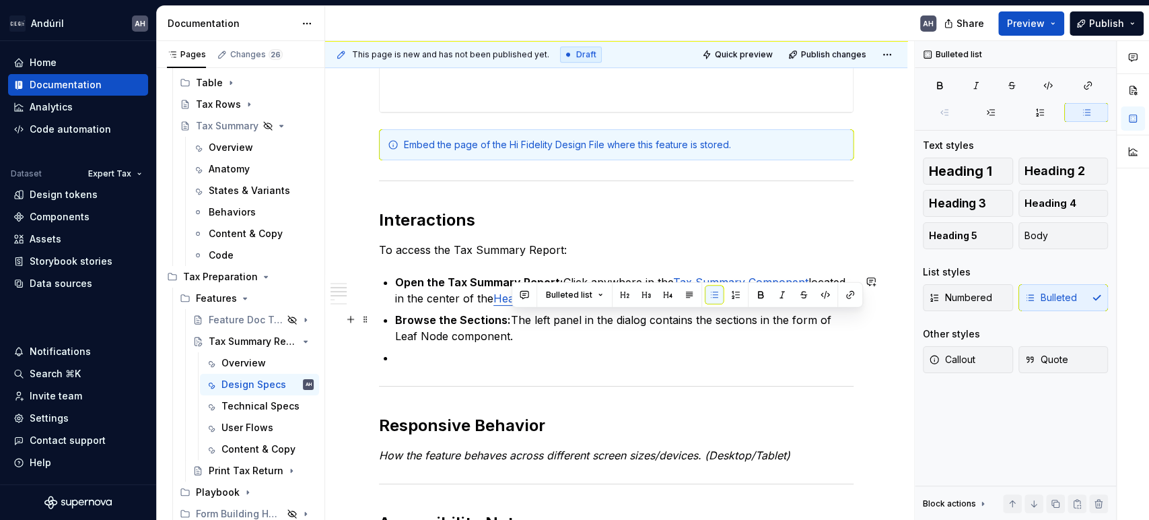
drag, startPoint x: 758, startPoint y: 319, endPoint x: 758, endPoint y: 330, distance: 11.4
click at [758, 330] on p "Browse the Sections: The left panel in the dialog contains the sections in the …" at bounding box center [624, 328] width 458 height 32
click at [761, 328] on p "Browse the Sections: The left panel in the dialog contains the sections in the …" at bounding box center [624, 328] width 458 height 32
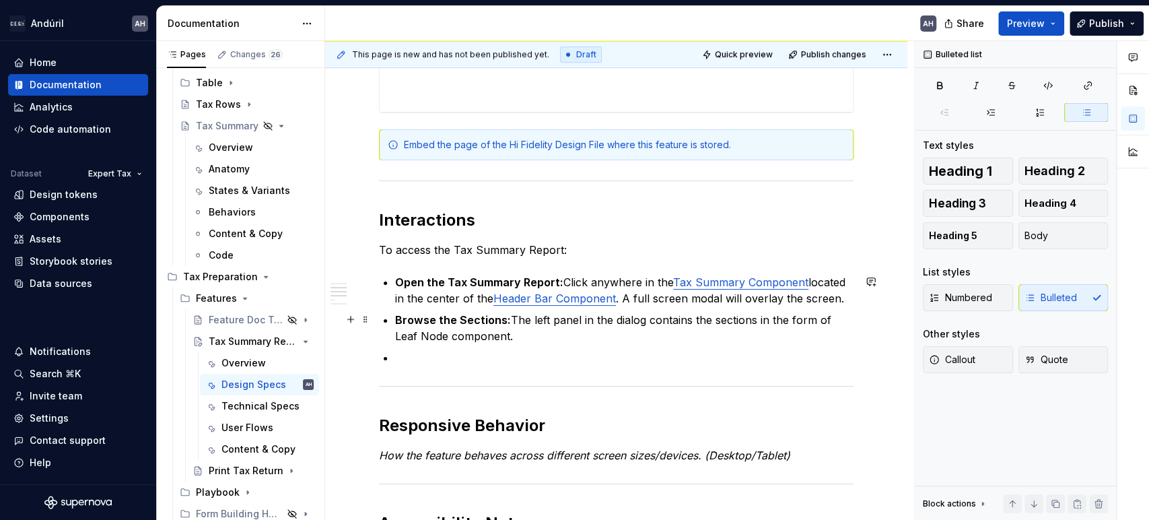
click at [593, 337] on p "Browse the Sections: The left panel in the dialog contains the sections in the …" at bounding box center [624, 328] width 458 height 32
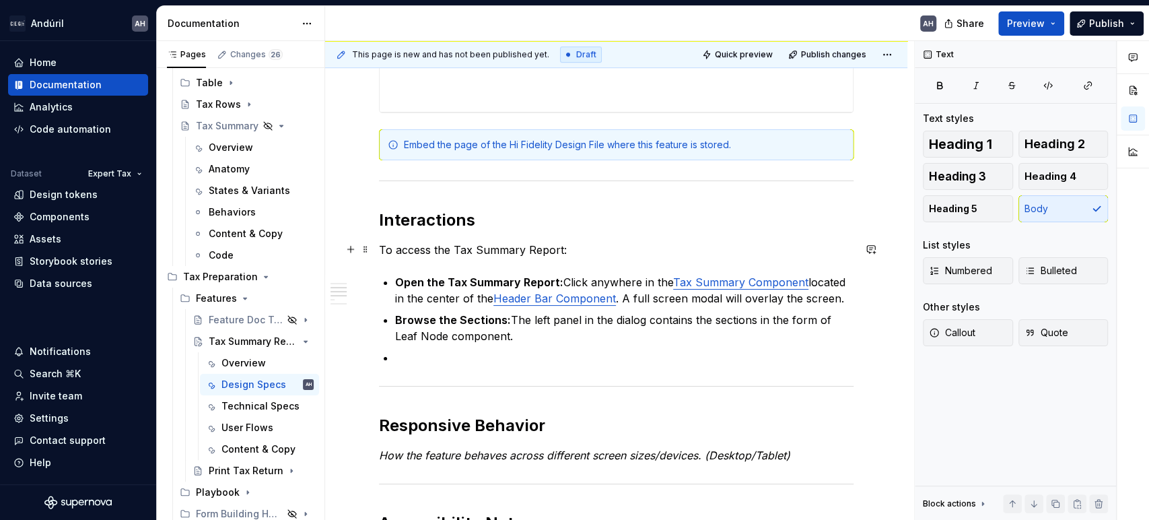
click at [576, 252] on p "To access the Tax Summary Report:" at bounding box center [616, 250] width 474 height 16
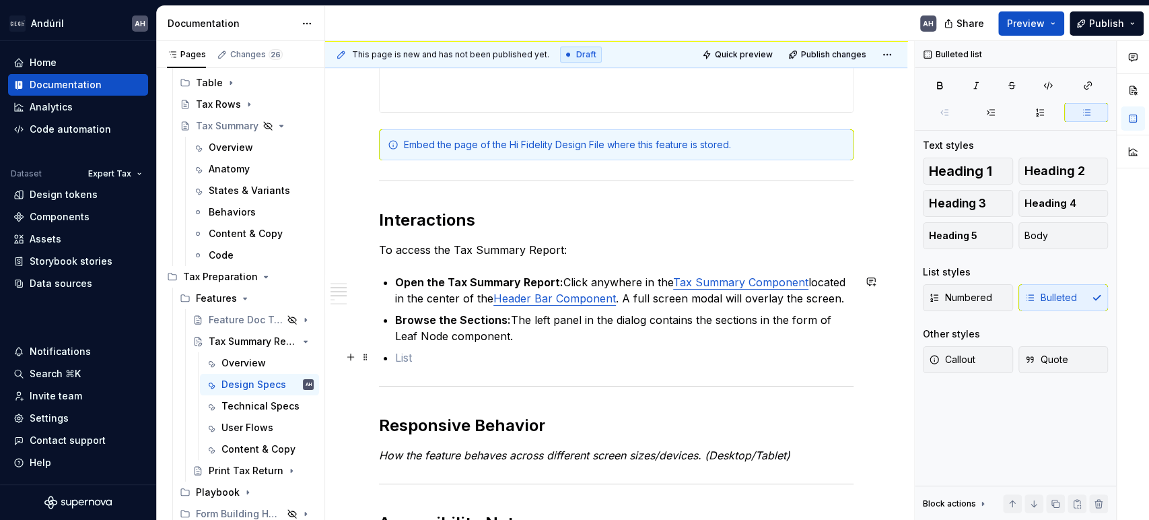
click at [446, 347] on ul "Open the Tax Summary Report: Click anywhere in the Tax Summary Component locate…" at bounding box center [624, 320] width 458 height 92
click at [413, 357] on p at bounding box center [624, 357] width 458 height 16
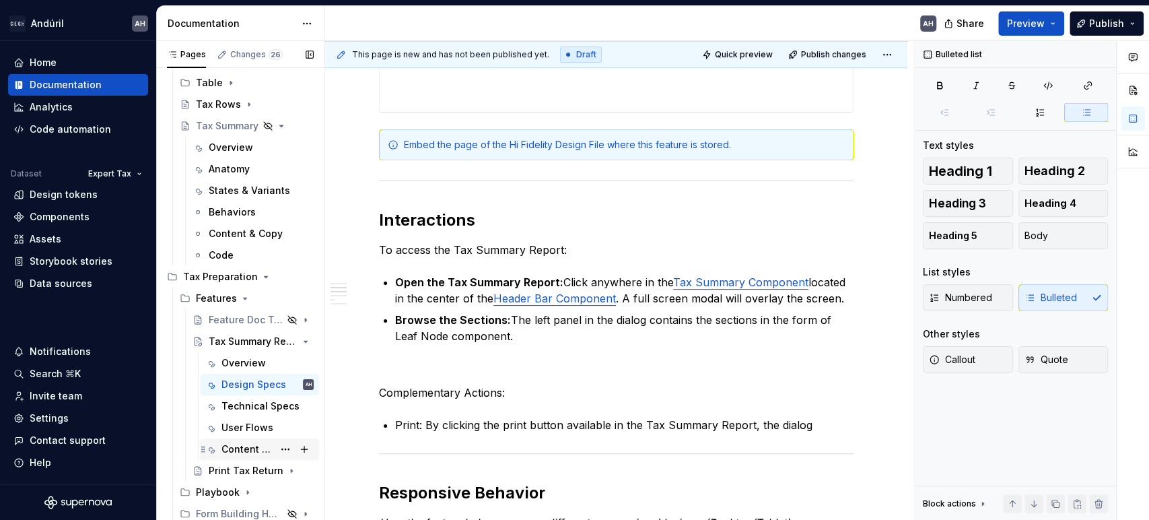
scroll to position [893, 0]
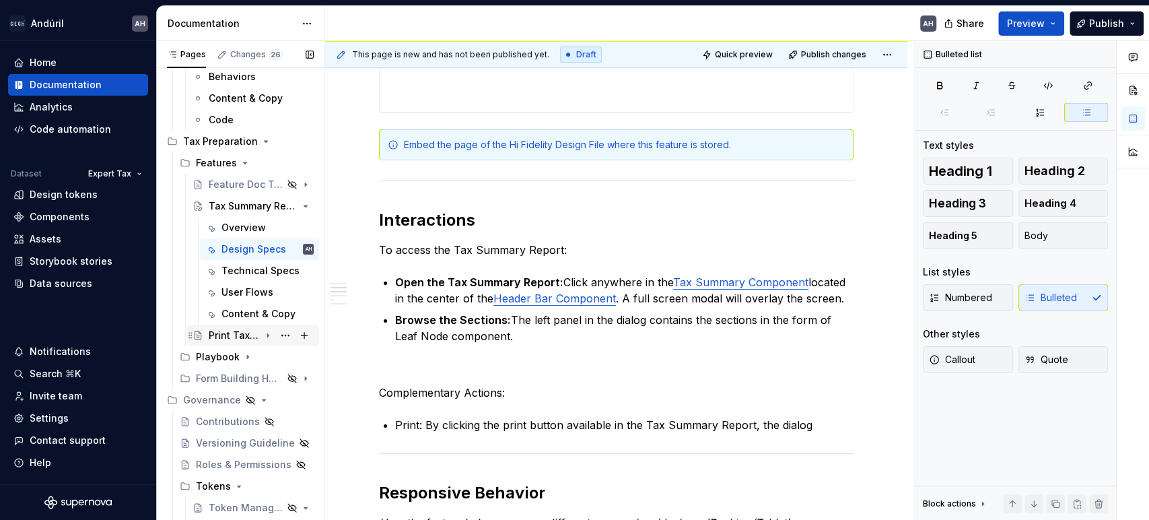
click at [239, 338] on div "Print Tax Return" at bounding box center [234, 334] width 51 height 13
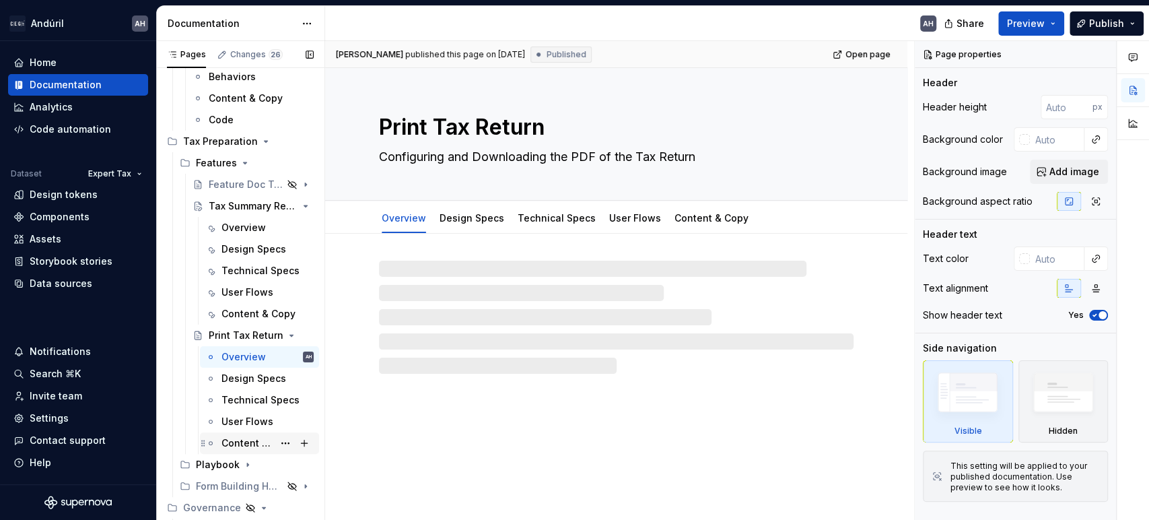
click at [242, 441] on div "Content & Copy" at bounding box center [247, 442] width 52 height 13
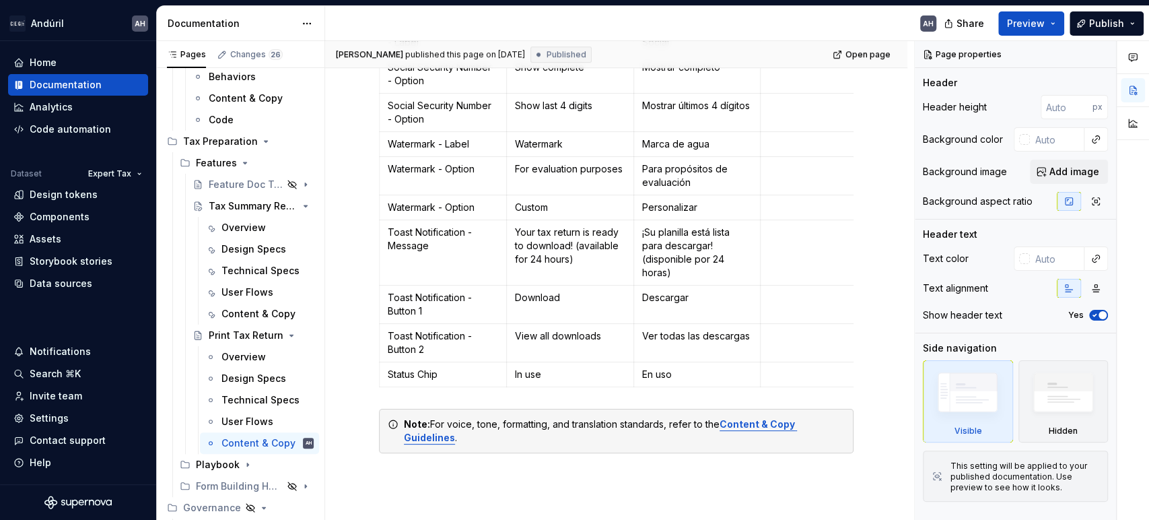
scroll to position [822, 0]
click at [469, 368] on p "Status Chip" at bounding box center [443, 372] width 110 height 13
type textarea "*"
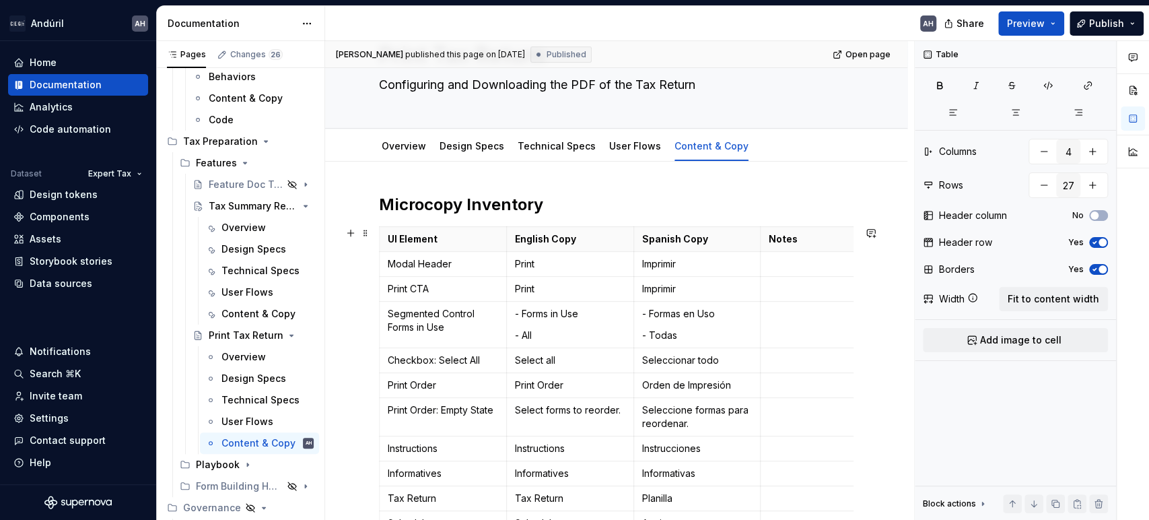
scroll to position [69, 0]
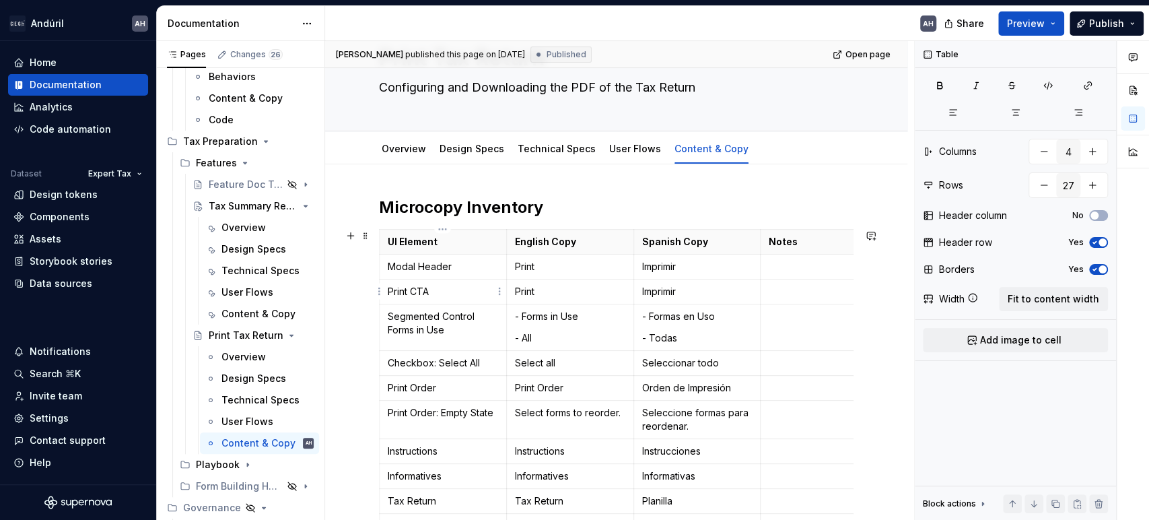
click at [452, 290] on p "Print CTA" at bounding box center [443, 291] width 110 height 13
click at [455, 266] on p "Modal Header" at bounding box center [443, 266] width 110 height 13
click at [381, 267] on html "Andúril AH Home Documentation Analytics Code automation Dataset Expert Tax Desi…" at bounding box center [574, 260] width 1149 height 520
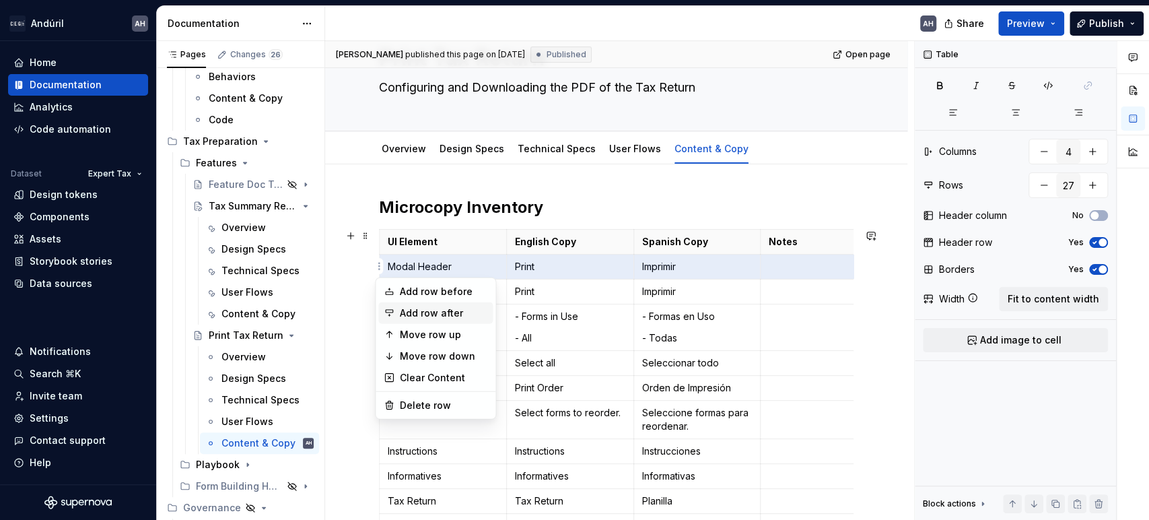
click at [415, 315] on div "Add row after" at bounding box center [443, 312] width 87 height 13
type input "28"
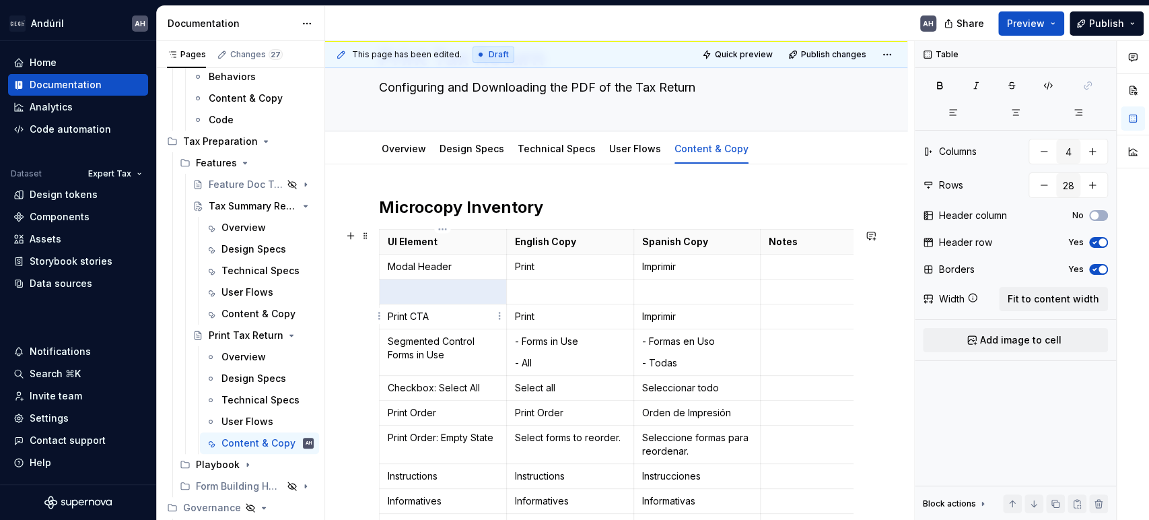
click at [418, 304] on td "Print CTA" at bounding box center [443, 316] width 127 height 25
click at [423, 294] on p at bounding box center [443, 291] width 110 height 13
click at [569, 291] on p "Sel" at bounding box center [570, 291] width 110 height 13
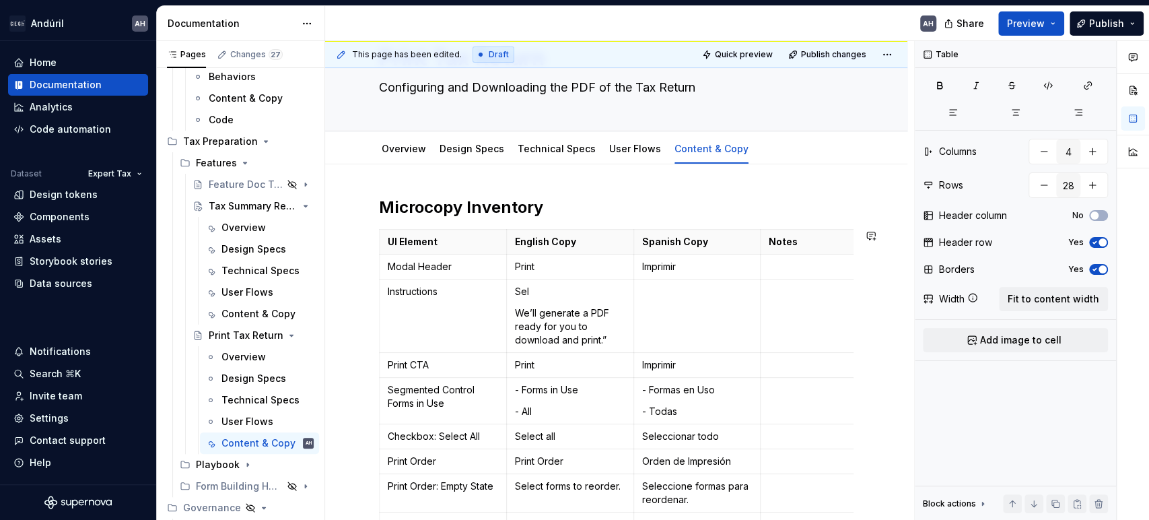
click at [569, 291] on p "Sel" at bounding box center [570, 291] width 110 height 13
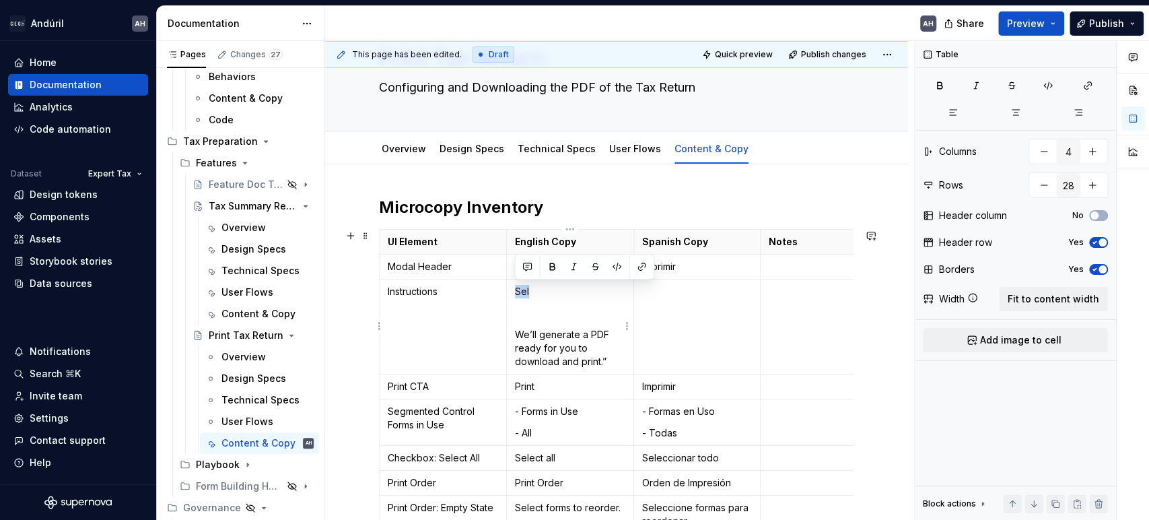
drag, startPoint x: 536, startPoint y: 291, endPoint x: 511, endPoint y: 291, distance: 24.9
click at [511, 290] on td "Sel We’ll generate a PDF ready for you to download and print.”" at bounding box center [569, 326] width 127 height 95
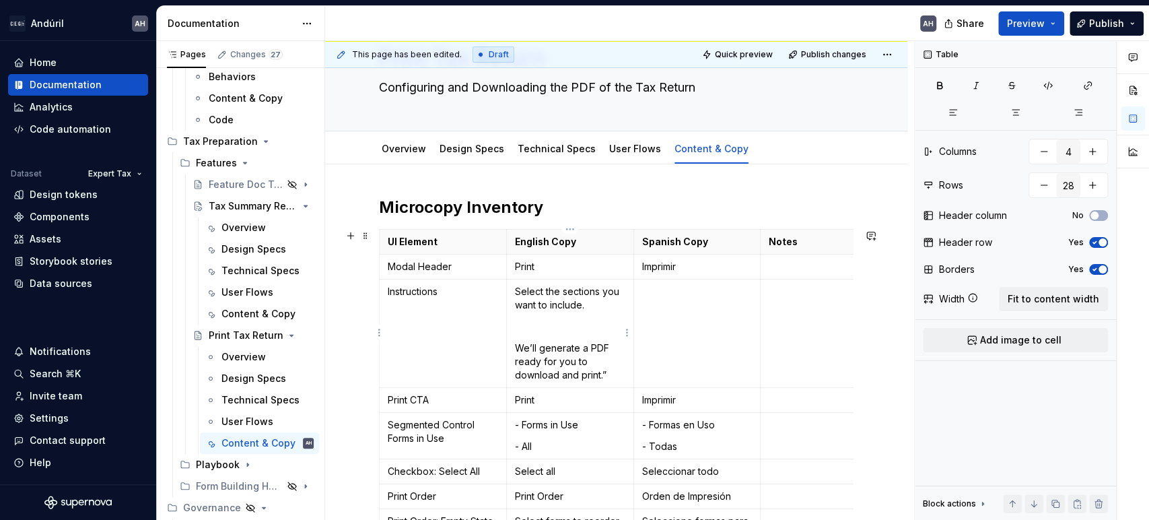
click at [573, 316] on td "Select the sections you want to include. We’ll generate a PDF ready for you to …" at bounding box center [569, 333] width 127 height 108
click at [528, 297] on p "Select the sections you want to include." at bounding box center [570, 298] width 110 height 27
click at [526, 306] on p "Select the sections you want to include." at bounding box center [570, 298] width 110 height 27
click at [544, 324] on p at bounding box center [570, 326] width 110 height 13
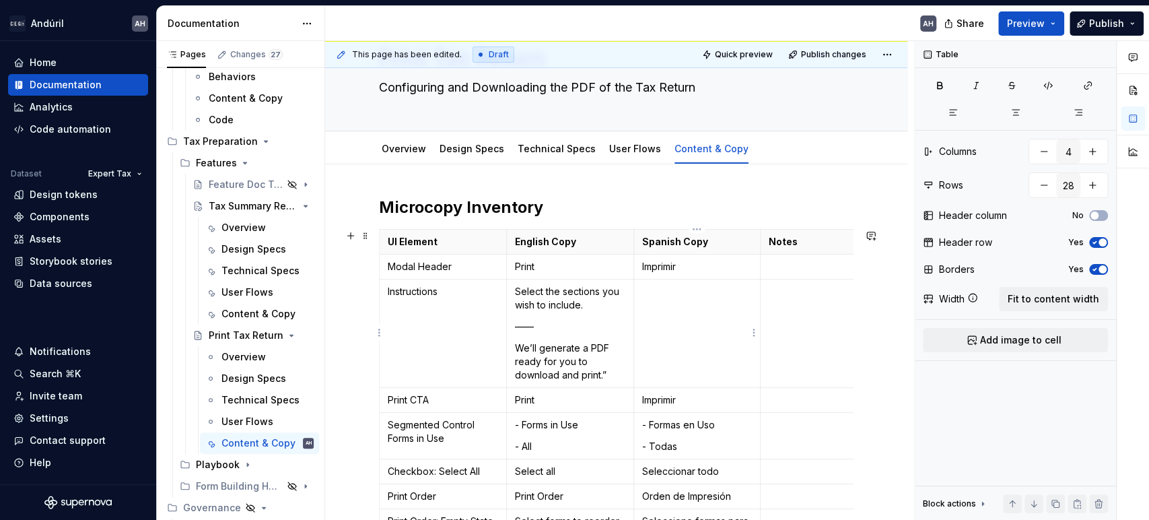
click at [668, 304] on td at bounding box center [696, 333] width 127 height 108
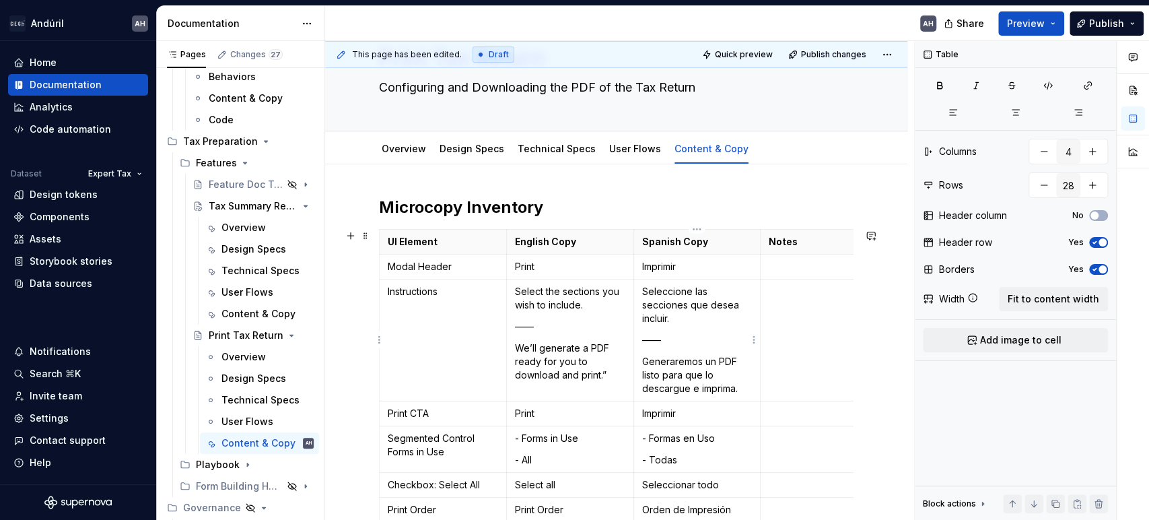
click at [797, 361] on td at bounding box center [823, 340] width 127 height 122
click at [779, 201] on h2 "Microcopy Inventory" at bounding box center [616, 208] width 474 height 22
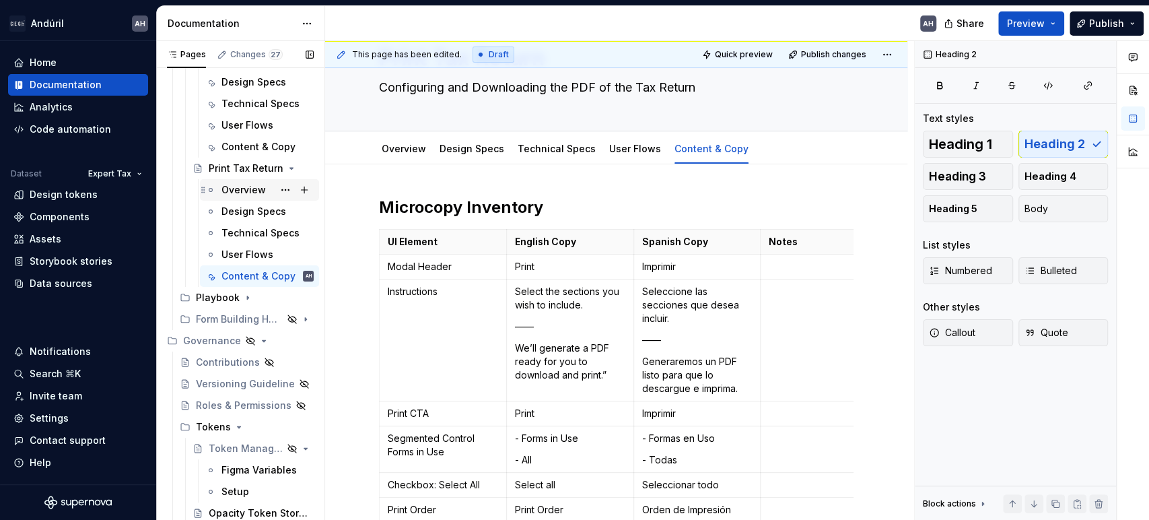
scroll to position [911, 0]
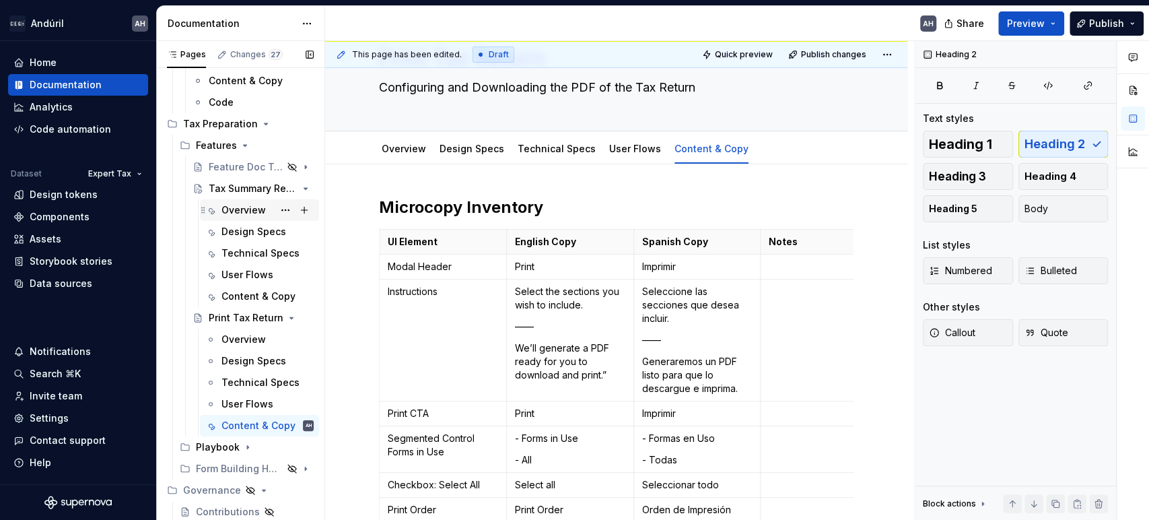
click at [240, 209] on div "Overview" at bounding box center [243, 209] width 44 height 13
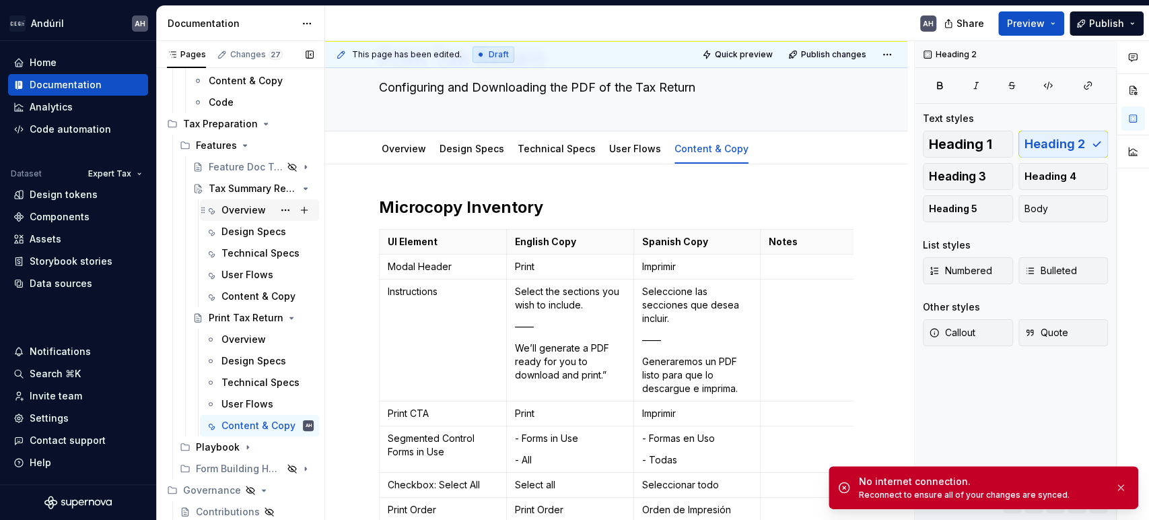
click at [248, 212] on div "Overview" at bounding box center [243, 209] width 44 height 13
click at [233, 211] on div "Overview" at bounding box center [243, 209] width 44 height 13
click at [225, 209] on div "Overview" at bounding box center [243, 209] width 44 height 13
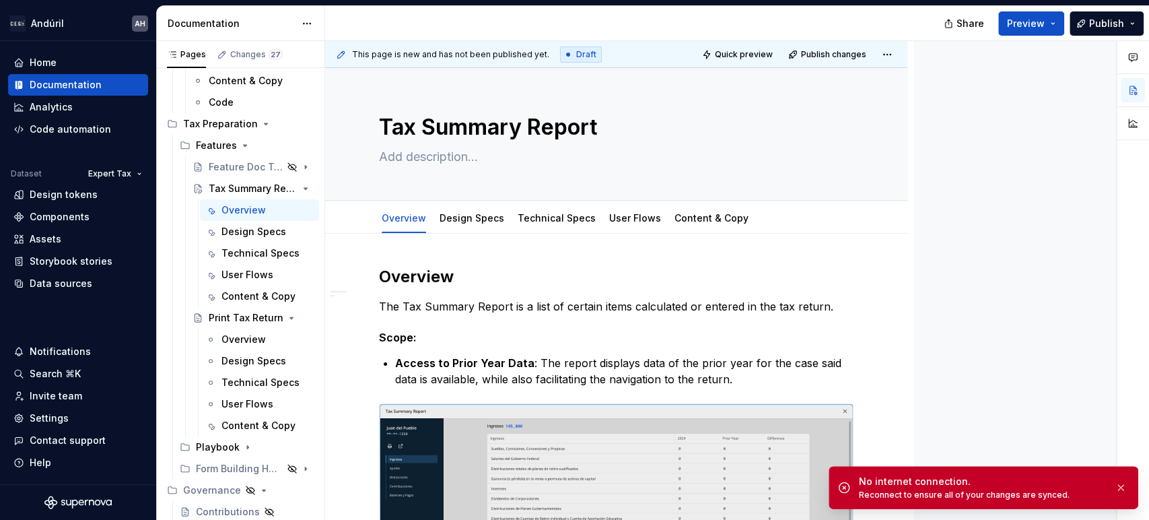
type textarea "*"
